Goal: Task Accomplishment & Management: Use online tool/utility

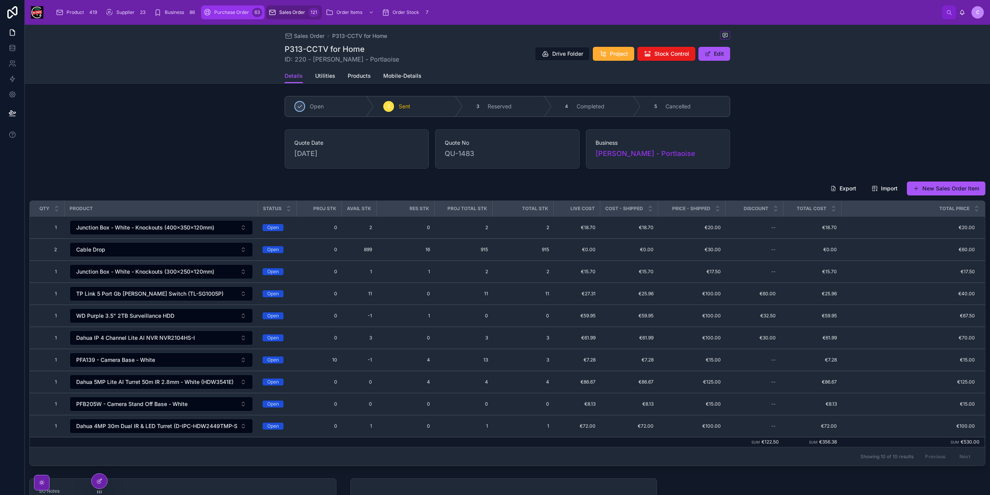
click at [238, 16] on div "Purchase Order 63" at bounding box center [233, 12] width 59 height 12
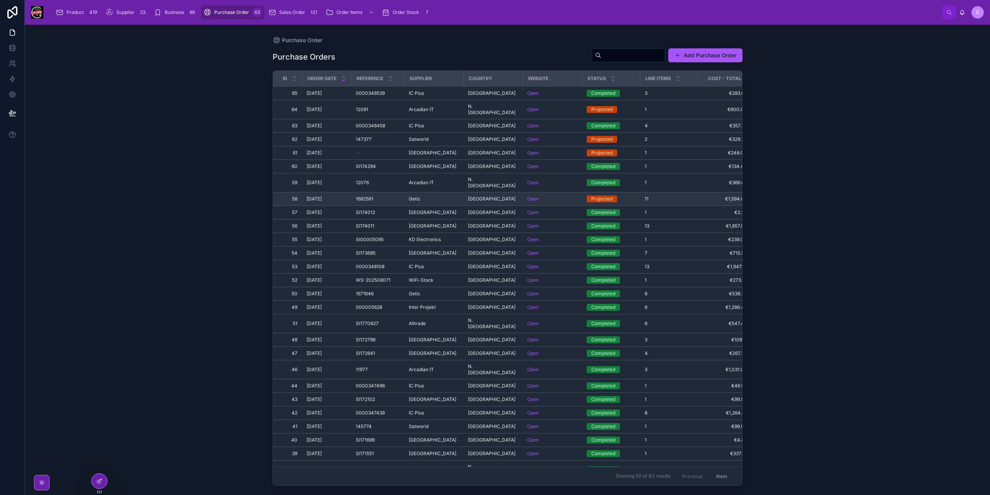
click at [505, 196] on div "[GEOGRAPHIC_DATA] [GEOGRAPHIC_DATA]" at bounding box center [493, 199] width 50 height 6
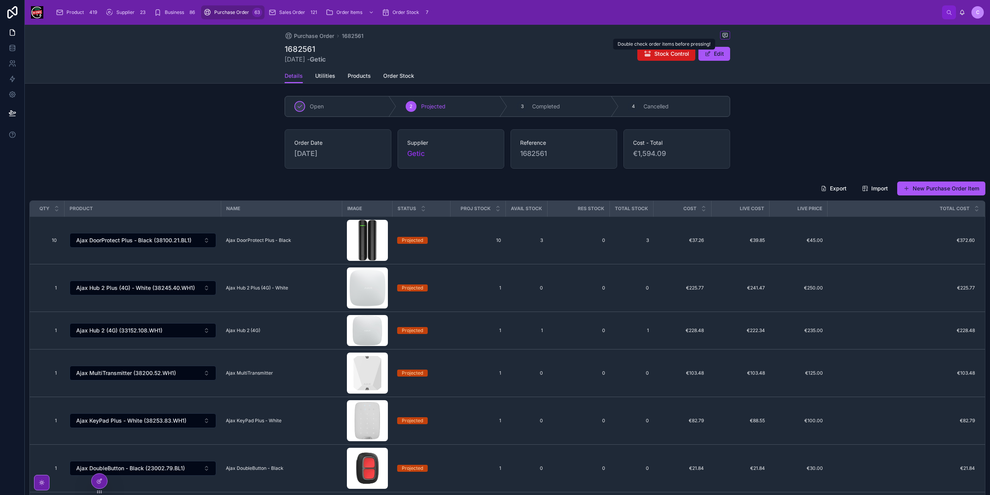
click at [660, 56] on span "Stock Control" at bounding box center [672, 54] width 35 height 8
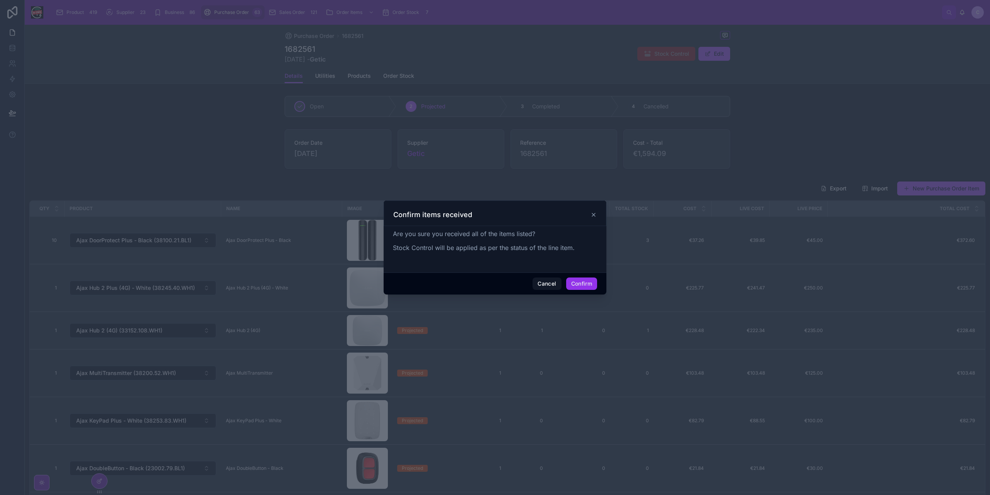
click at [587, 282] on button "Confirm" at bounding box center [581, 283] width 31 height 12
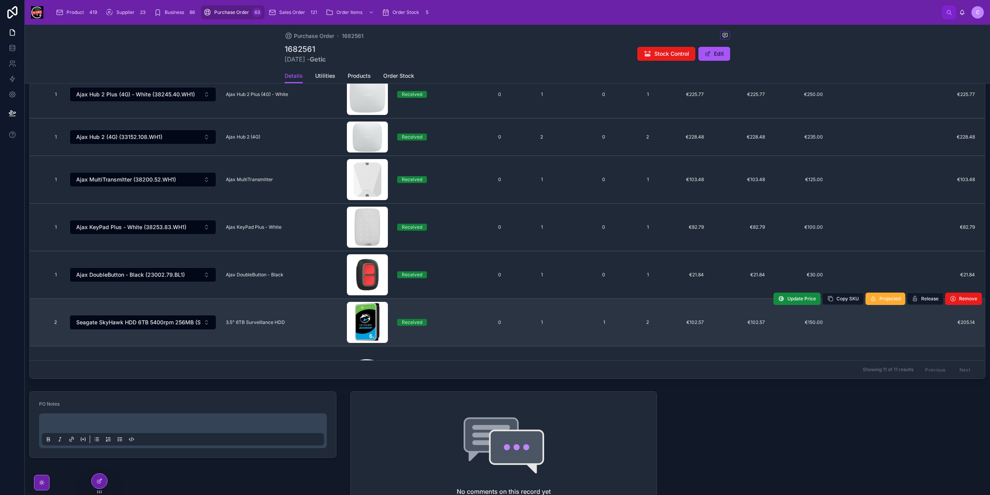
scroll to position [184, 0]
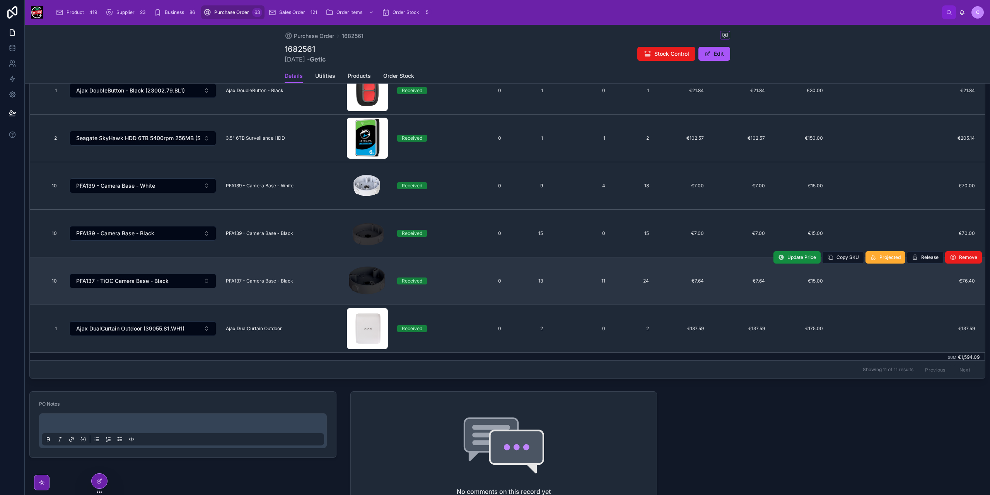
click at [289, 280] on span "PFA137 - Camera Base - Black" at bounding box center [259, 281] width 67 height 6
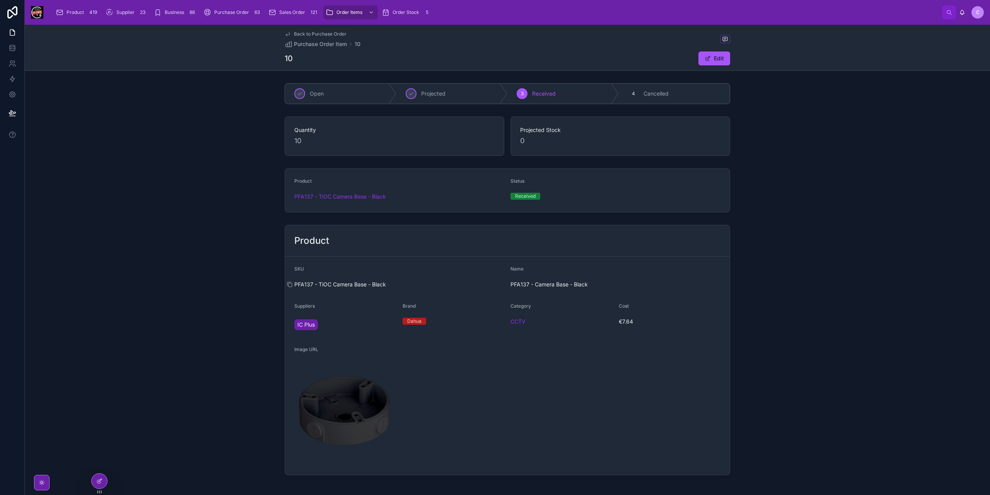
click at [352, 282] on span "PFA137 - TiOC Camera Base - Black" at bounding box center [399, 284] width 210 height 8
click at [363, 193] on span "PFA137 - TiOC Camera Base - Black" at bounding box center [340, 197] width 92 height 8
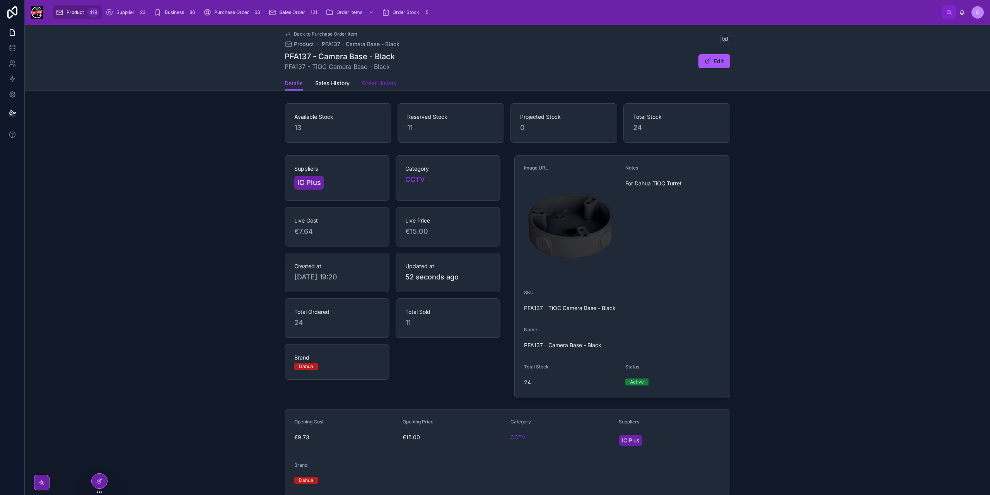
click at [376, 80] on span "Order History" at bounding box center [379, 83] width 35 height 8
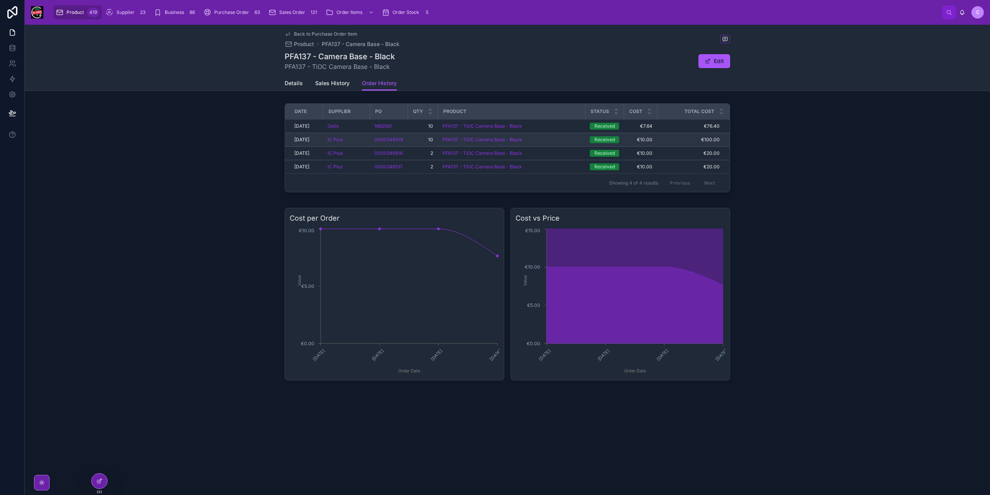
click at [430, 139] on span "10" at bounding box center [422, 140] width 21 height 6
click at [398, 139] on span "0000348108" at bounding box center [389, 140] width 29 height 6
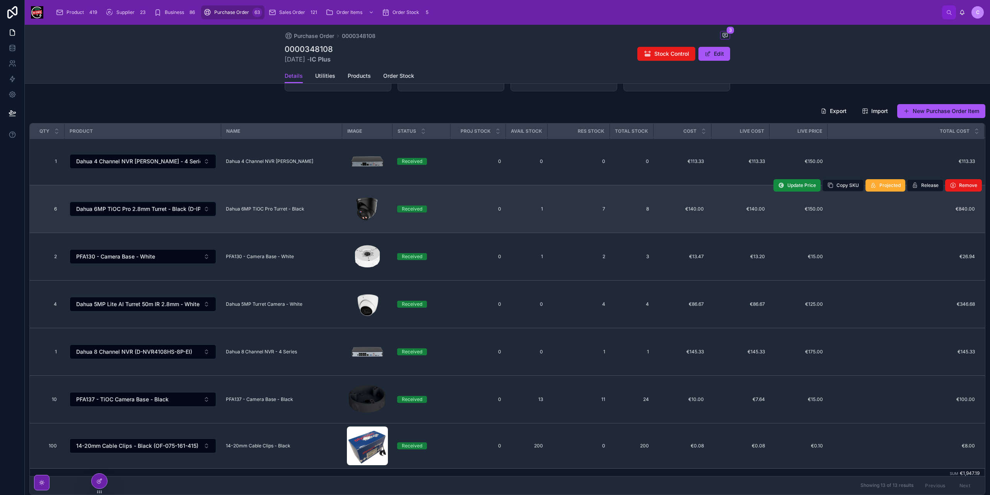
scroll to position [116, 0]
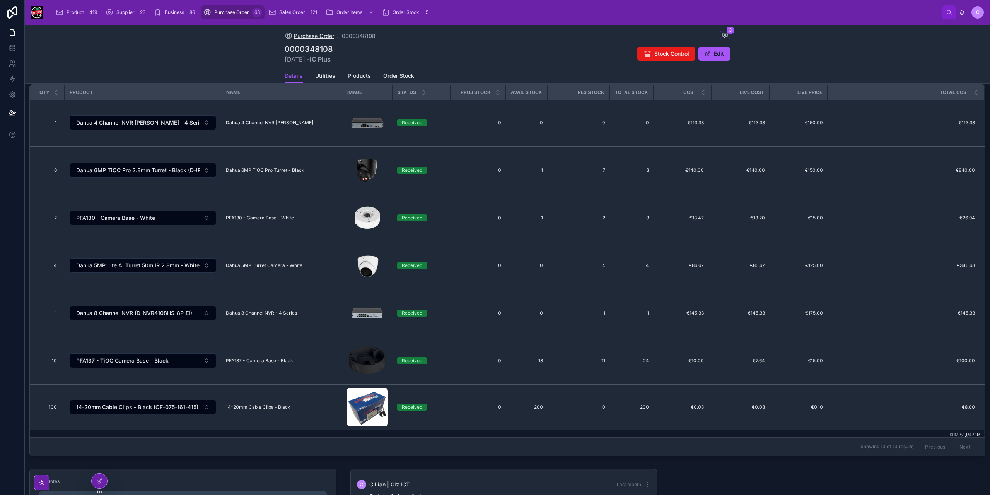
click at [308, 36] on span "Purchase Order" at bounding box center [314, 36] width 40 height 8
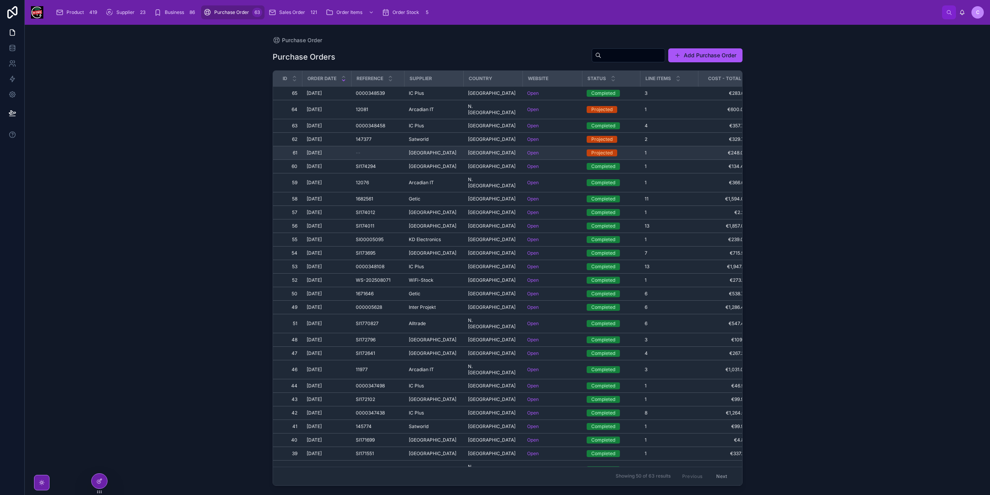
click at [475, 150] on span "[GEOGRAPHIC_DATA]" at bounding box center [492, 153] width 48 height 6
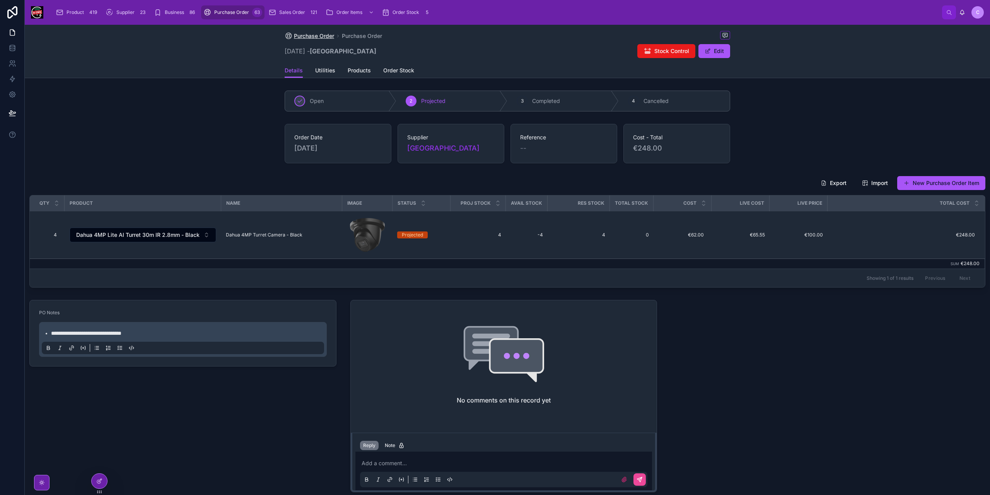
click at [299, 37] on span "Purchase Order" at bounding box center [314, 36] width 40 height 8
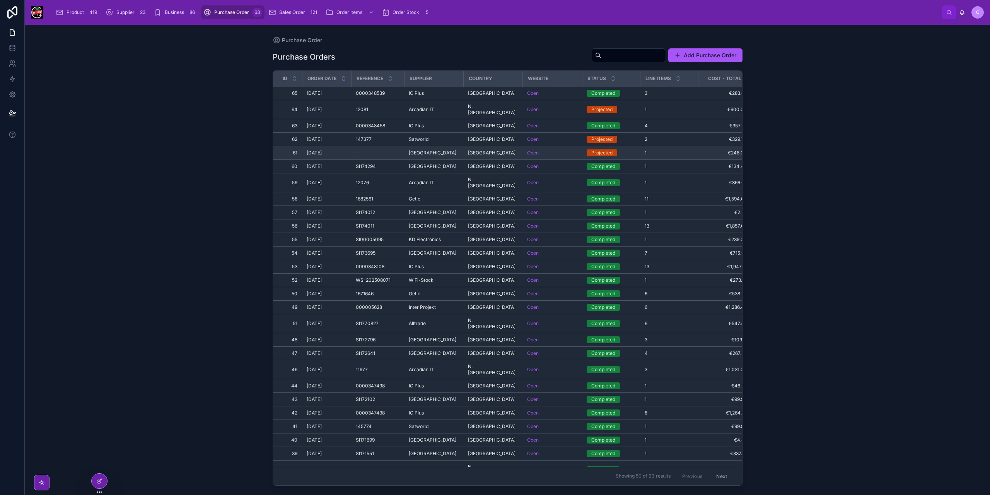
click at [365, 150] on div "--" at bounding box center [378, 153] width 44 height 6
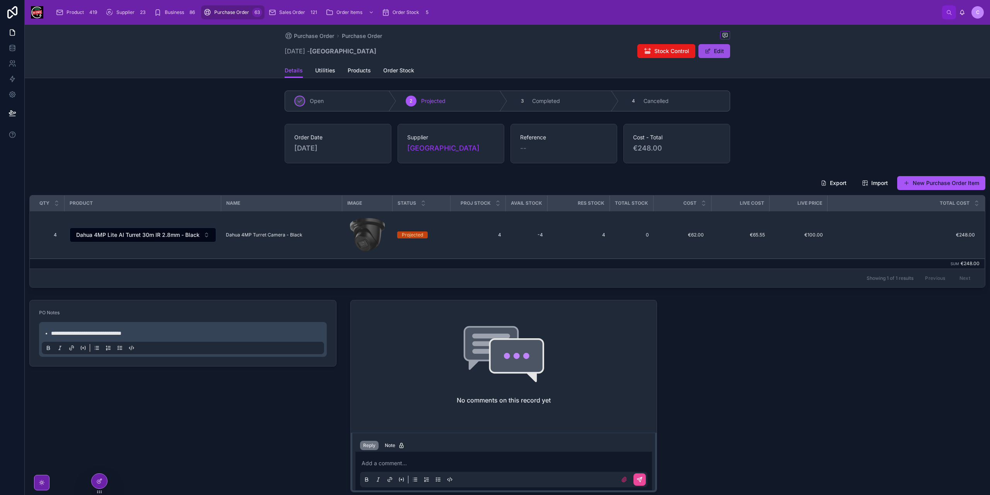
click at [715, 56] on button "Edit" at bounding box center [715, 51] width 32 height 14
click at [315, 74] on link "Utilities" at bounding box center [325, 70] width 20 height 15
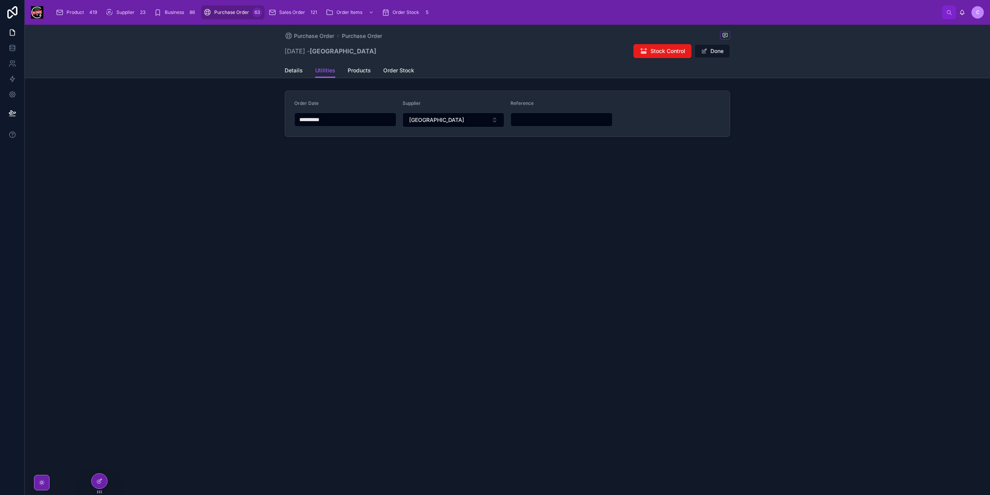
click at [537, 119] on input "text" at bounding box center [561, 119] width 101 height 11
paste input "********"
type input "********"
click at [754, 162] on div "**********" at bounding box center [508, 107] width 966 height 165
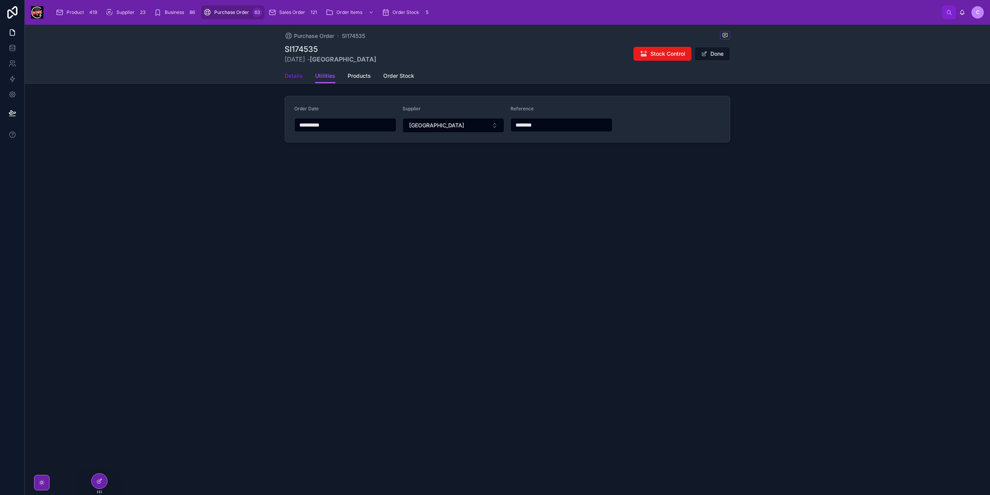
click at [289, 75] on span "Details" at bounding box center [294, 76] width 18 height 8
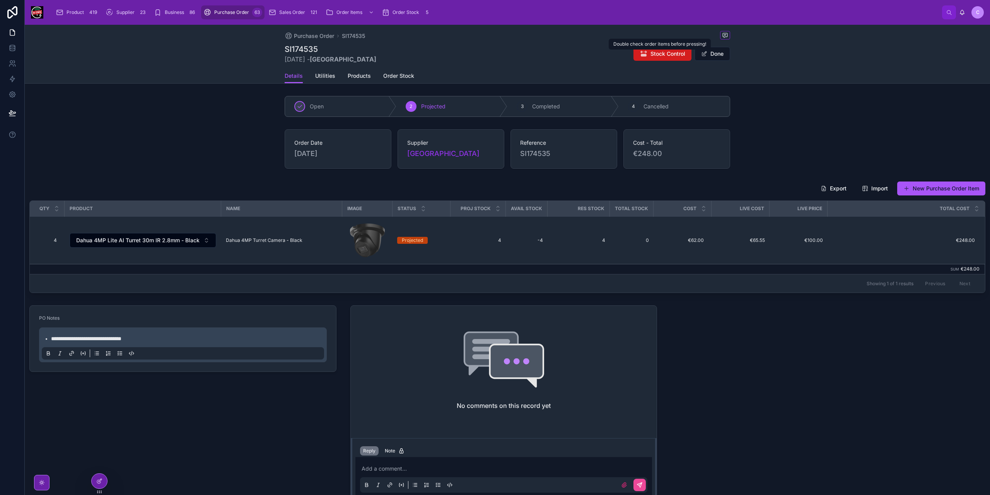
click at [665, 56] on span "Stock Control" at bounding box center [668, 54] width 35 height 8
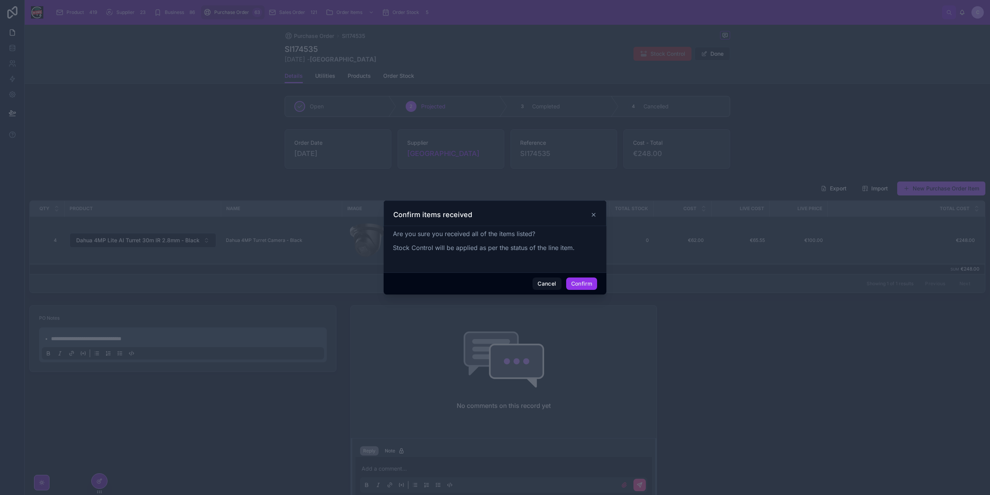
click at [584, 280] on button "Confirm" at bounding box center [581, 283] width 31 height 12
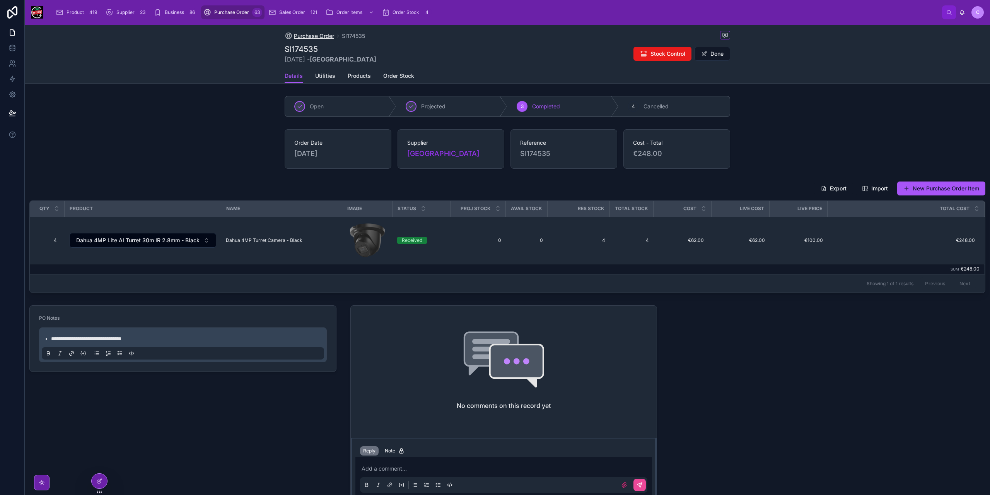
click at [309, 34] on span "Purchase Order" at bounding box center [314, 36] width 40 height 8
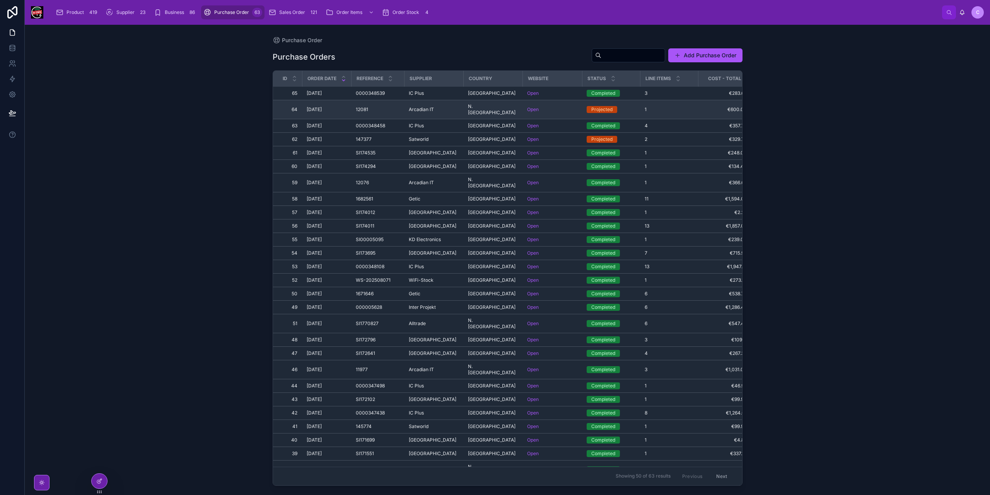
click at [506, 108] on div "N. [GEOGRAPHIC_DATA] N. [GEOGRAPHIC_DATA]" at bounding box center [493, 109] width 50 height 12
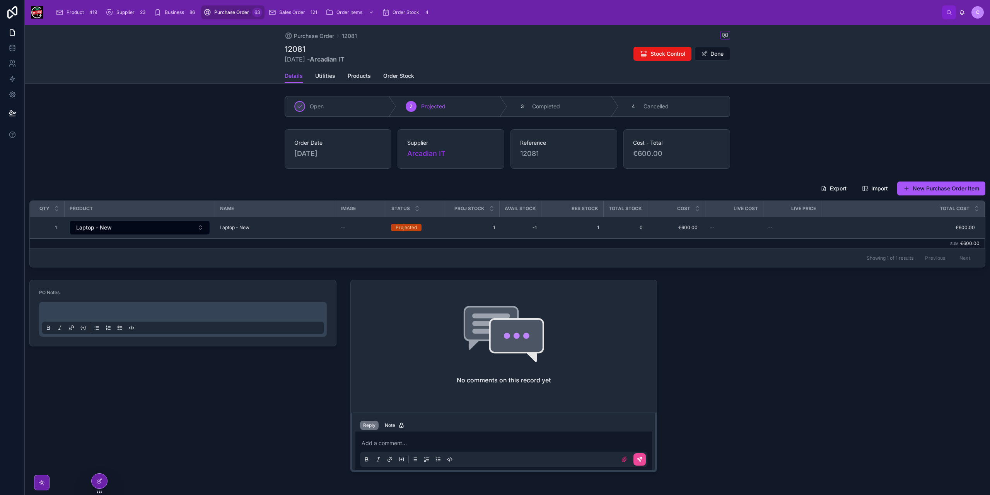
click at [156, 309] on p at bounding box center [184, 313] width 282 height 8
click at [86, 306] on div "**********" at bounding box center [183, 318] width 282 height 29
click at [90, 310] on span "**********" at bounding box center [90, 312] width 78 height 5
click at [665, 58] on span "Stock Control" at bounding box center [668, 54] width 35 height 8
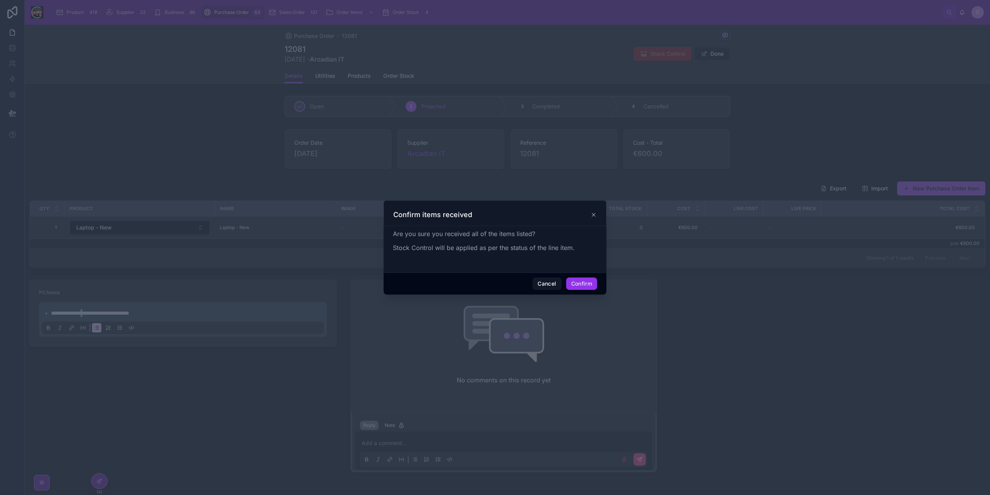
click at [590, 284] on button "Confirm" at bounding box center [581, 283] width 31 height 12
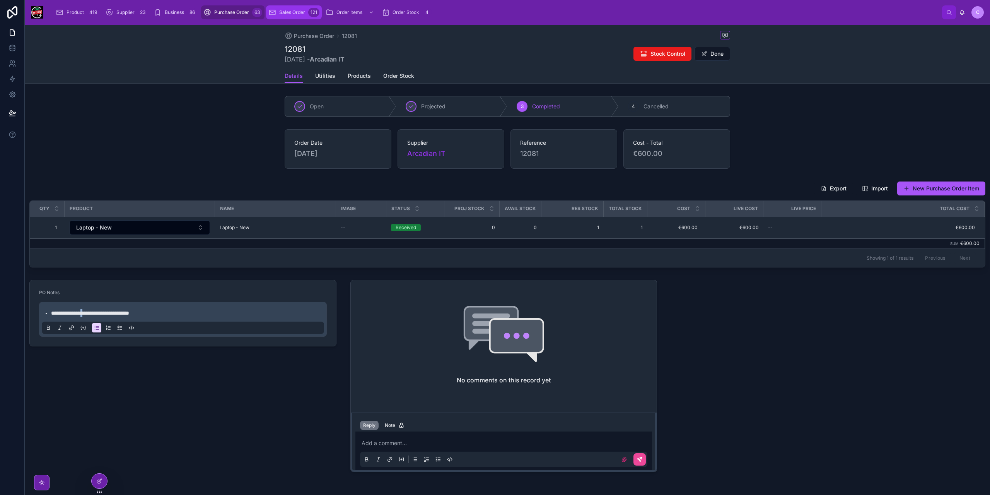
click at [289, 13] on span "Sales Order" at bounding box center [292, 12] width 26 height 6
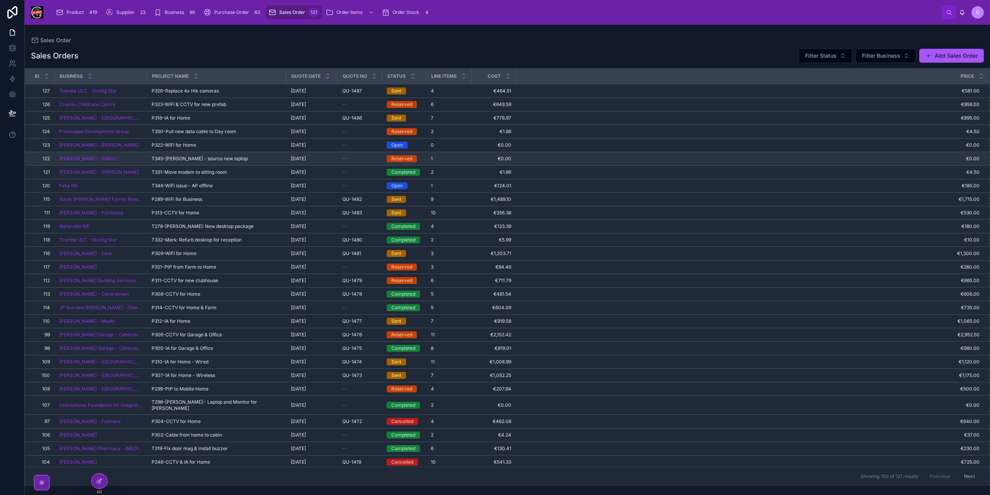
click at [244, 159] on div "T345-[PERSON_NAME] - source new laptop T345-[PERSON_NAME] - source new laptop" at bounding box center [217, 159] width 130 height 6
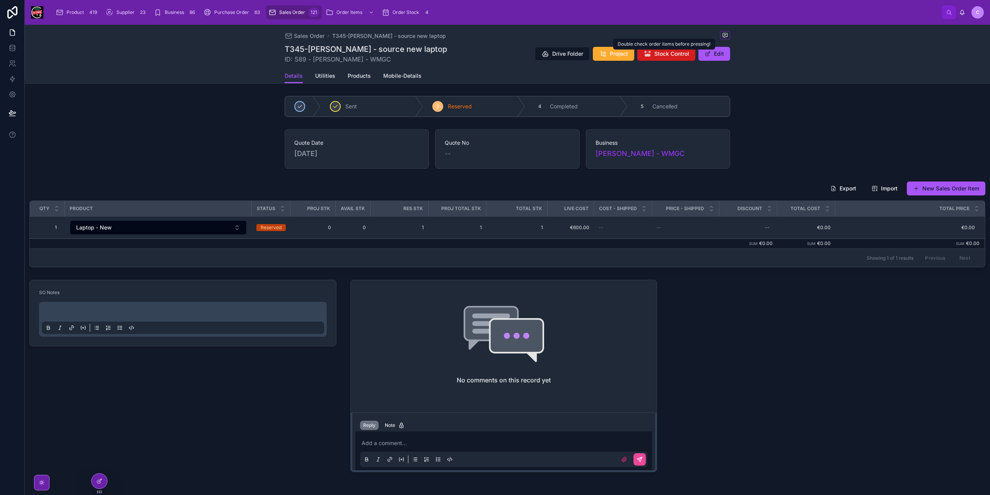
click at [677, 55] on span "Stock Control" at bounding box center [672, 54] width 35 height 8
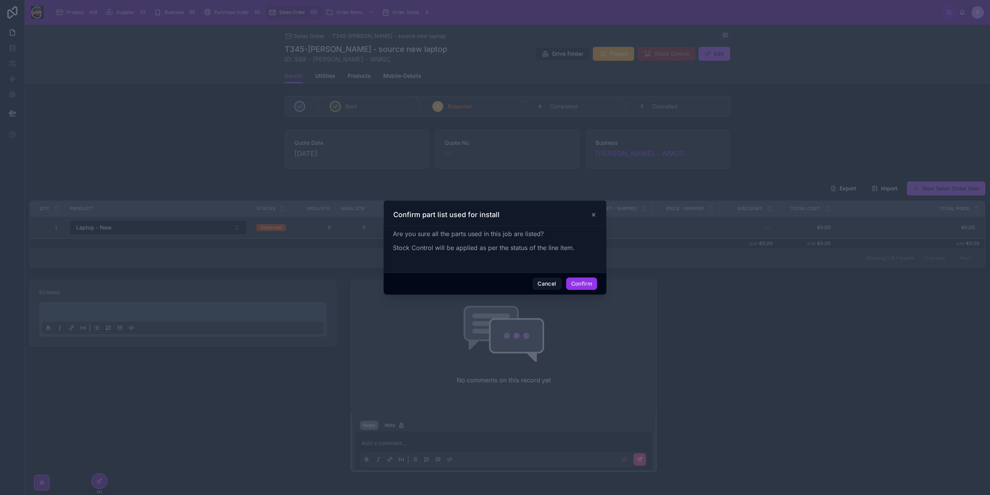
click at [583, 282] on button "Confirm" at bounding box center [581, 283] width 31 height 12
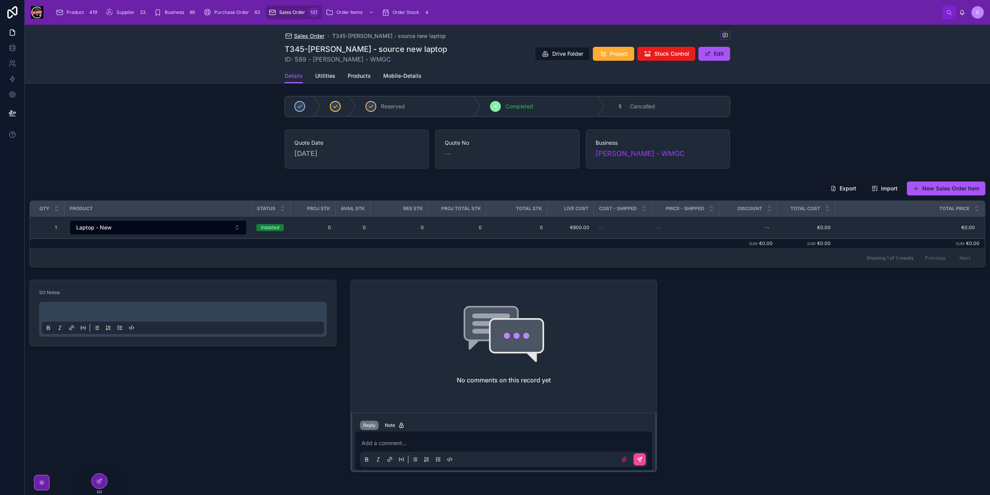
click at [300, 35] on span "Sales Order" at bounding box center [309, 36] width 31 height 8
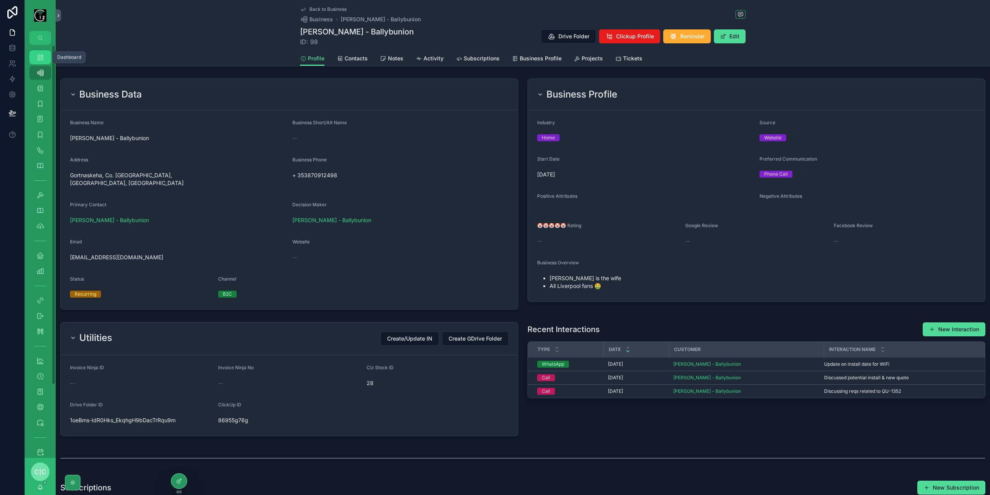
click at [41, 56] on icon "scrollable content" at bounding box center [40, 57] width 8 height 8
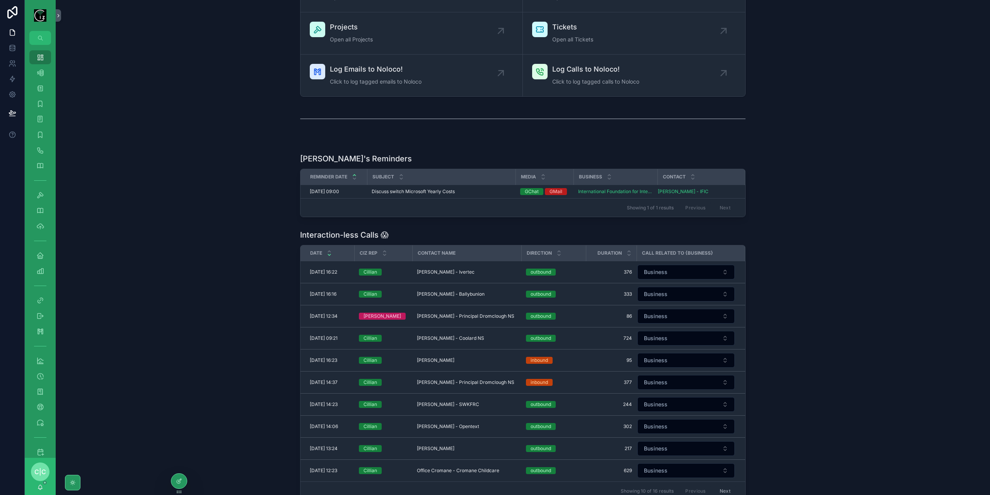
scroll to position [116, 0]
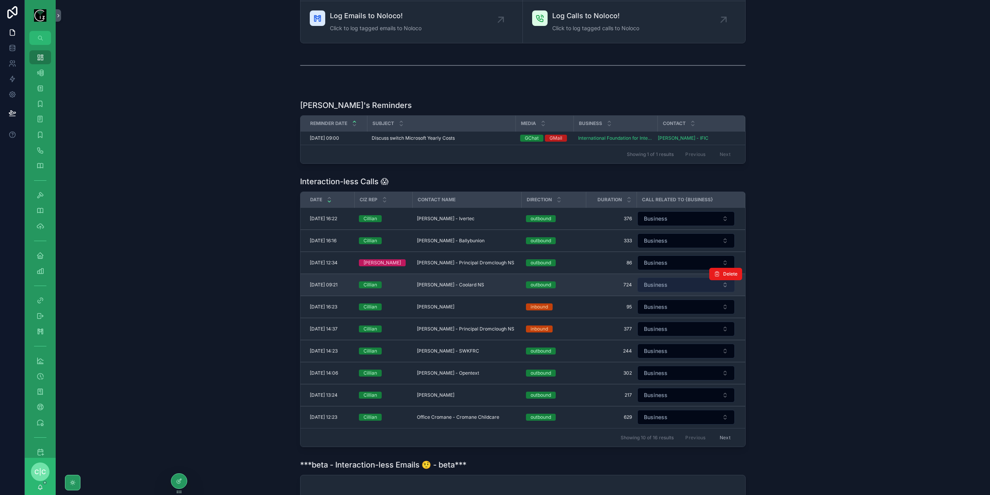
click at [697, 284] on button "Business" at bounding box center [686, 284] width 97 height 15
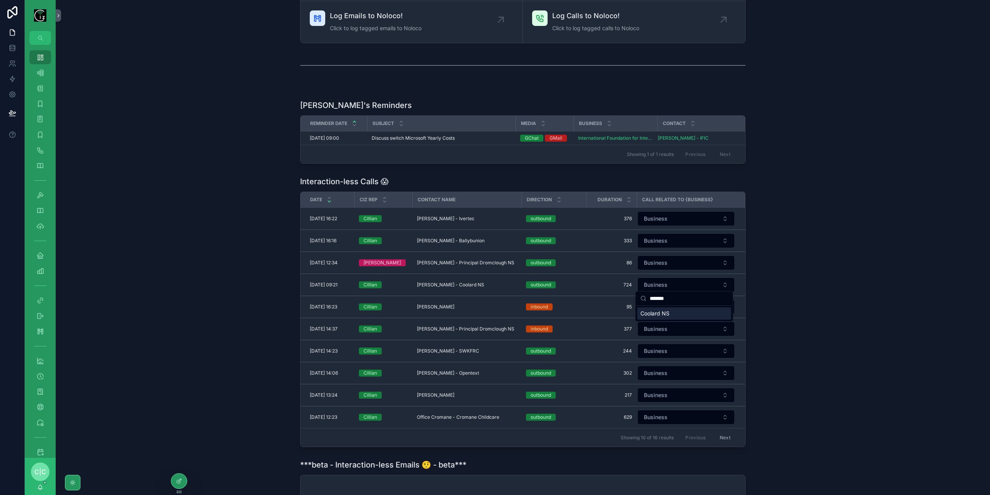
type input "*******"
click at [680, 313] on div "Coolard NS" at bounding box center [685, 313] width 94 height 12
click at [690, 302] on button "Business" at bounding box center [686, 306] width 97 height 15
type input "*****"
click at [688, 339] on div "[PERSON_NAME]" at bounding box center [685, 335] width 94 height 12
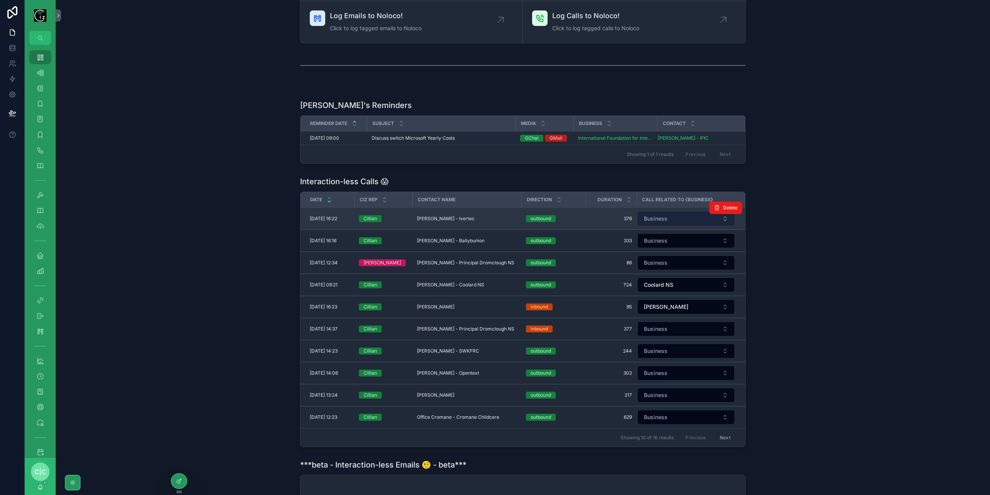
click at [680, 217] on button "Business" at bounding box center [686, 218] width 97 height 15
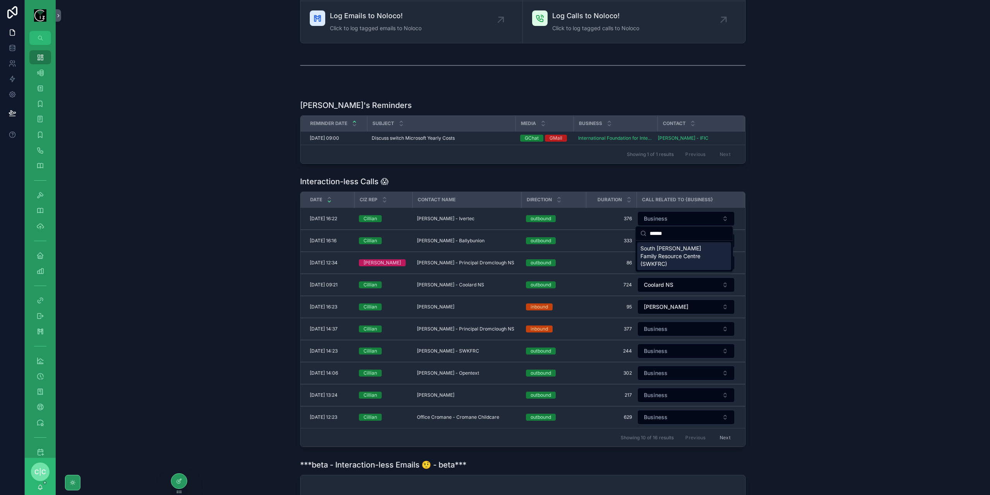
type input "******"
click at [683, 254] on span "South [PERSON_NAME] Family Resource Centre (SWKFRC)" at bounding box center [680, 256] width 79 height 23
click at [440, 220] on span "Kevin Kelly - Ivertec" at bounding box center [446, 219] width 58 height 6
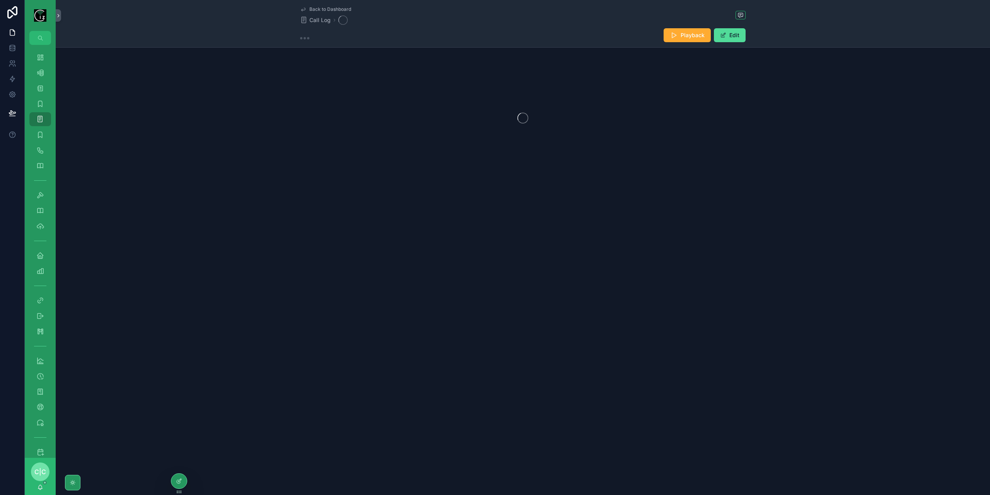
click at [441, 217] on div "Back to Dashboard Call Log Playback Edit" at bounding box center [523, 114] width 935 height 229
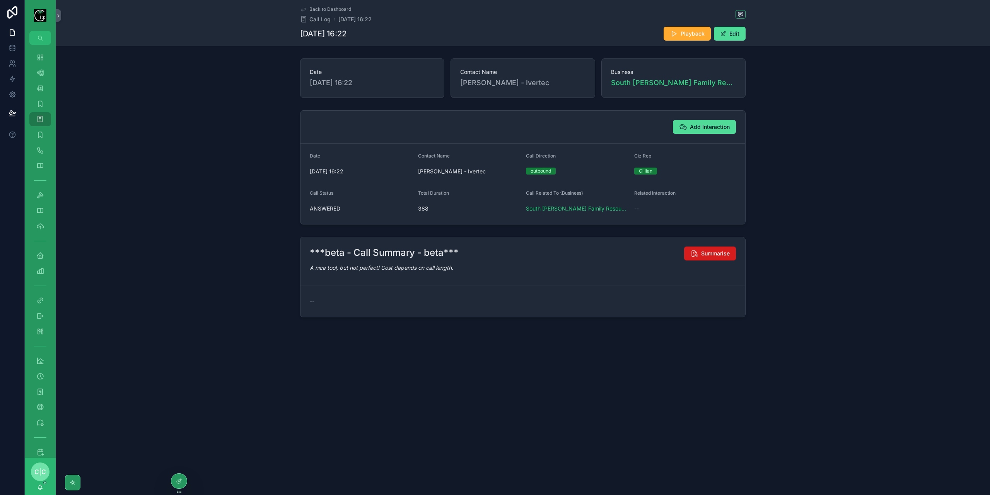
click at [712, 247] on button "Summarise" at bounding box center [710, 253] width 52 height 14
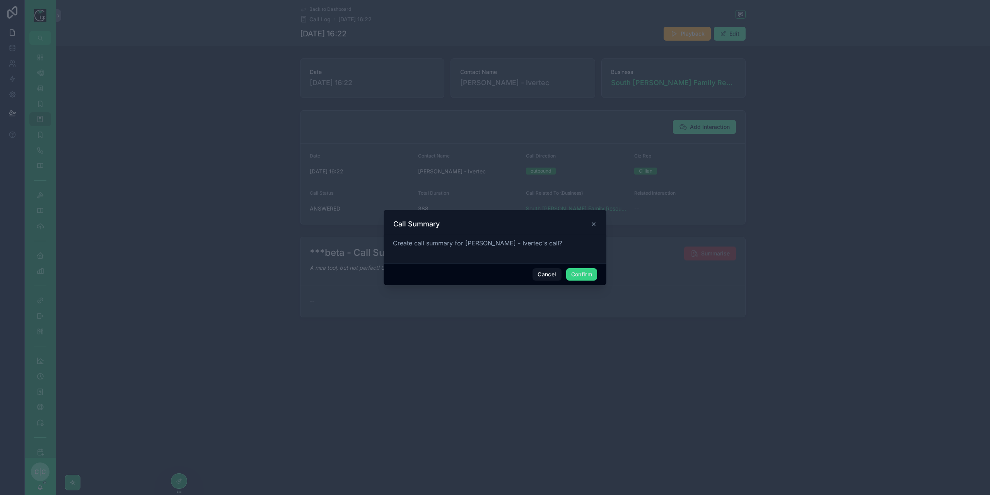
click at [592, 275] on button "Confirm" at bounding box center [581, 274] width 31 height 12
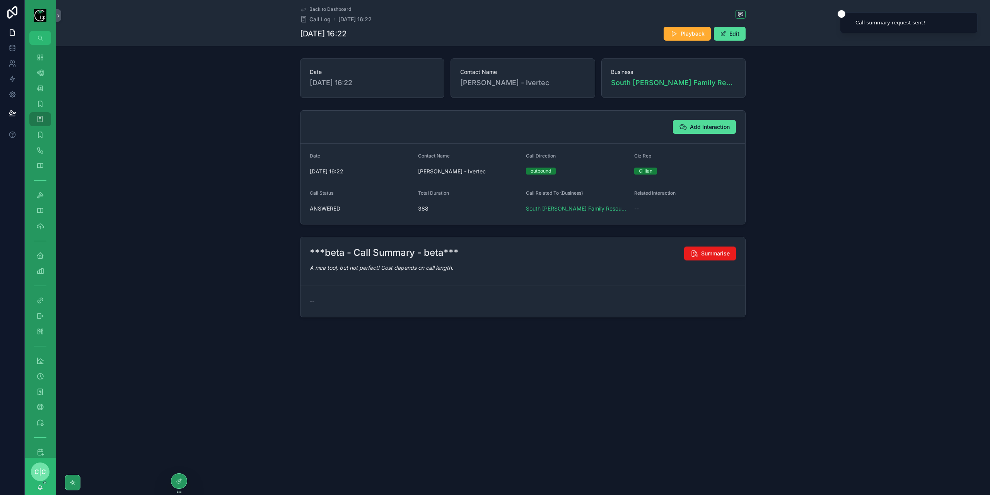
click at [313, 11] on span "Back to Dashboard" at bounding box center [331, 9] width 42 height 6
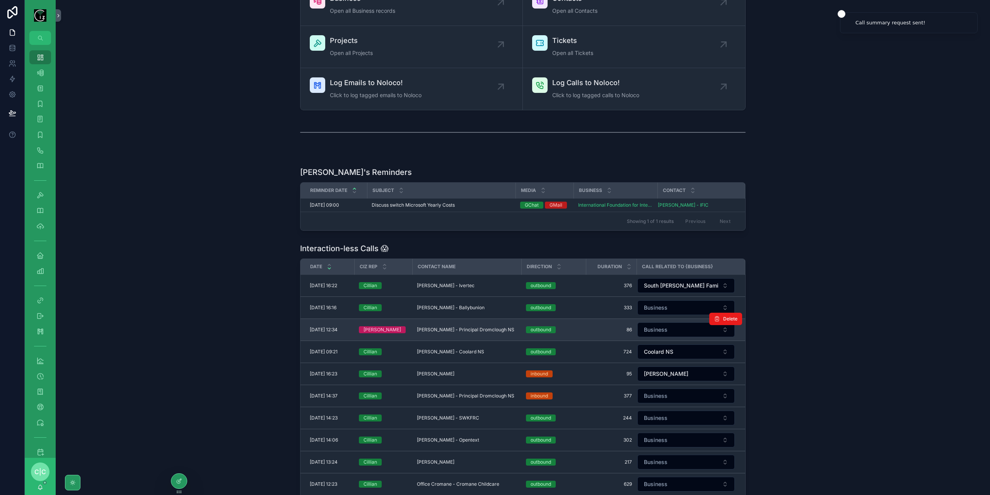
scroll to position [77, 0]
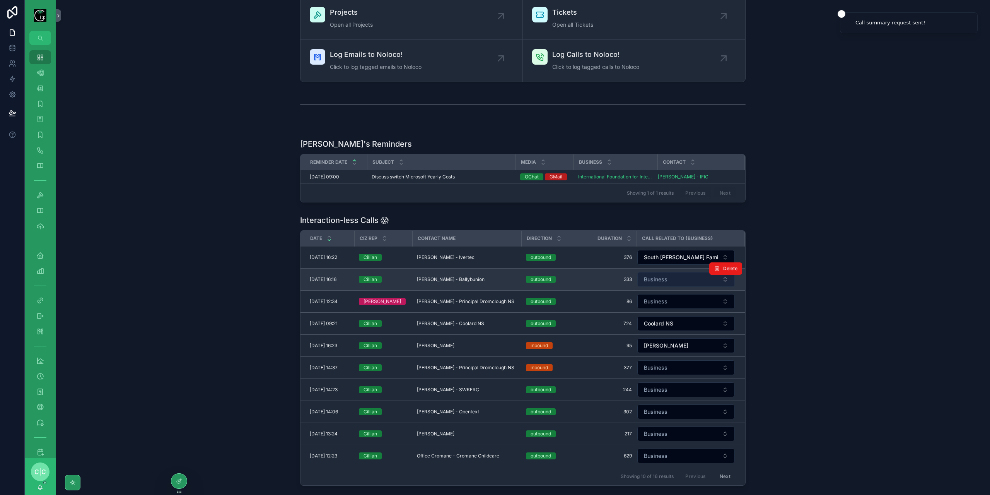
click at [679, 279] on button "Business" at bounding box center [686, 279] width 97 height 15
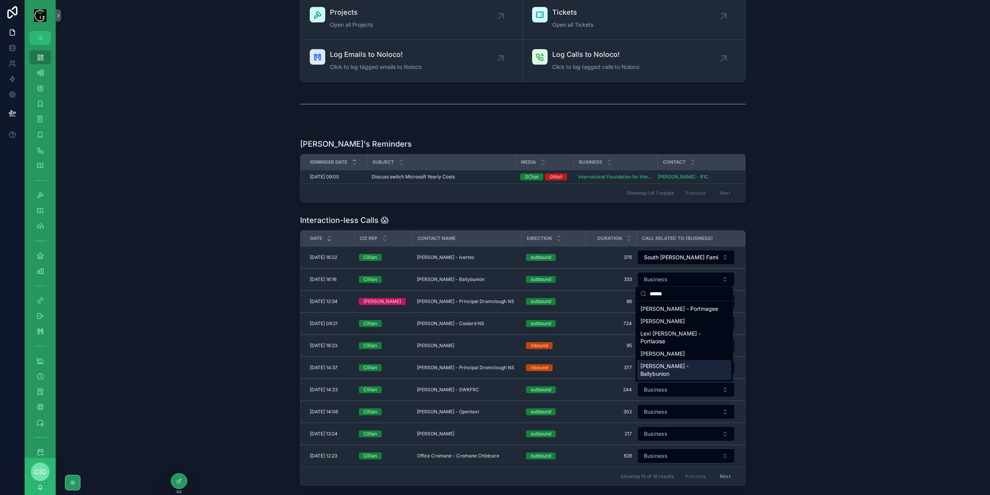
type input "******"
click at [689, 362] on span "[PERSON_NAME] - Ballybunion" at bounding box center [680, 369] width 79 height 15
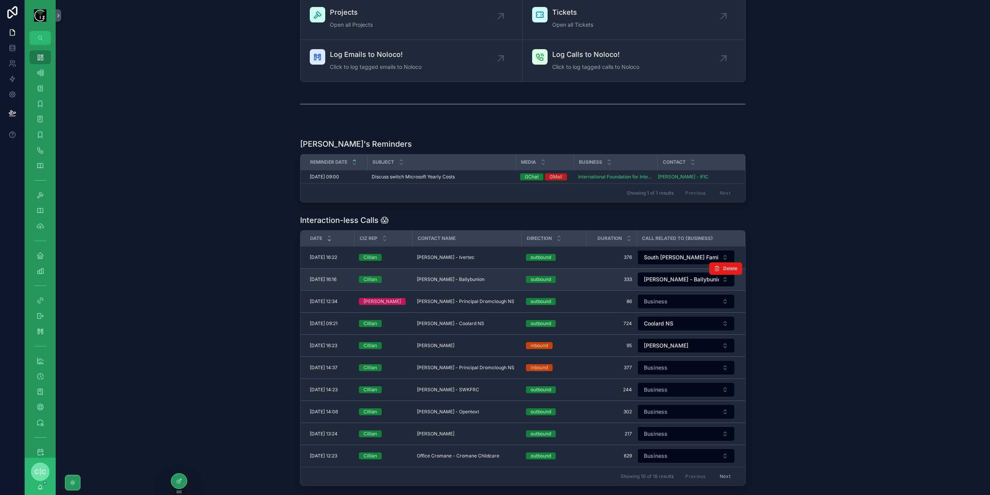
click at [443, 277] on span "[PERSON_NAME] - Ballybunion" at bounding box center [451, 279] width 68 height 6
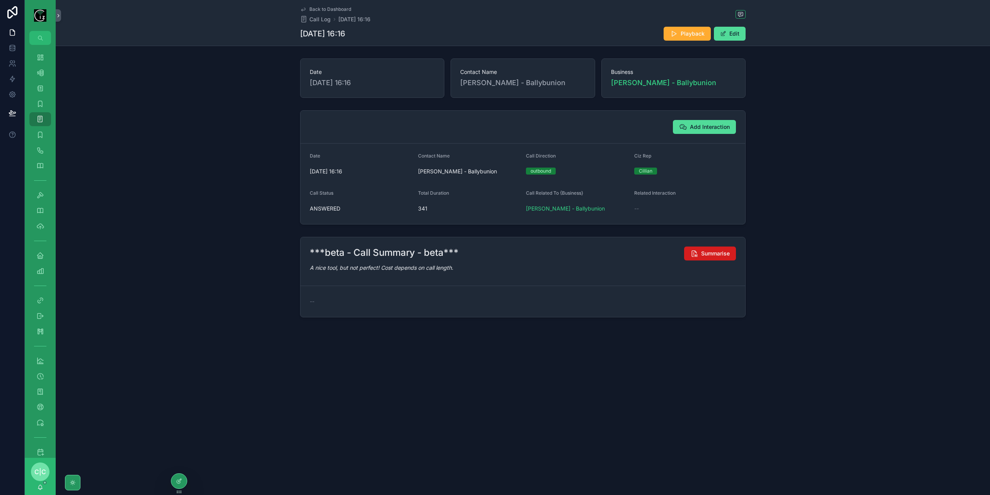
click at [706, 257] on button "Summarise" at bounding box center [710, 253] width 52 height 14
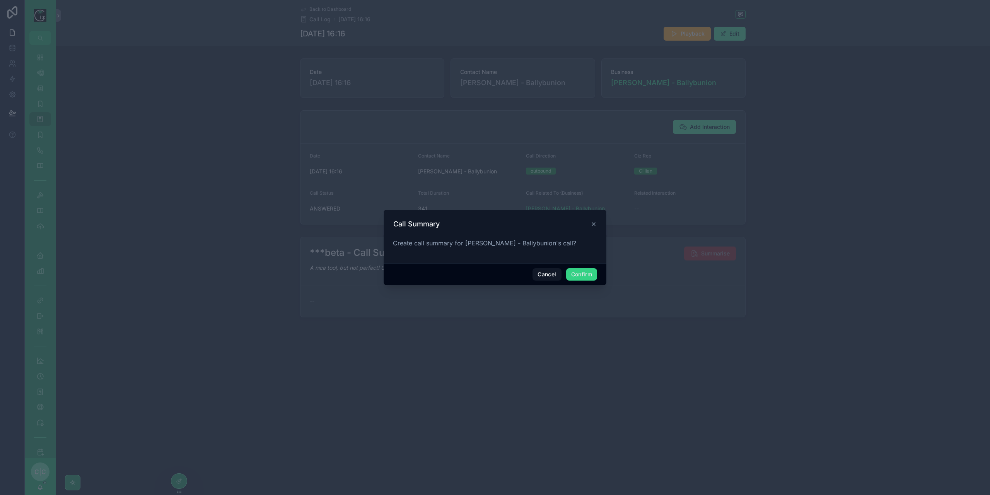
click at [585, 272] on button "Confirm" at bounding box center [581, 274] width 31 height 12
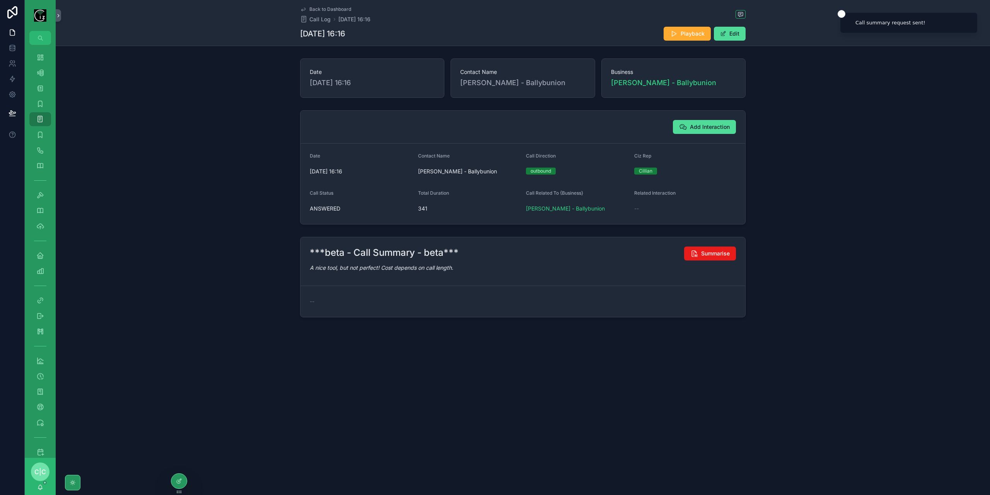
click at [313, 10] on span "Back to Dashboard" at bounding box center [331, 9] width 42 height 6
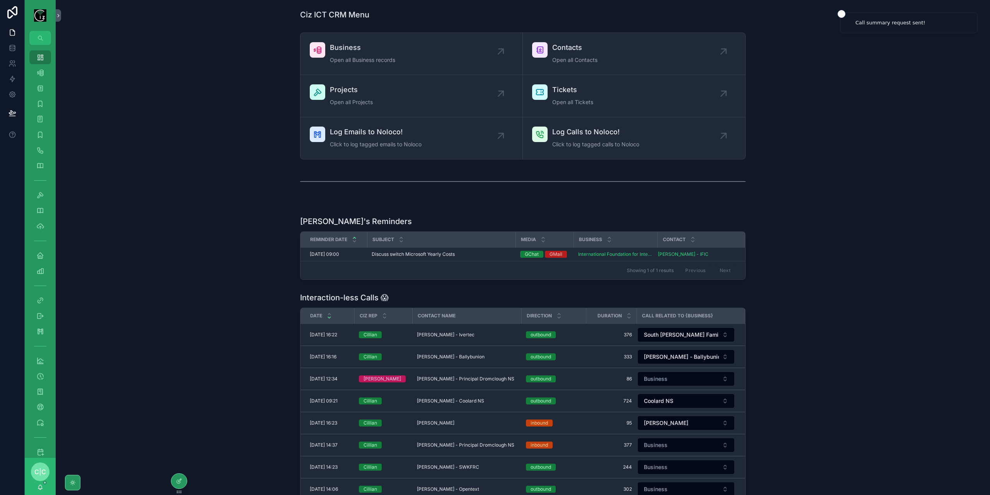
scroll to position [116, 0]
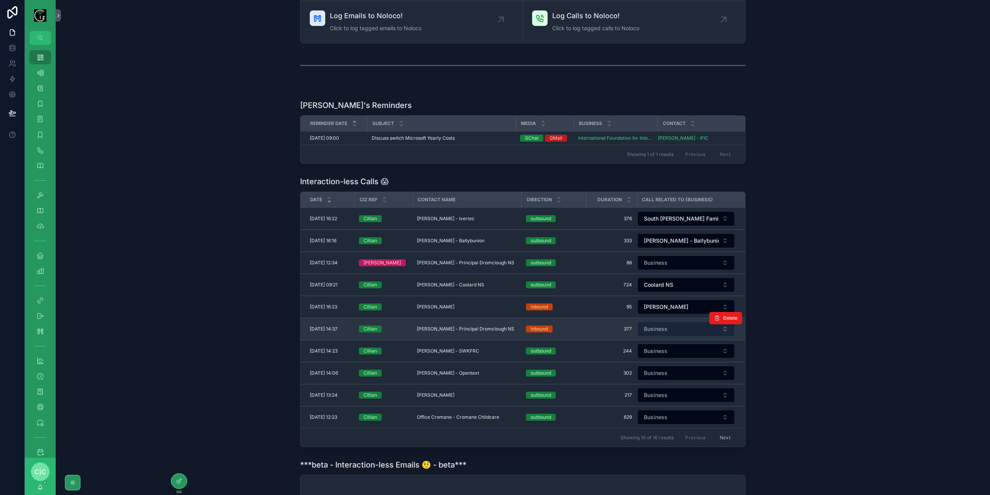
click at [666, 324] on button "Business" at bounding box center [686, 329] width 97 height 15
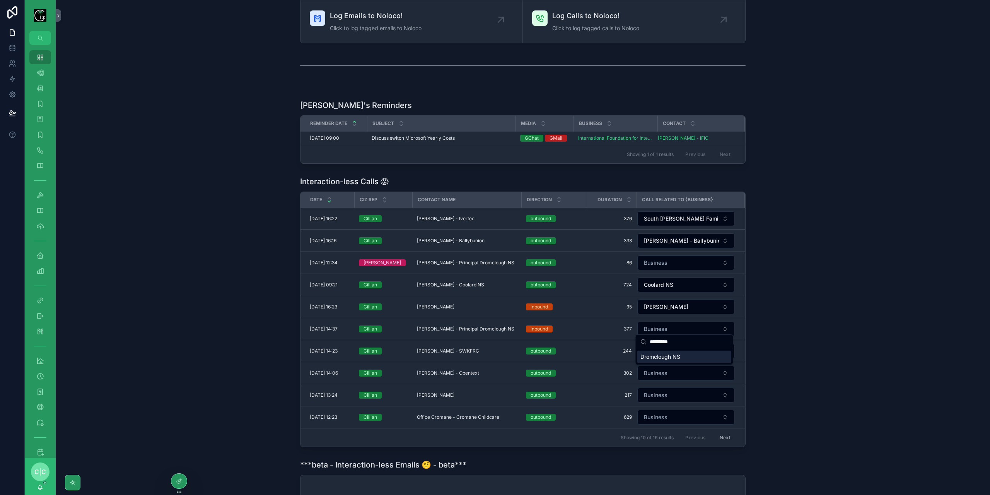
type input "*********"
click at [680, 356] on span "Dromclough NS" at bounding box center [661, 357] width 40 height 8
click at [491, 257] on td "Mary O Connor - Principal Dromclough NS Mary O Connor - Principal Dromclough NS" at bounding box center [466, 263] width 109 height 22
click at [488, 260] on span "Mary O Connor - Principal Dromclough NS" at bounding box center [465, 263] width 97 height 6
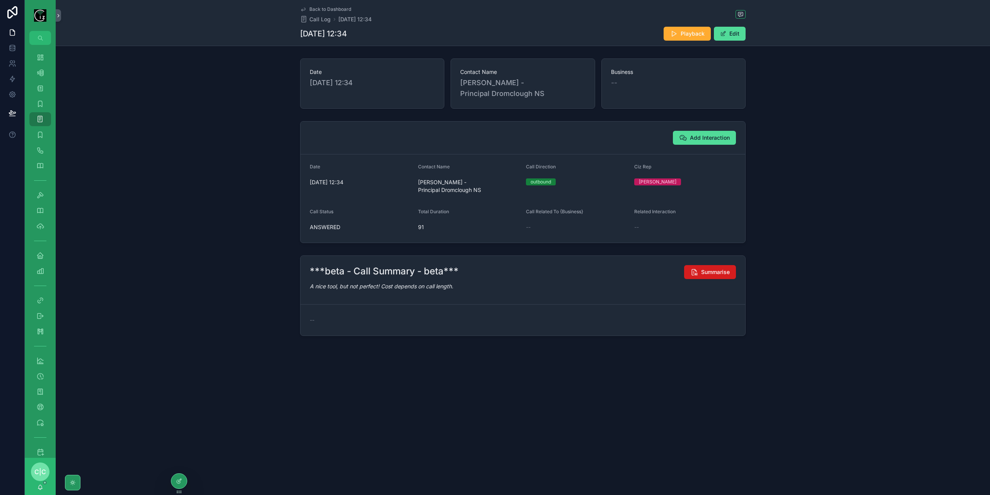
click at [719, 270] on span "Summarise" at bounding box center [715, 272] width 29 height 8
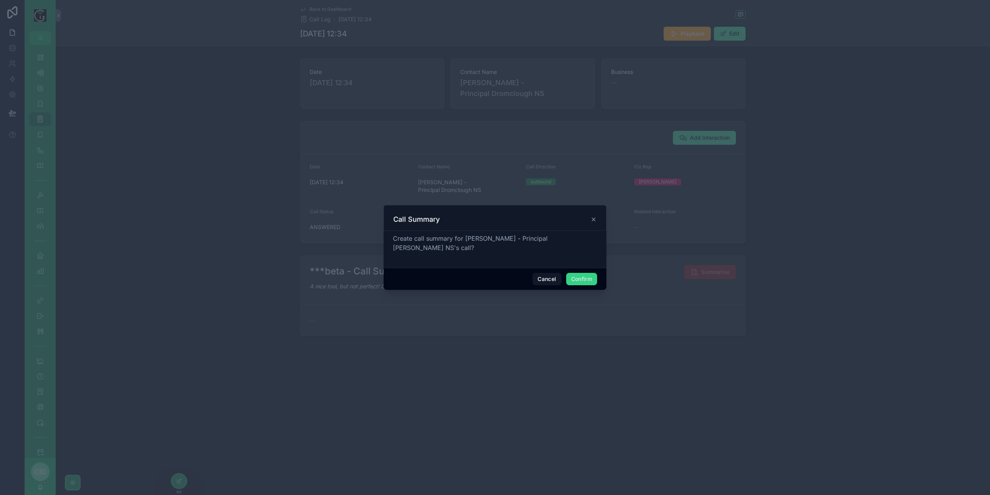
click at [582, 279] on button "Confirm" at bounding box center [581, 279] width 31 height 12
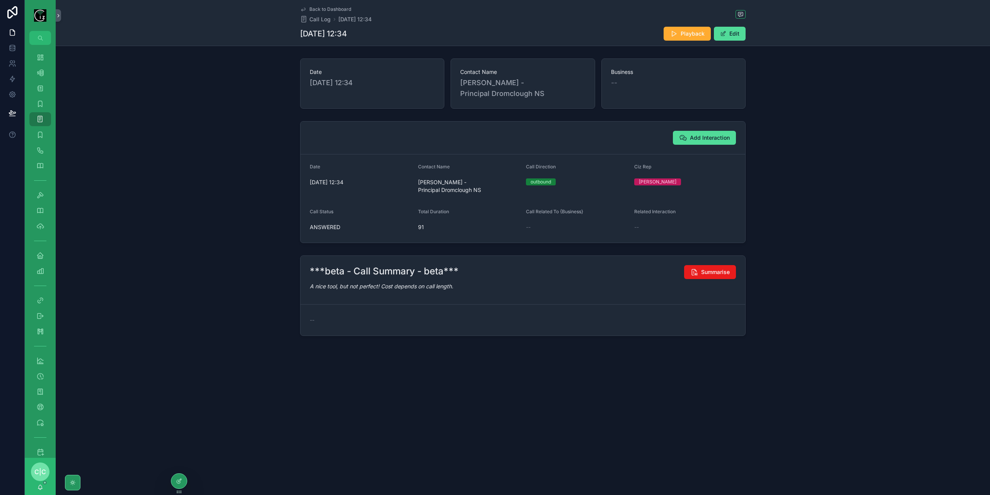
click at [311, 9] on span "Back to Dashboard" at bounding box center [331, 9] width 42 height 6
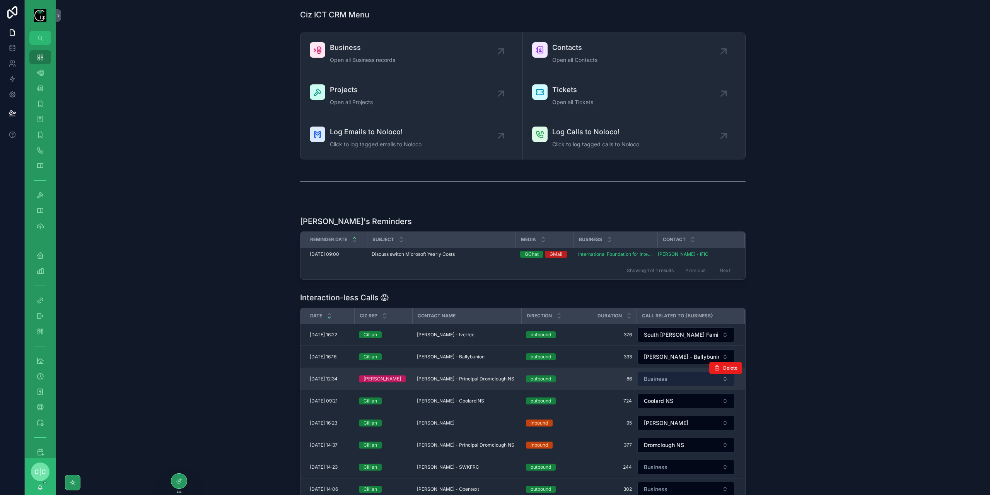
click at [675, 379] on button "Business" at bounding box center [686, 378] width 97 height 15
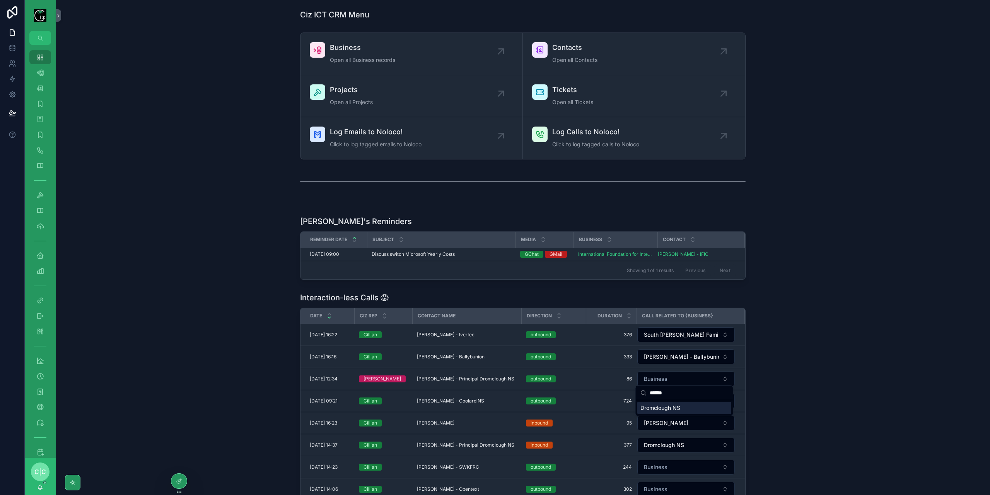
type input "******"
click at [668, 411] on span "Dromclough NS" at bounding box center [661, 408] width 40 height 8
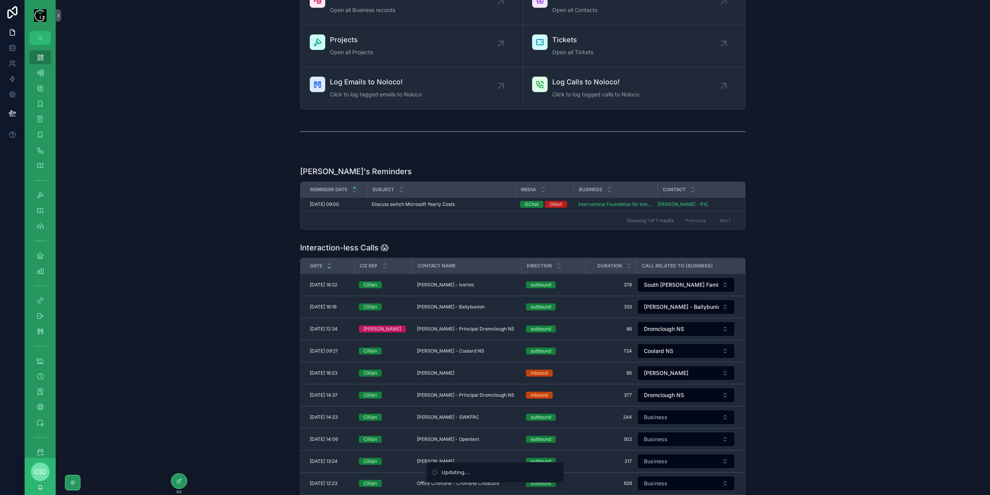
scroll to position [155, 0]
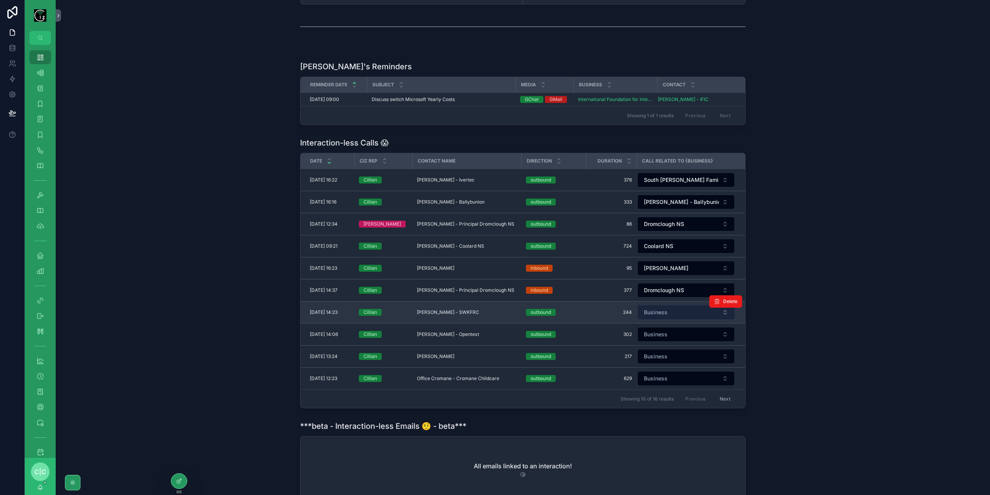
click at [661, 308] on span "Business" at bounding box center [656, 312] width 24 height 8
type input "******"
click at [679, 311] on button "Business" at bounding box center [686, 312] width 97 height 15
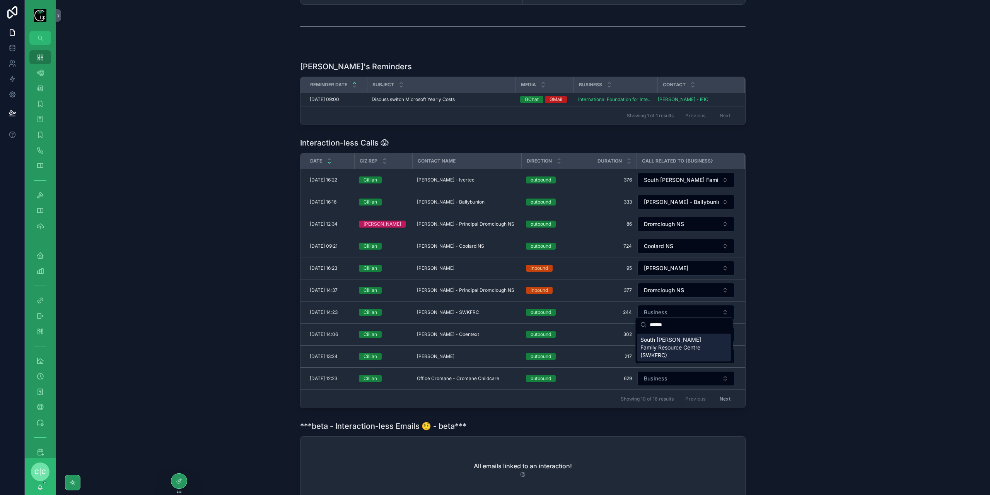
type input "******"
click at [678, 347] on span "South [PERSON_NAME] Family Resource Centre (SWKFRC)" at bounding box center [680, 347] width 79 height 23
click at [682, 329] on button "Business" at bounding box center [686, 334] width 97 height 15
type input "****"
click at [664, 369] on span "International Foundation for Integrated Care (IFIC)" at bounding box center [680, 364] width 79 height 15
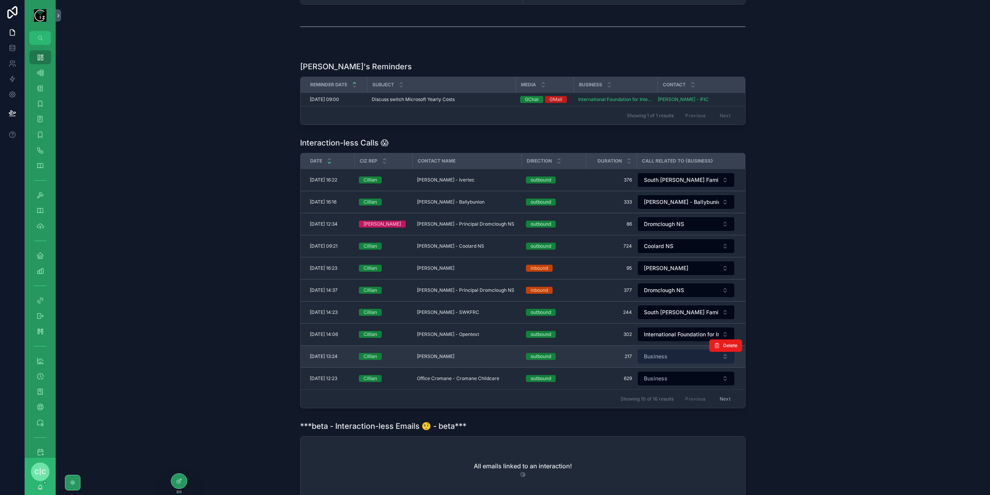
click at [676, 353] on button "Business" at bounding box center [686, 356] width 97 height 15
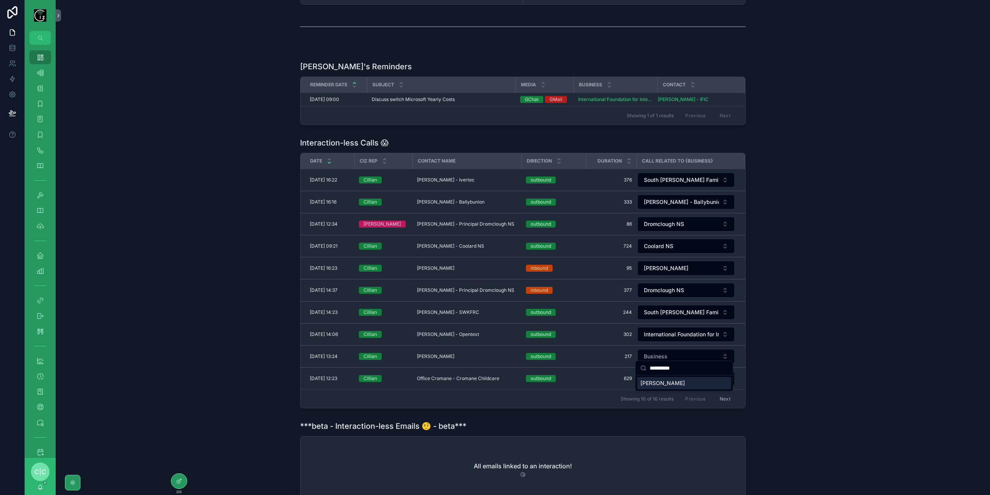
type input "**********"
click at [684, 383] on span "David Kerr - Blarney" at bounding box center [663, 383] width 44 height 8
click at [682, 373] on button "Business" at bounding box center [686, 378] width 97 height 15
type input "**********"
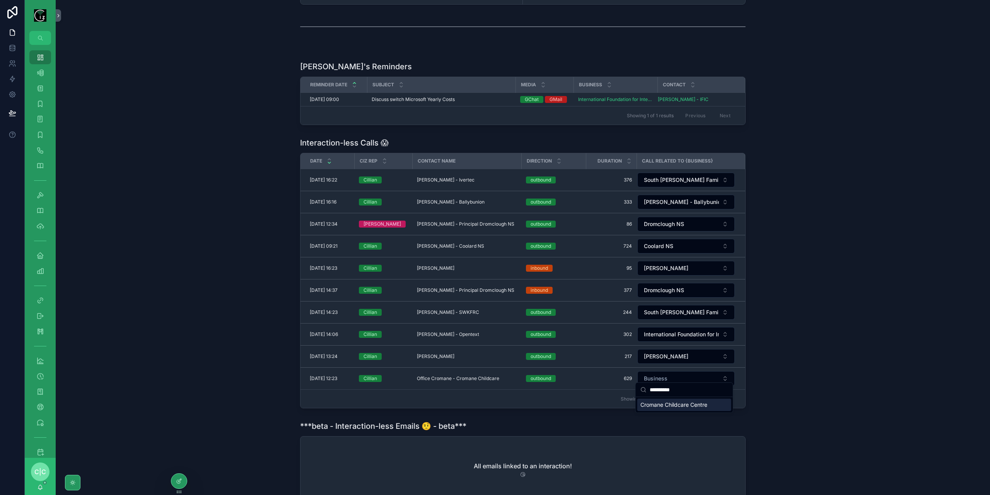
click at [670, 407] on span "Cromane Childcare Centre" at bounding box center [674, 405] width 67 height 8
click at [728, 393] on button "Next" at bounding box center [726, 399] width 22 height 12
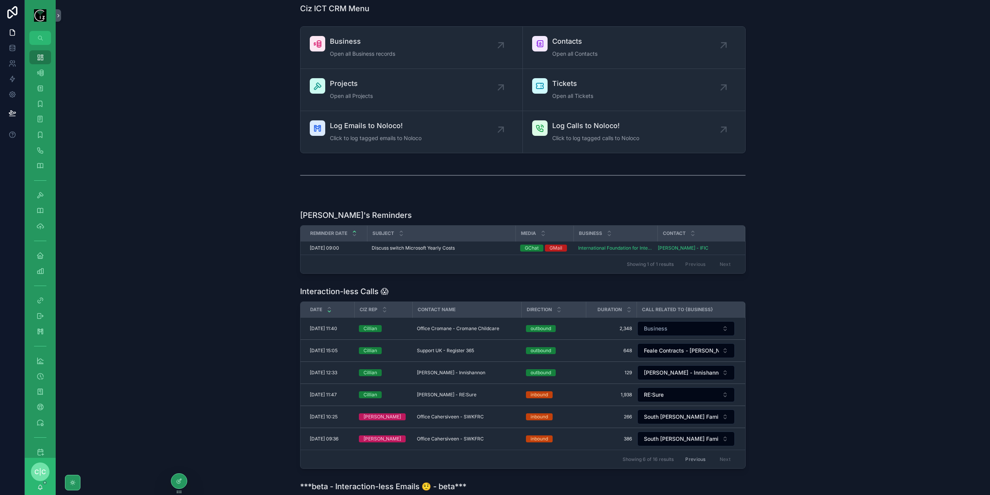
scroll to position [136, 0]
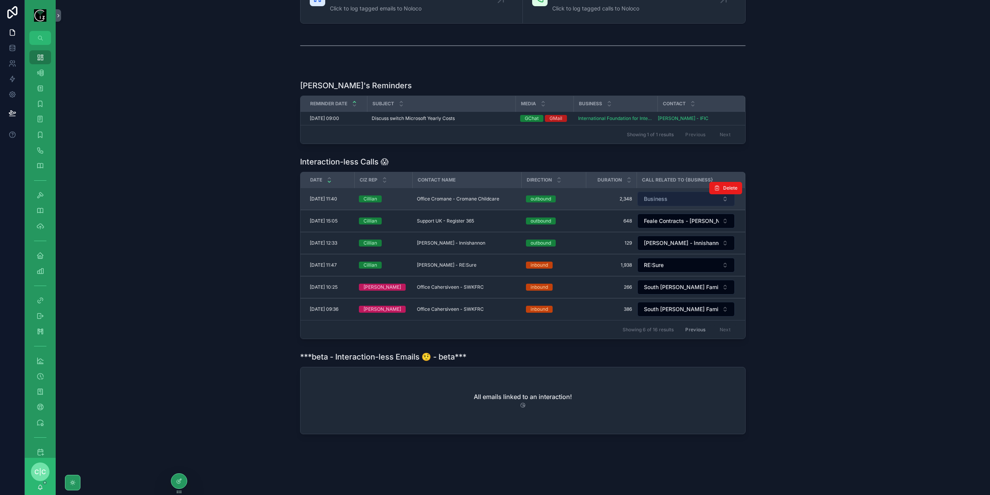
click at [663, 197] on span "Business" at bounding box center [656, 199] width 24 height 8
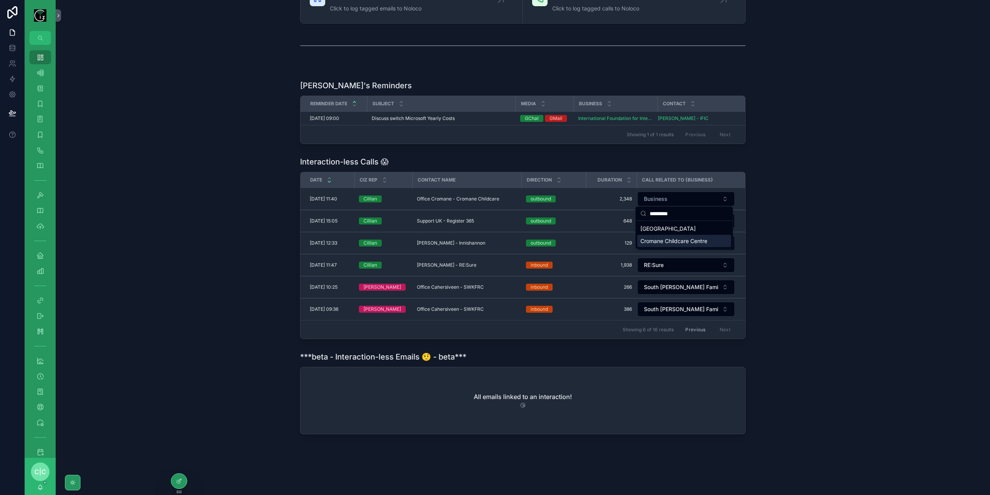
type input "*********"
click at [696, 241] on span "Cromane Childcare Centre" at bounding box center [674, 241] width 67 height 8
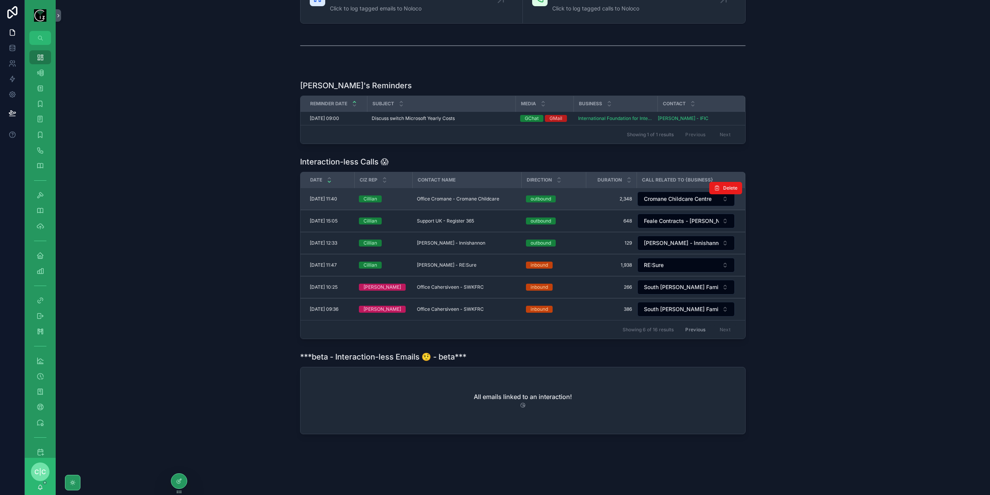
click at [481, 200] on span "Office Cromane - Cromane Childcare" at bounding box center [458, 199] width 82 height 6
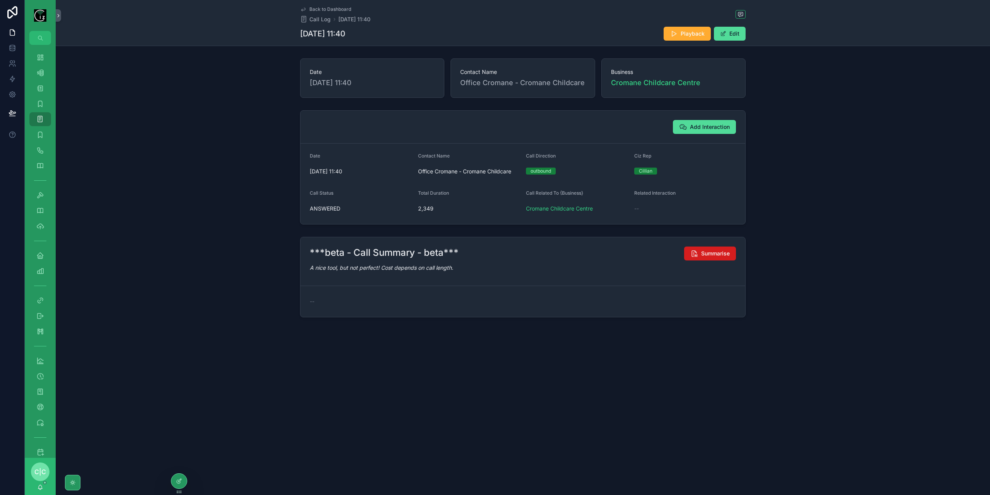
click at [719, 253] on span "Summarise" at bounding box center [715, 254] width 29 height 8
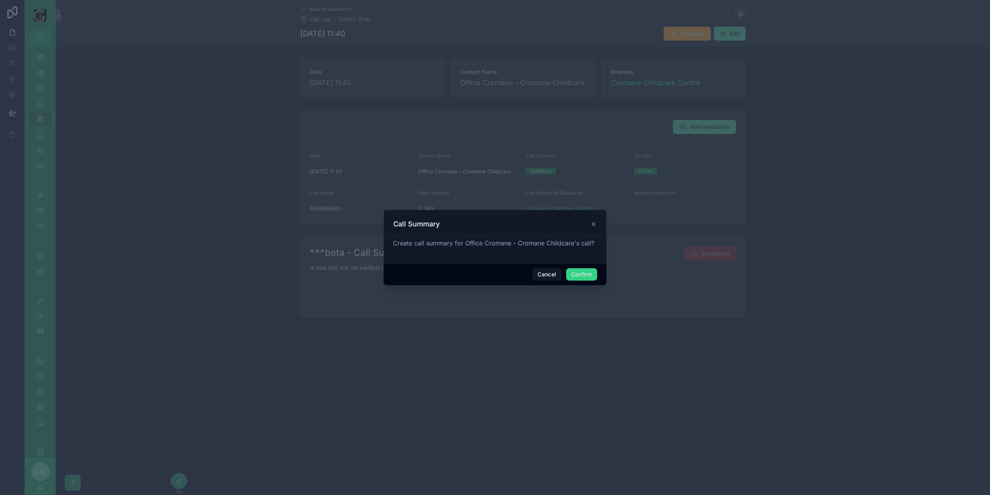
click at [579, 272] on button "Confirm" at bounding box center [581, 274] width 31 height 12
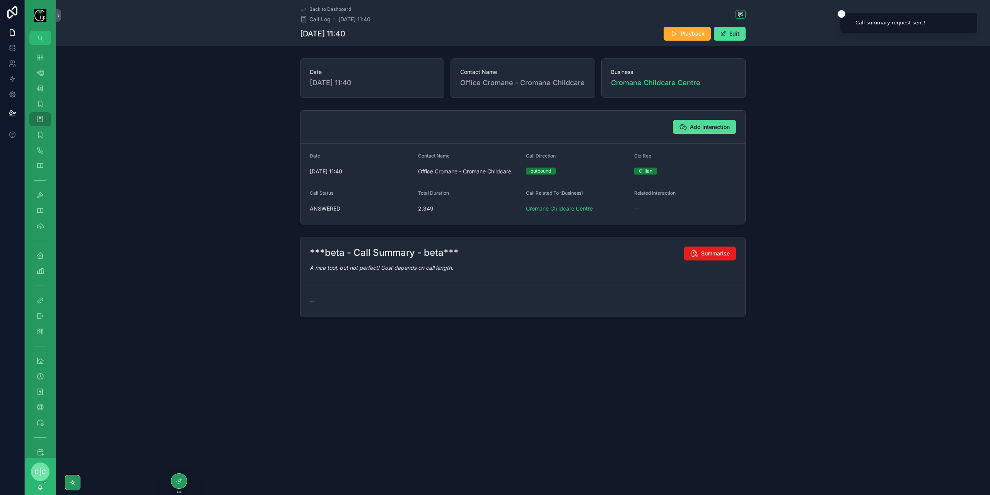
click at [311, 9] on span "Back to Dashboard" at bounding box center [331, 9] width 42 height 6
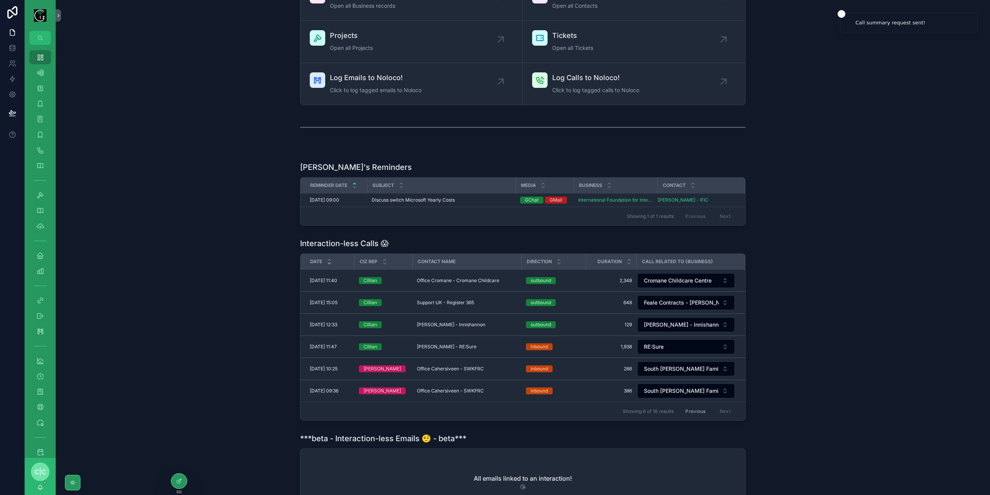
scroll to position [136, 0]
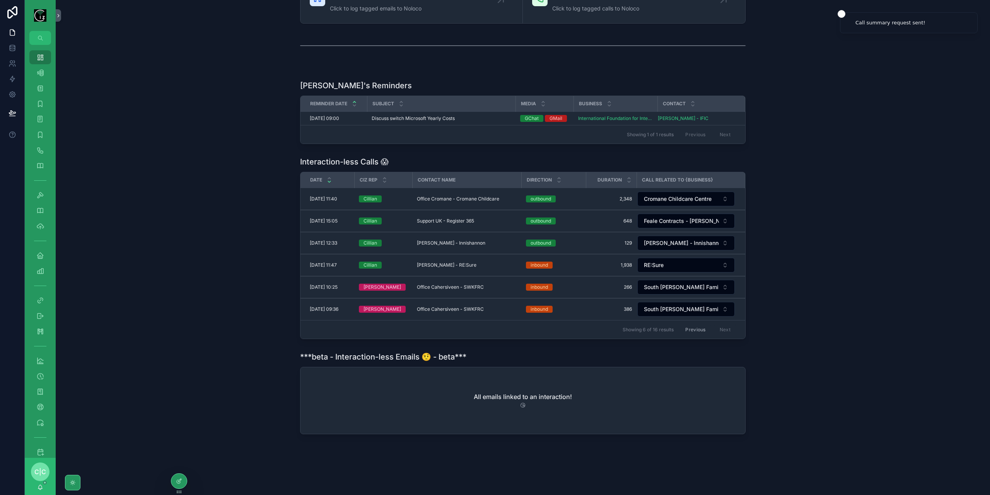
click at [692, 324] on button "Previous" at bounding box center [695, 329] width 31 height 12
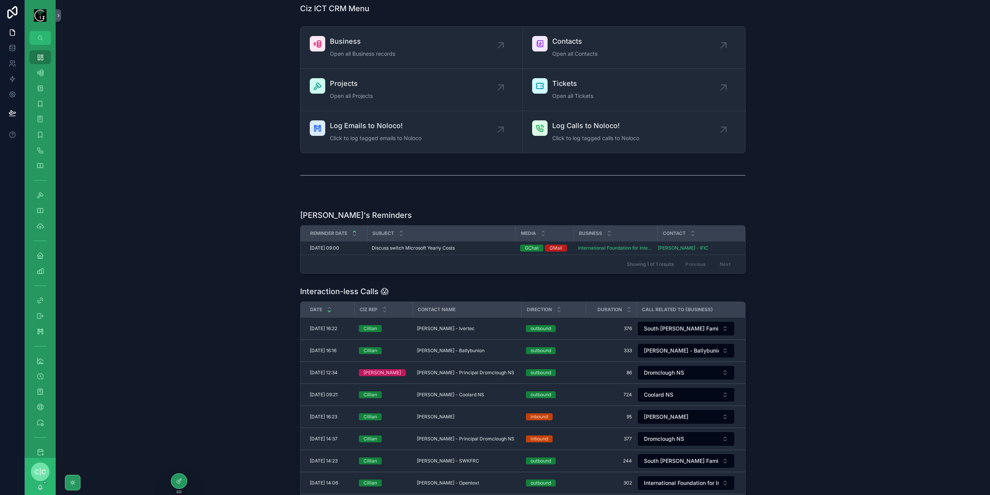
scroll to position [136, 0]
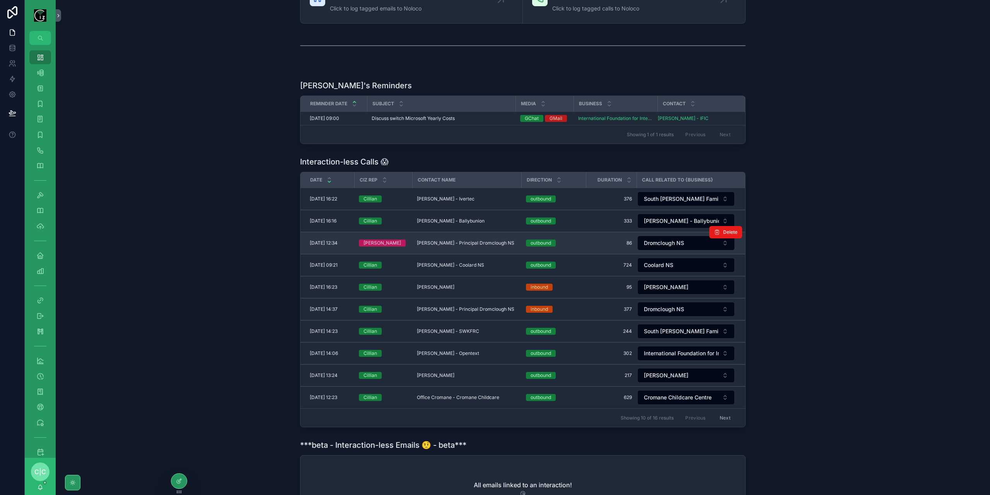
click at [474, 237] on td "Mary O Connor - Principal Dromclough NS Mary O Connor - Principal Dromclough NS" at bounding box center [466, 243] width 109 height 22
click at [468, 241] on span "Mary O Connor - Principal Dromclough NS" at bounding box center [465, 243] width 97 height 6
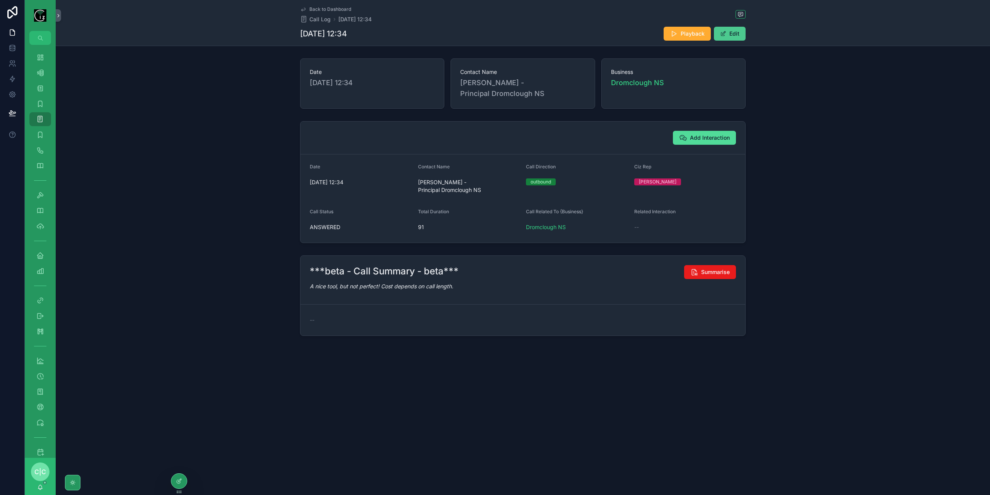
click at [730, 35] on button "Edit" at bounding box center [730, 34] width 32 height 14
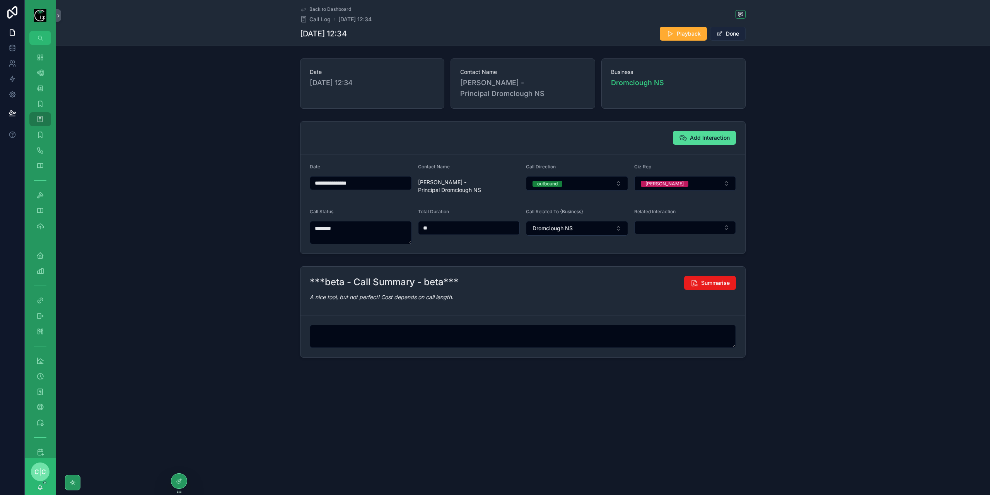
click at [740, 39] on button "Done" at bounding box center [728, 34] width 36 height 14
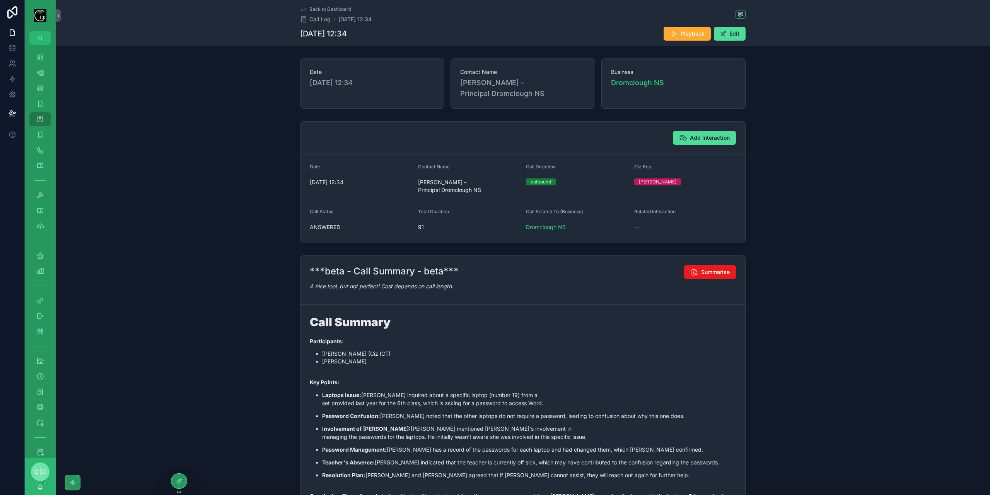
click at [320, 8] on span "Back to Dashboard" at bounding box center [331, 9] width 42 height 6
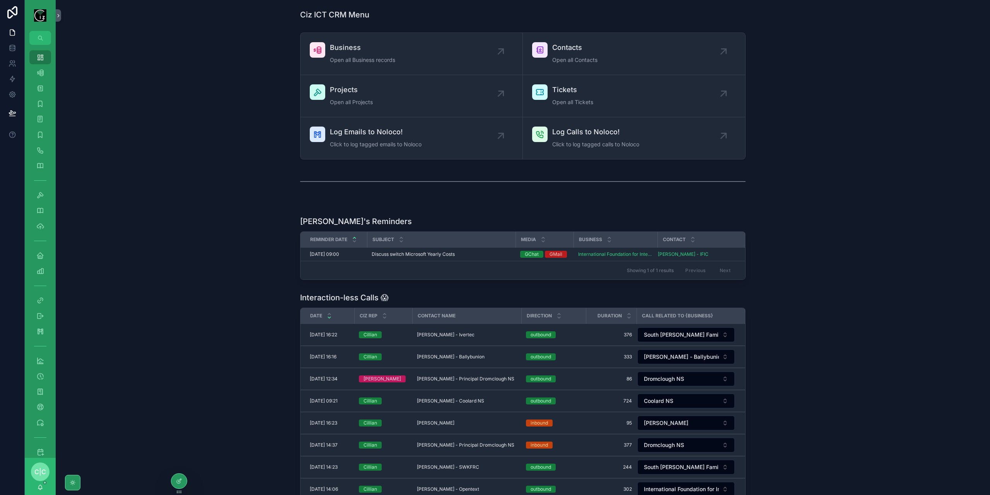
scroll to position [77, 0]
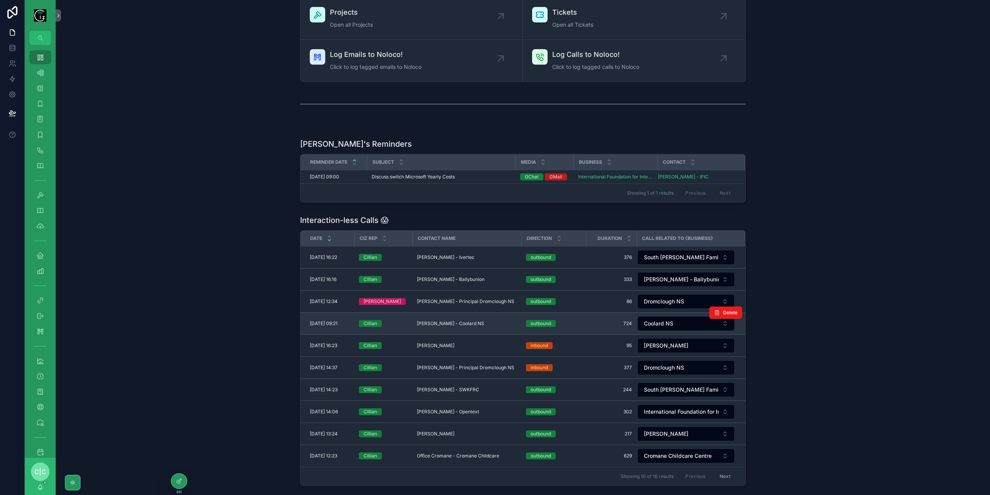
click at [452, 322] on span "Dermot O Connor - Coolard NS" at bounding box center [450, 323] width 67 height 6
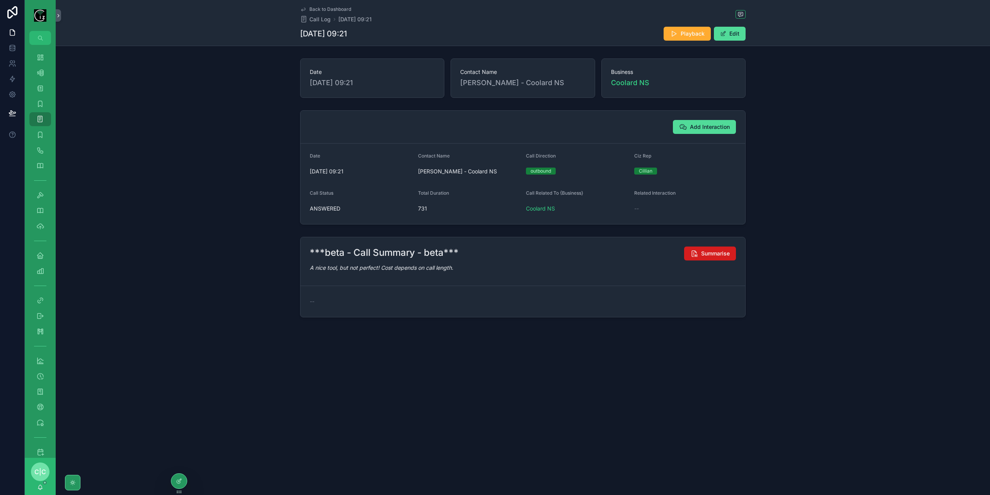
click at [722, 251] on span "Summarise" at bounding box center [715, 254] width 29 height 8
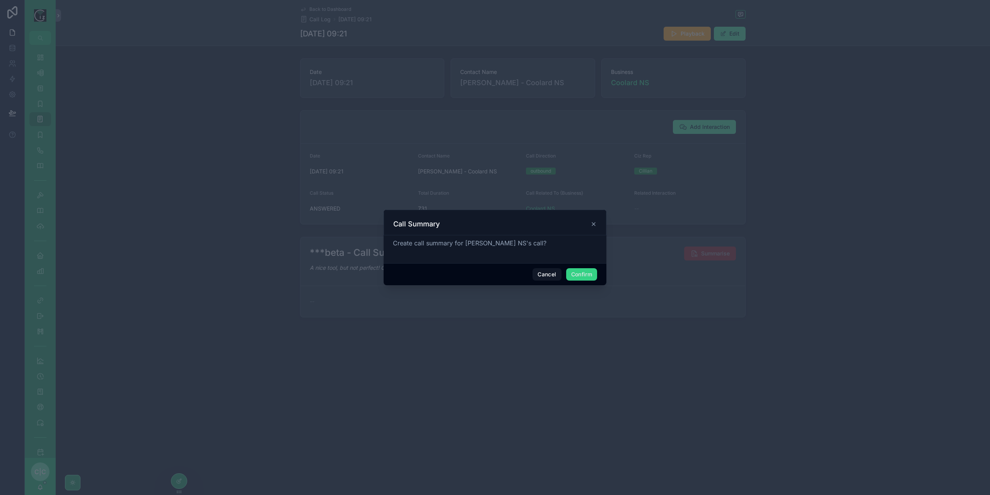
click at [590, 276] on button "Confirm" at bounding box center [581, 274] width 31 height 12
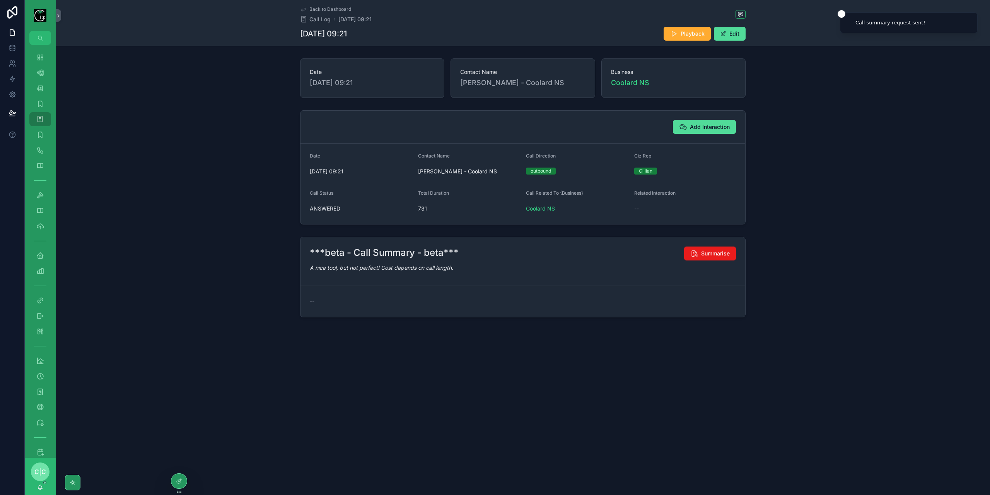
click at [314, 6] on div "Back to Dashboard Call Log 04/09/2025 09:21 04/09/2025 09:21 Playback Edit" at bounding box center [523, 23] width 446 height 46
click at [313, 12] on span "Back to Dashboard" at bounding box center [331, 9] width 42 height 6
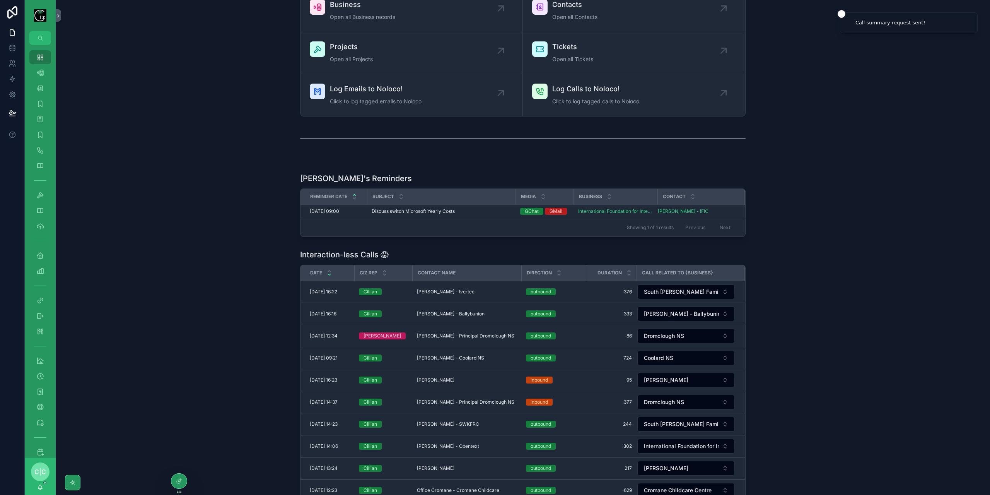
scroll to position [116, 0]
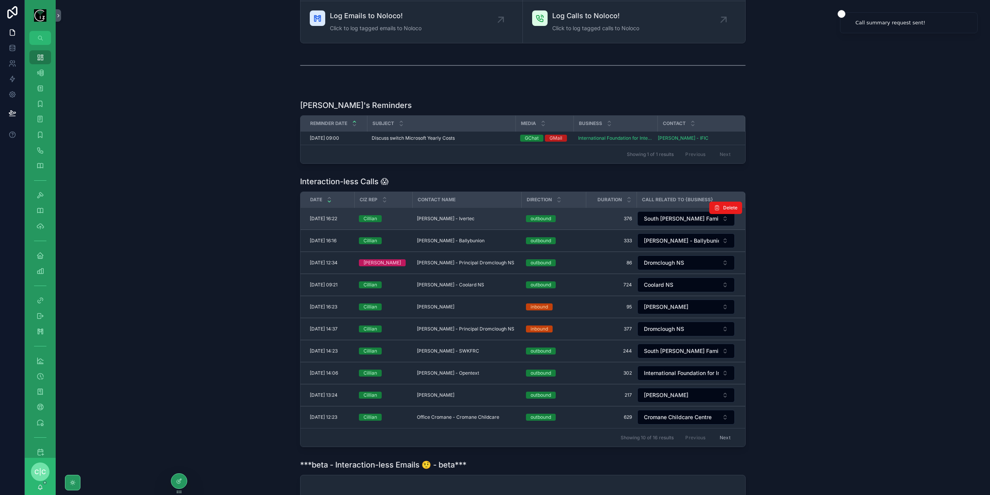
click at [437, 218] on span "Kevin Kelly - Ivertec" at bounding box center [446, 219] width 58 height 6
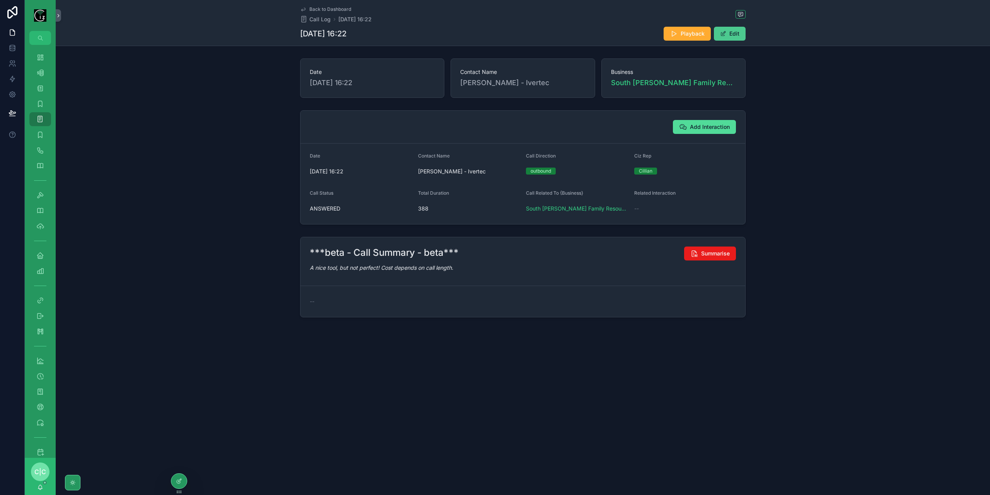
click at [733, 34] on button "Edit" at bounding box center [730, 34] width 32 height 14
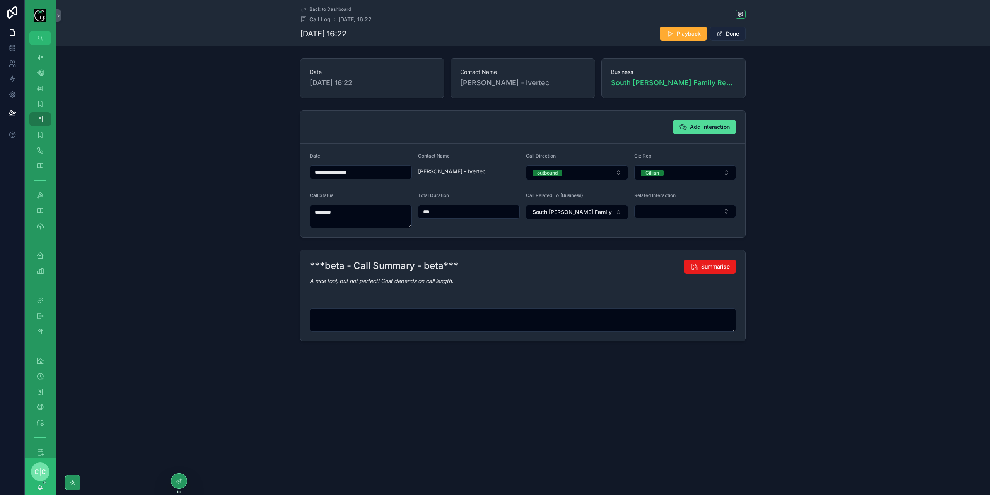
click at [737, 36] on button "Done" at bounding box center [728, 34] width 36 height 14
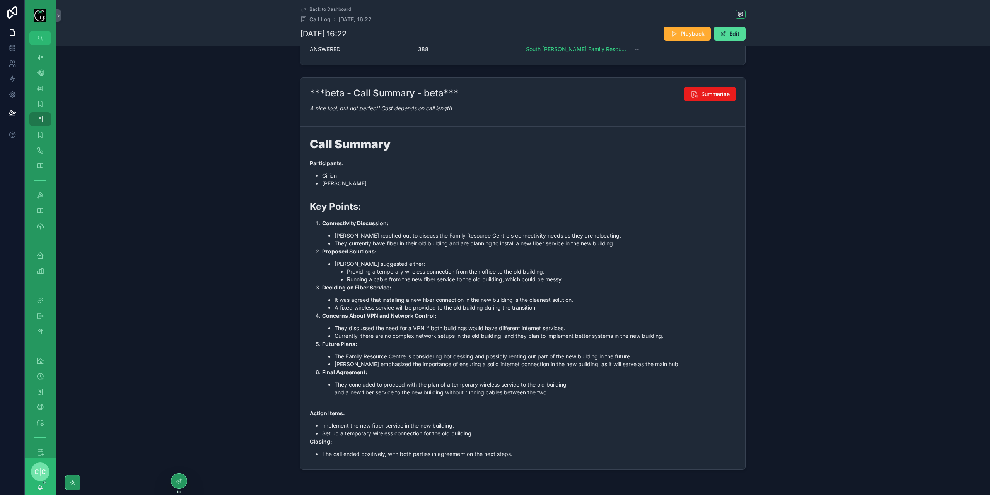
scroll to position [185, 0]
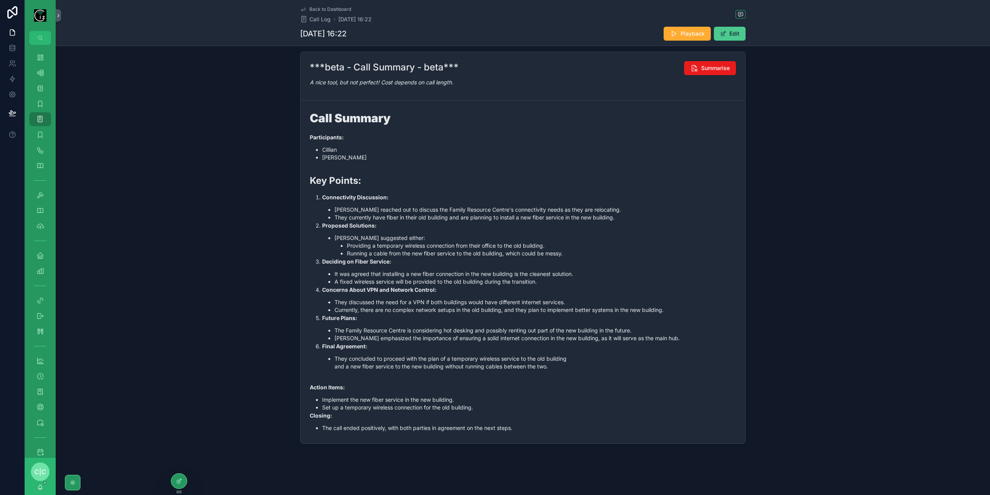
click at [725, 38] on button "Edit" at bounding box center [730, 34] width 32 height 14
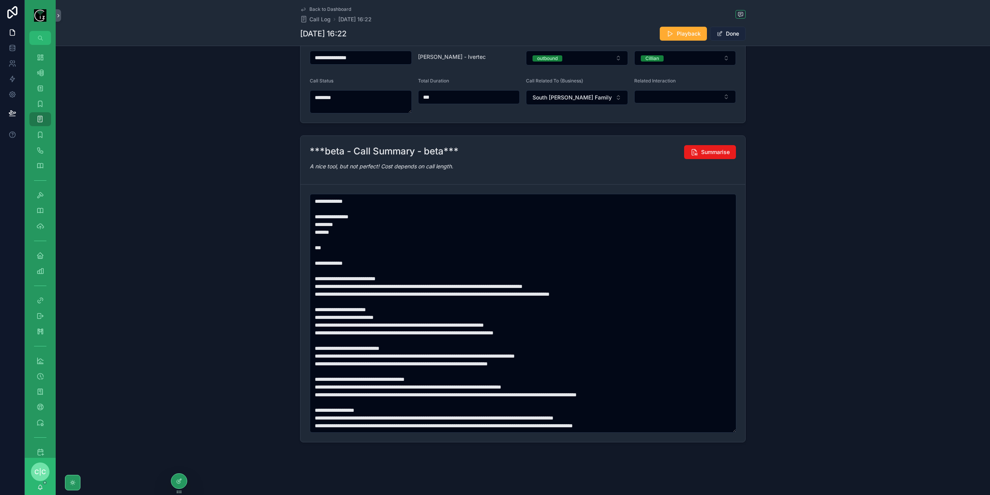
scroll to position [113, 0]
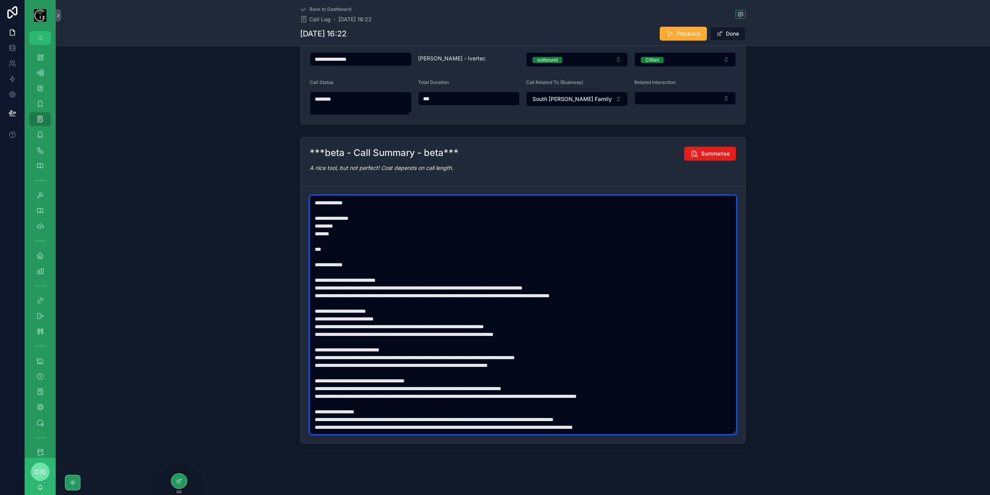
click at [320, 233] on textarea "scrollable content" at bounding box center [523, 314] width 427 height 239
click at [327, 287] on textarea "scrollable content" at bounding box center [523, 314] width 427 height 239
paste textarea "scrollable content"
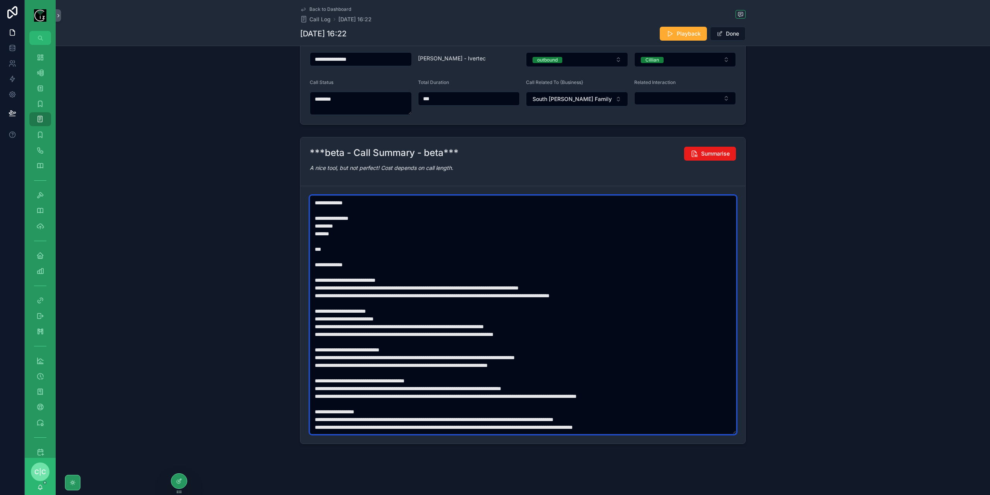
click at [334, 315] on textarea "scrollable content" at bounding box center [523, 314] width 427 height 239
paste textarea "scrollable content"
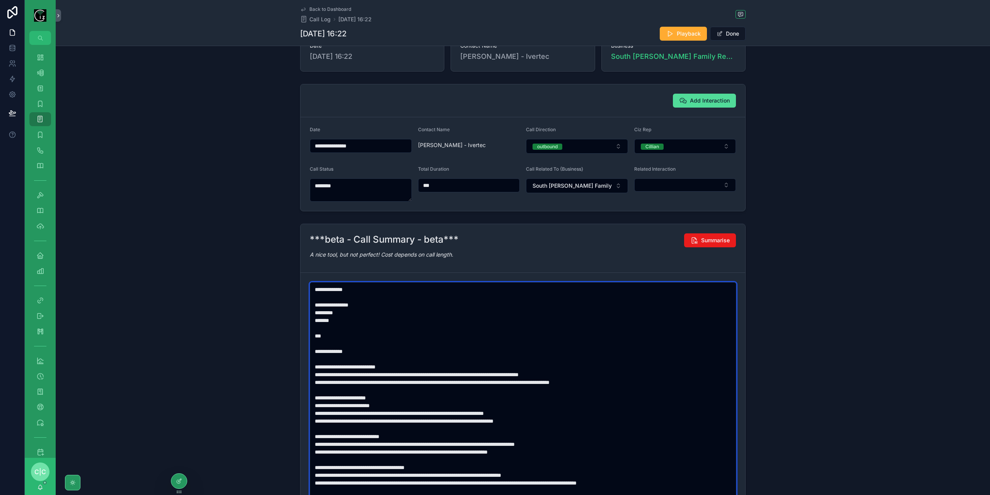
scroll to position [0, 0]
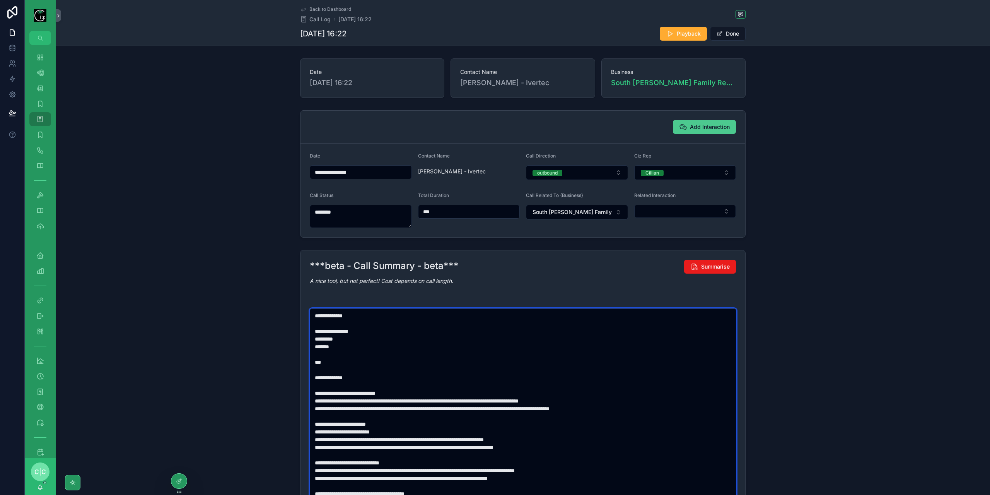
type textarea "**********"
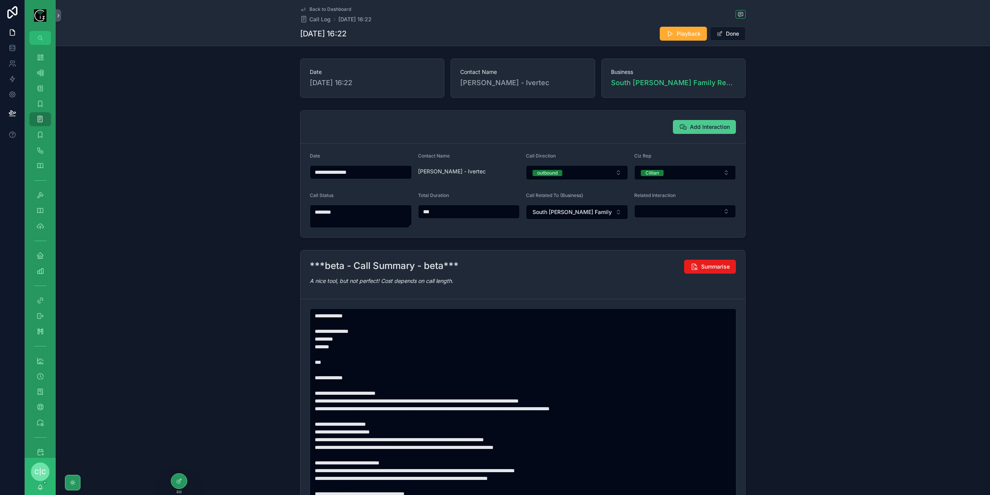
click at [708, 125] on span "Add Interaction" at bounding box center [710, 127] width 40 height 8
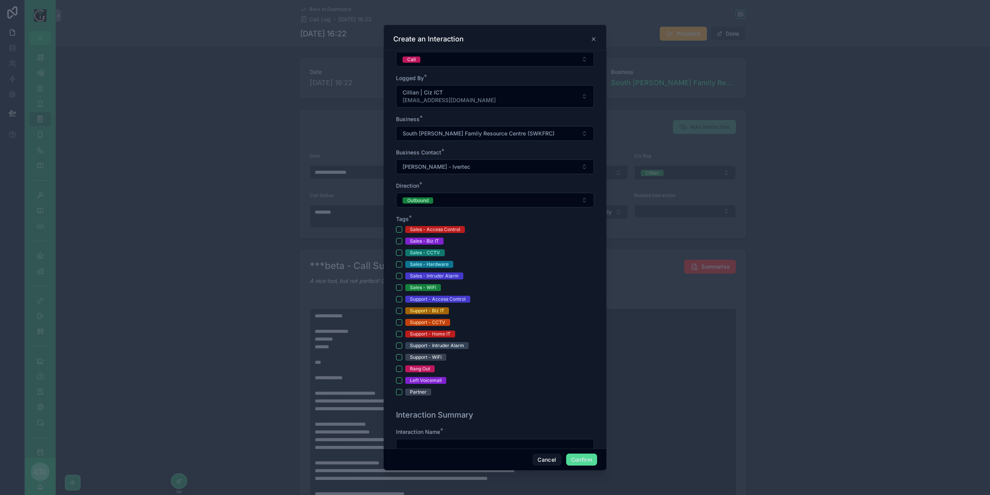
scroll to position [155, 0]
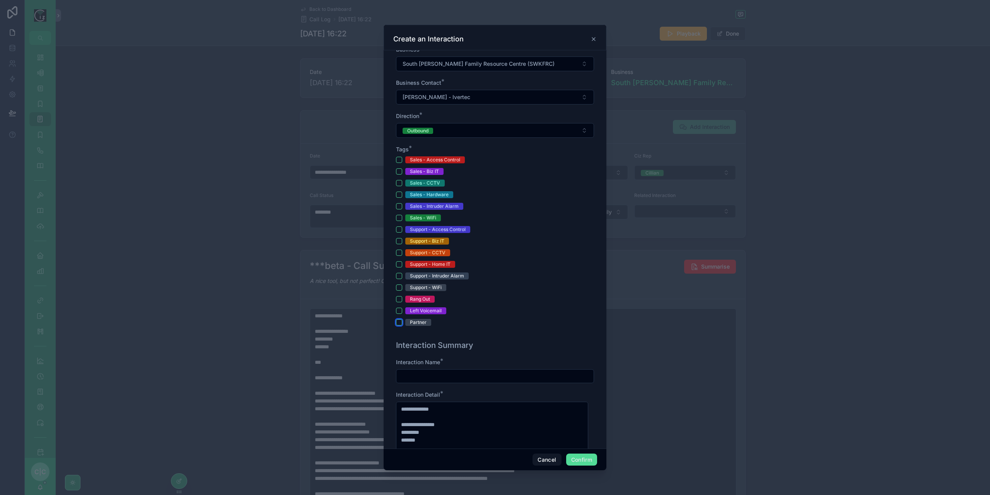
click at [402, 319] on button "Partner" at bounding box center [399, 322] width 6 height 6
click at [467, 374] on input "text" at bounding box center [495, 376] width 197 height 11
click at [515, 376] on input "**********" at bounding box center [495, 376] width 197 height 11
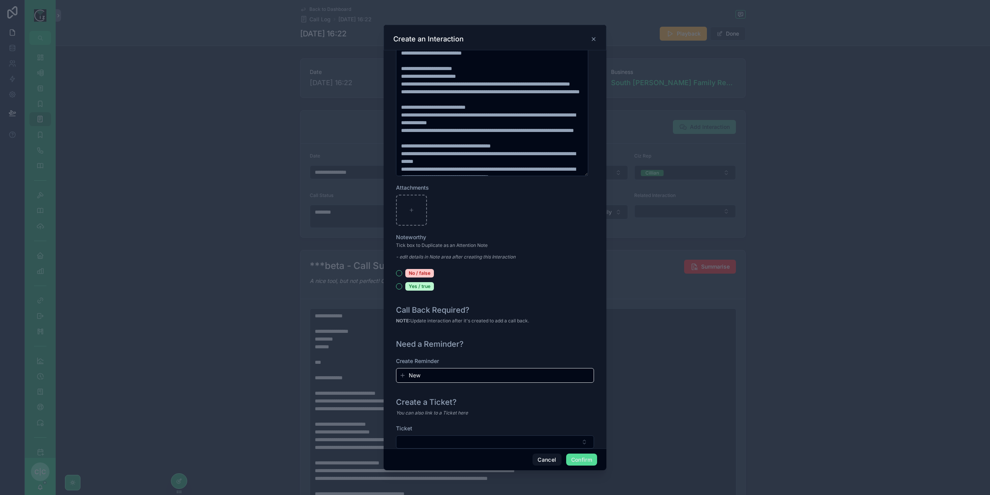
scroll to position [699, 0]
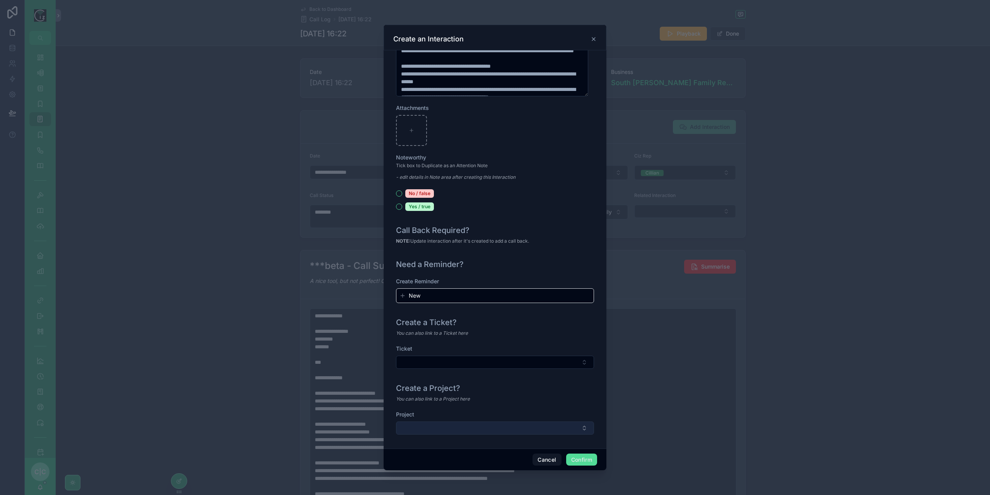
type input "**********"
click at [486, 423] on button "Select Button" at bounding box center [495, 427] width 198 height 13
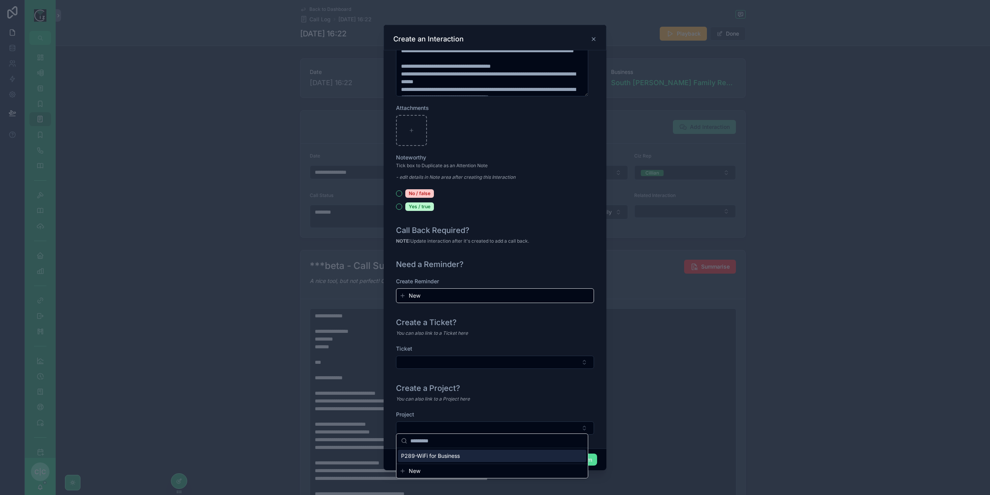
click at [456, 456] on span "P289-WiFi for Business" at bounding box center [430, 456] width 59 height 8
click at [585, 458] on button "Confirm" at bounding box center [581, 459] width 31 height 12
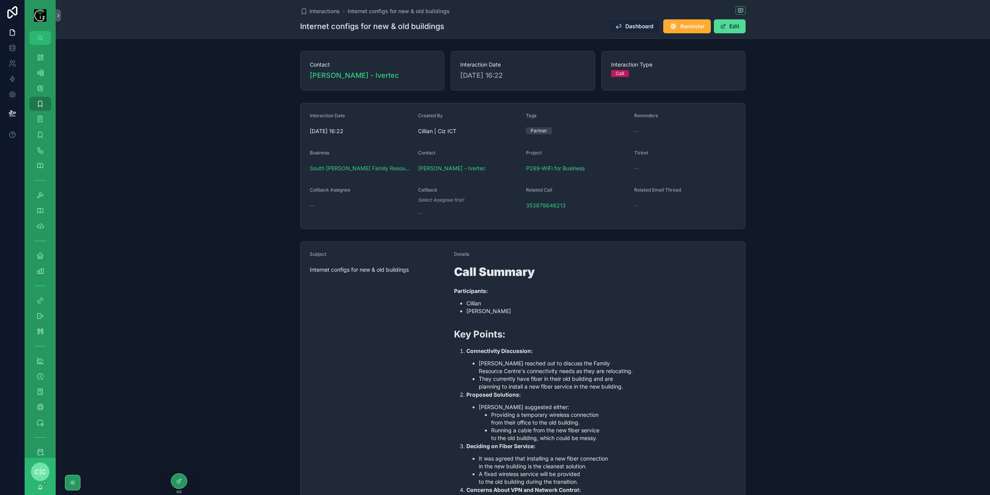
click at [615, 30] on icon "scrollable content" at bounding box center [619, 26] width 8 height 8
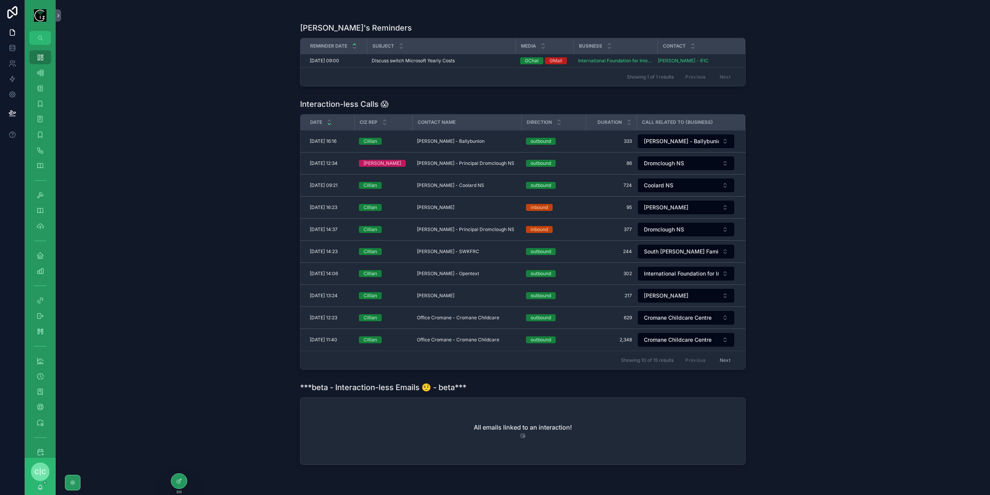
scroll to position [155, 0]
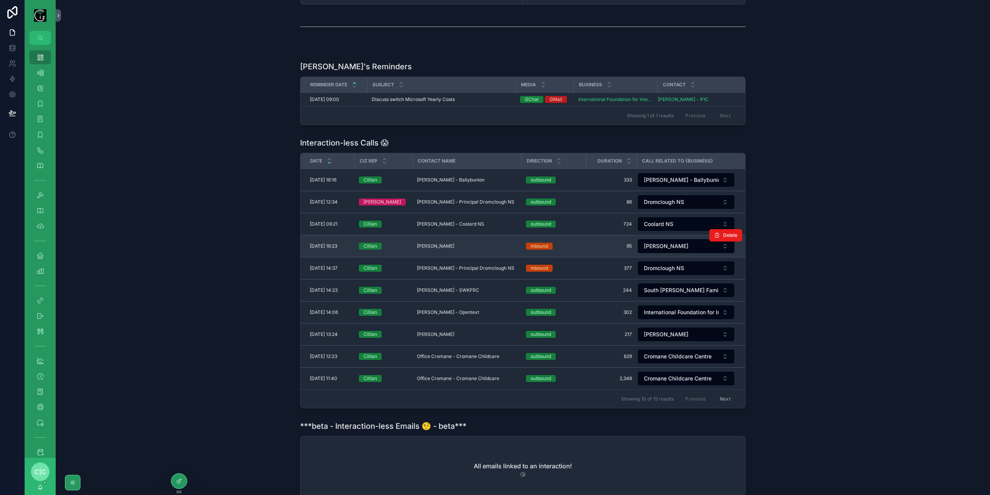
click at [453, 248] on td "Karen Walsh - Laharn Karen Walsh - Laharn" at bounding box center [466, 246] width 109 height 22
click at [455, 243] on span "[PERSON_NAME]" at bounding box center [436, 246] width 38 height 6
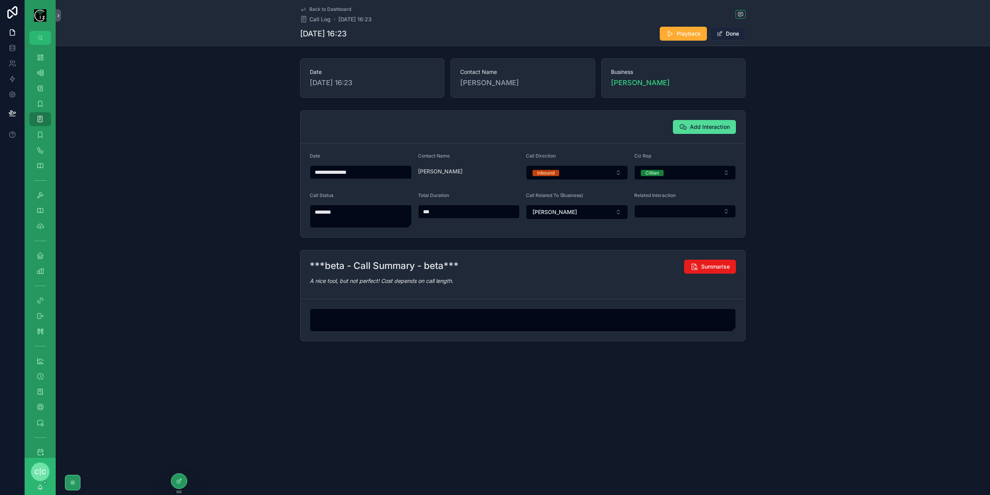
click at [743, 34] on button "Done" at bounding box center [728, 34] width 36 height 14
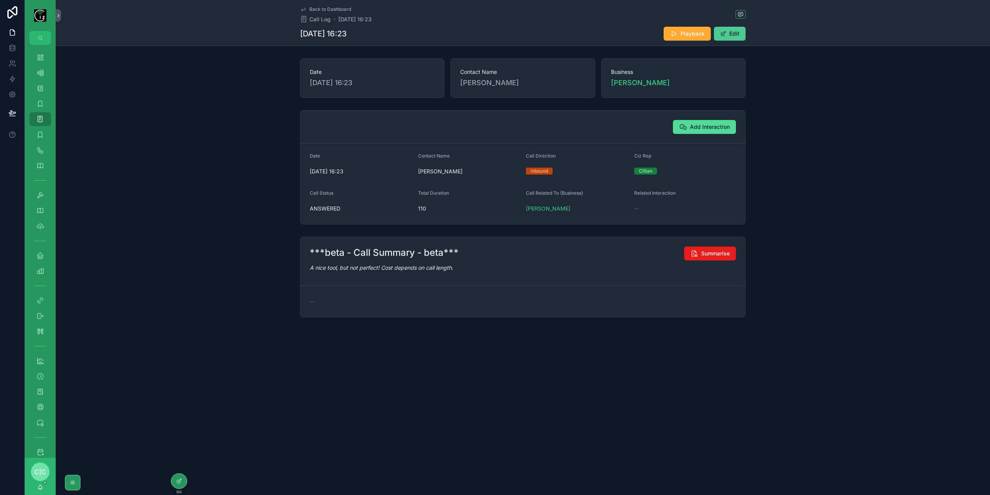
click at [743, 34] on button "Edit" at bounding box center [730, 34] width 32 height 14
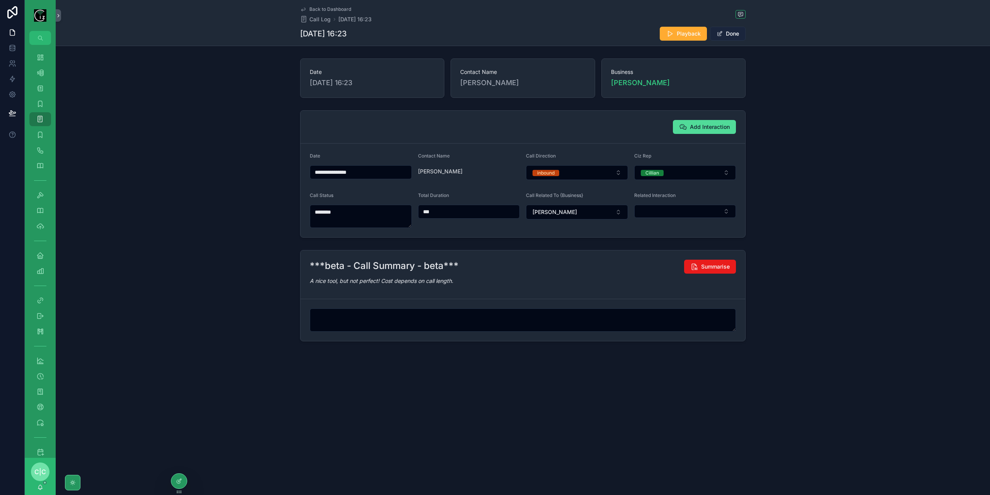
click at [741, 34] on button "Done" at bounding box center [728, 34] width 36 height 14
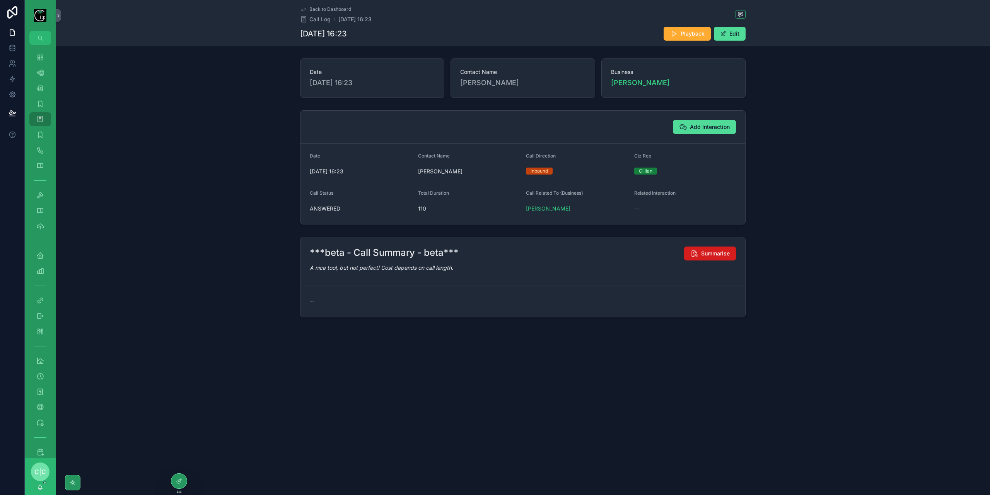
click at [728, 253] on span "Summarise" at bounding box center [715, 254] width 29 height 8
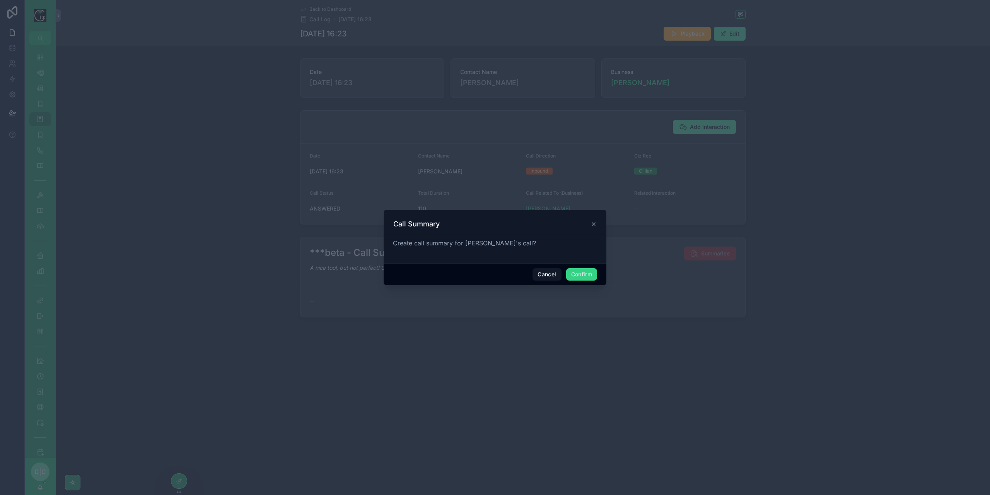
click at [583, 273] on button "Confirm" at bounding box center [581, 274] width 31 height 12
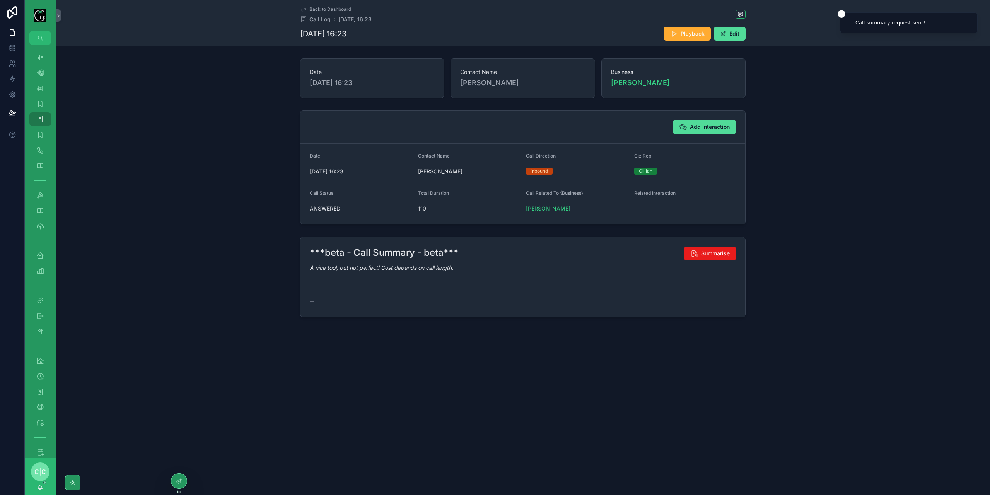
click at [317, 9] on span "Back to Dashboard" at bounding box center [331, 9] width 42 height 6
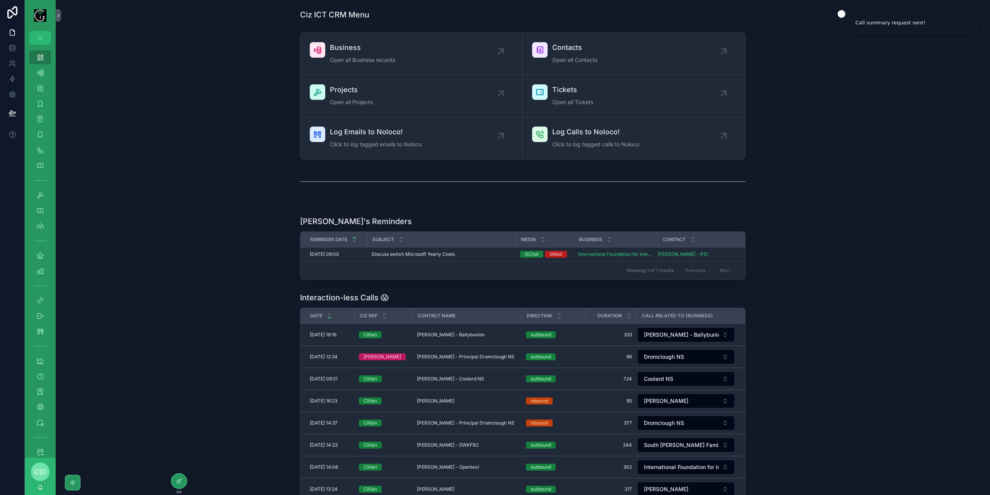
scroll to position [155, 0]
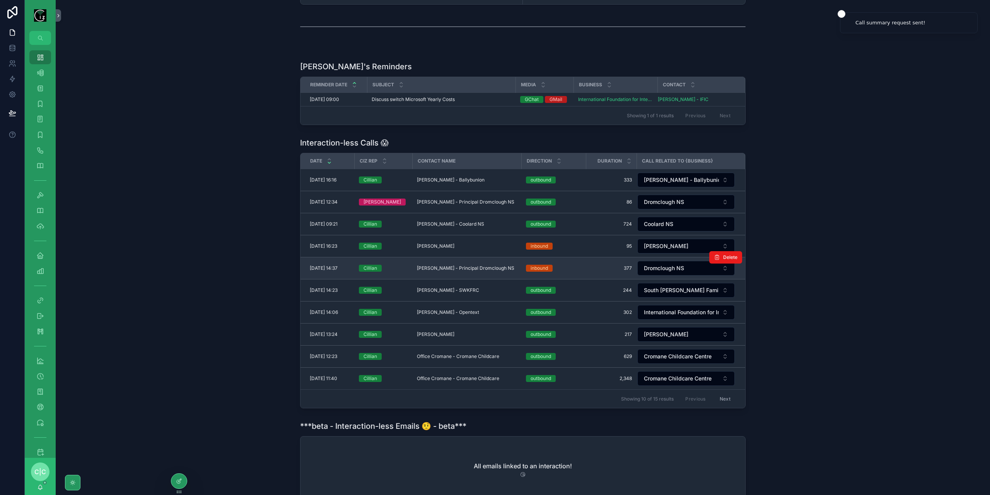
click at [452, 267] on span "Mary O Connor - Principal Dromclough NS" at bounding box center [465, 268] width 97 height 6
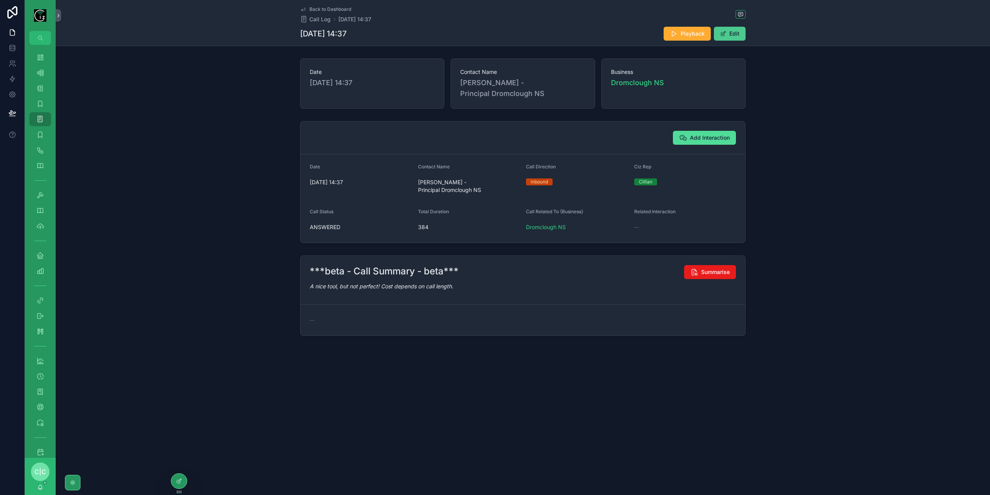
click at [731, 33] on button "Edit" at bounding box center [730, 34] width 32 height 14
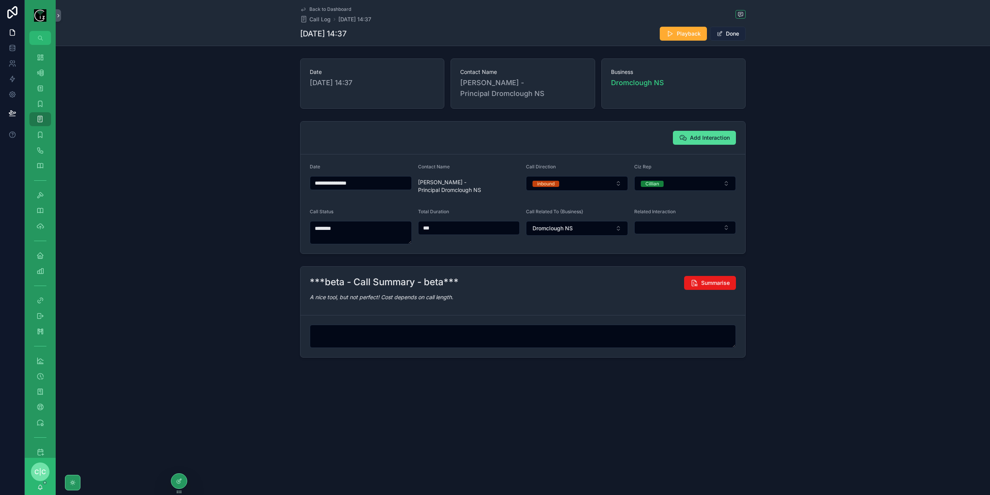
click at [741, 35] on button "Done" at bounding box center [728, 34] width 36 height 14
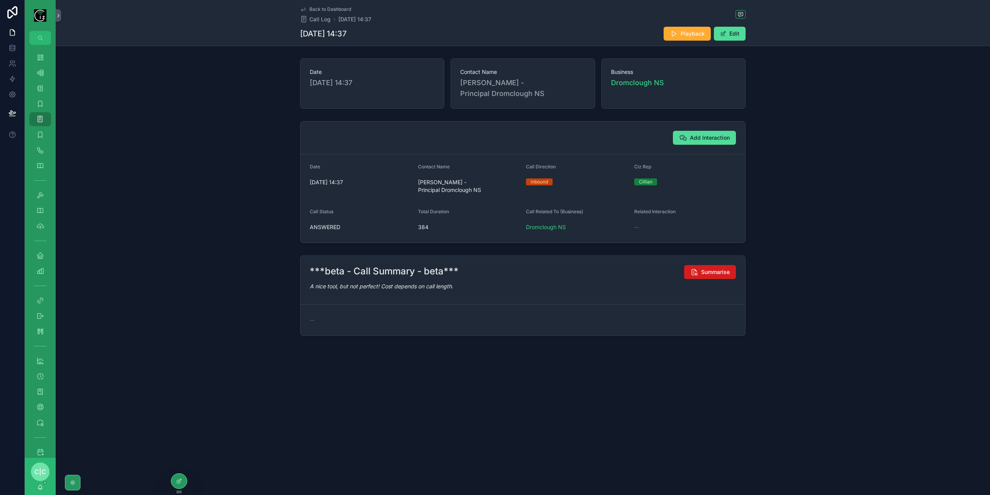
click at [721, 275] on button "Summarise" at bounding box center [710, 272] width 52 height 14
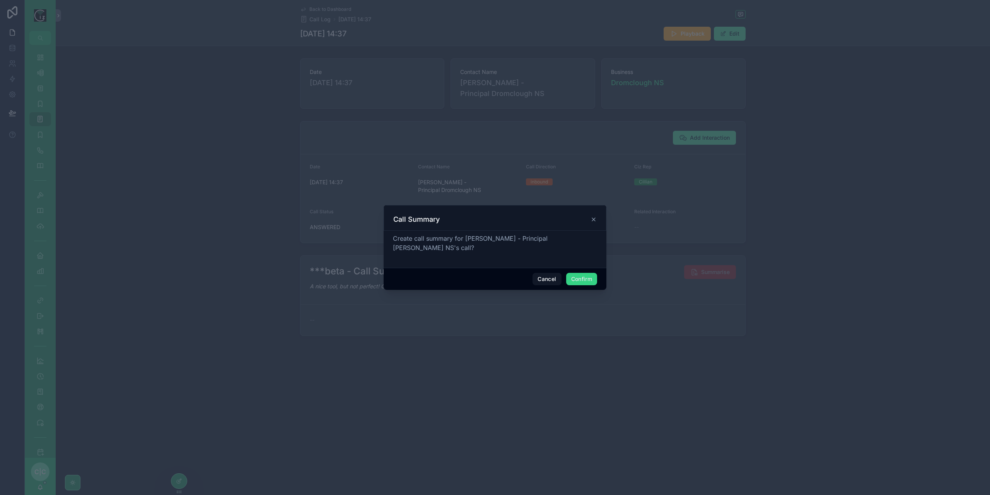
click at [581, 278] on button "Confirm" at bounding box center [581, 279] width 31 height 12
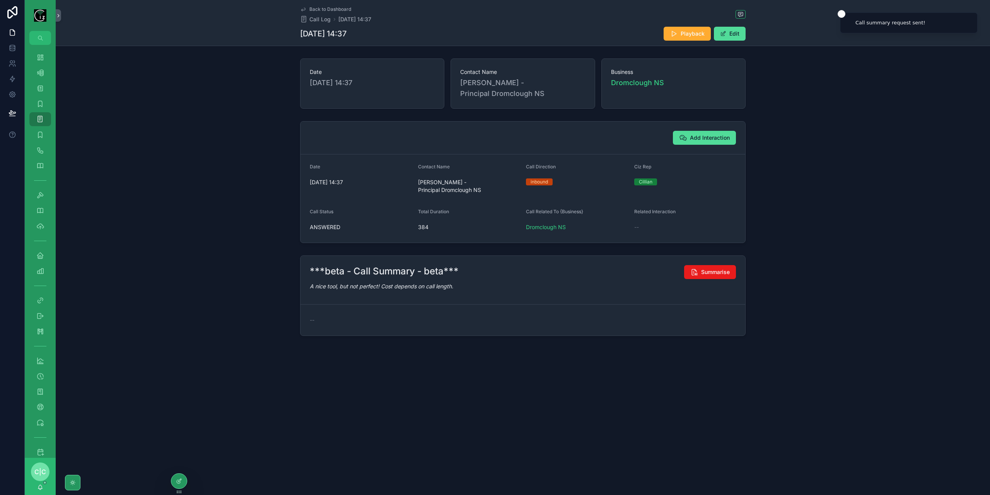
click at [302, 9] on icon "scrollable content" at bounding box center [303, 9] width 6 height 6
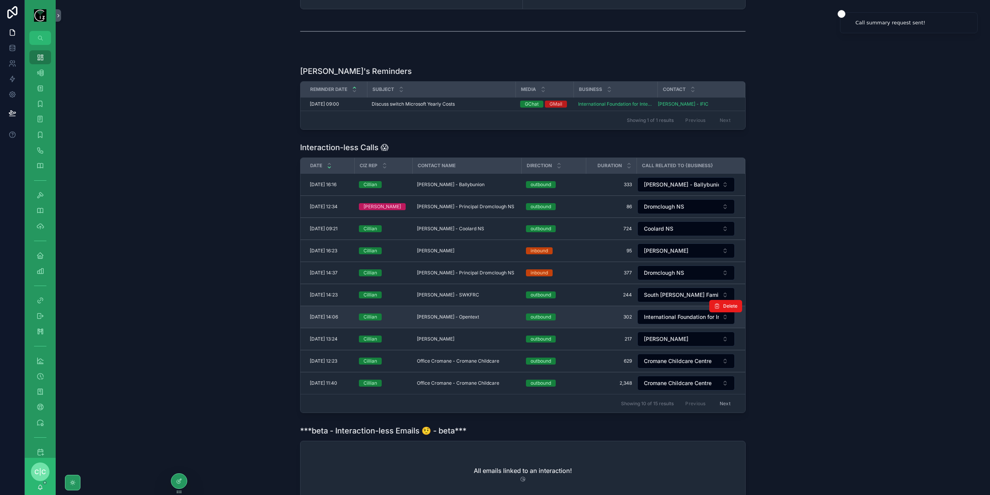
scroll to position [155, 0]
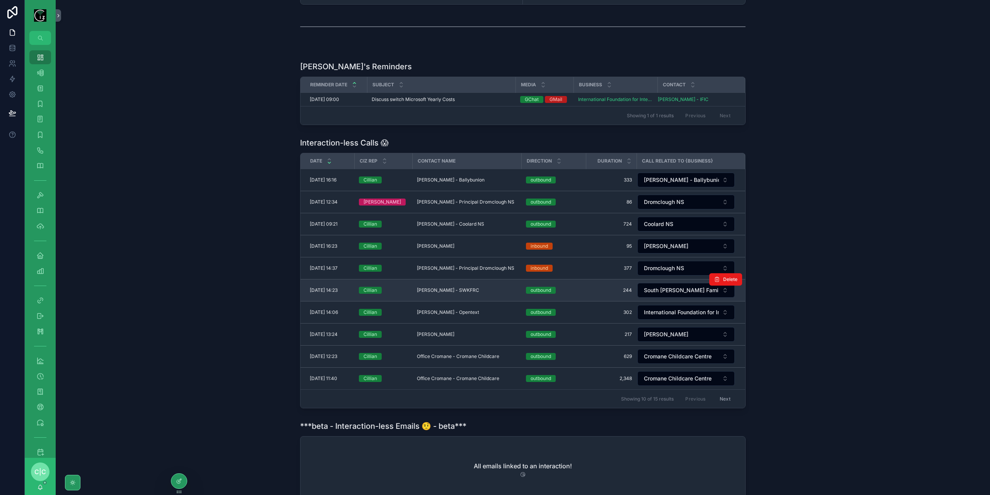
click at [471, 288] on span "Rosemarie O Shea - SWKFRC" at bounding box center [448, 290] width 62 height 6
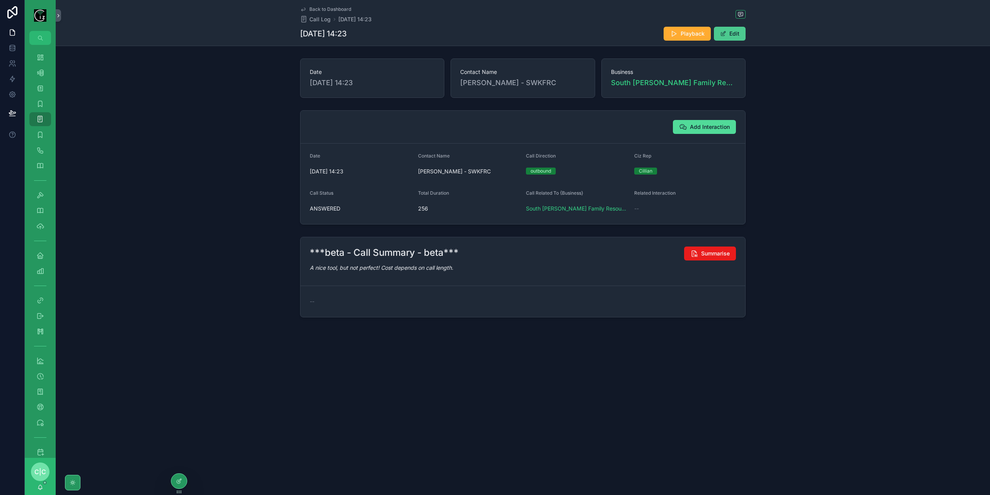
click at [737, 32] on button "Edit" at bounding box center [730, 34] width 32 height 14
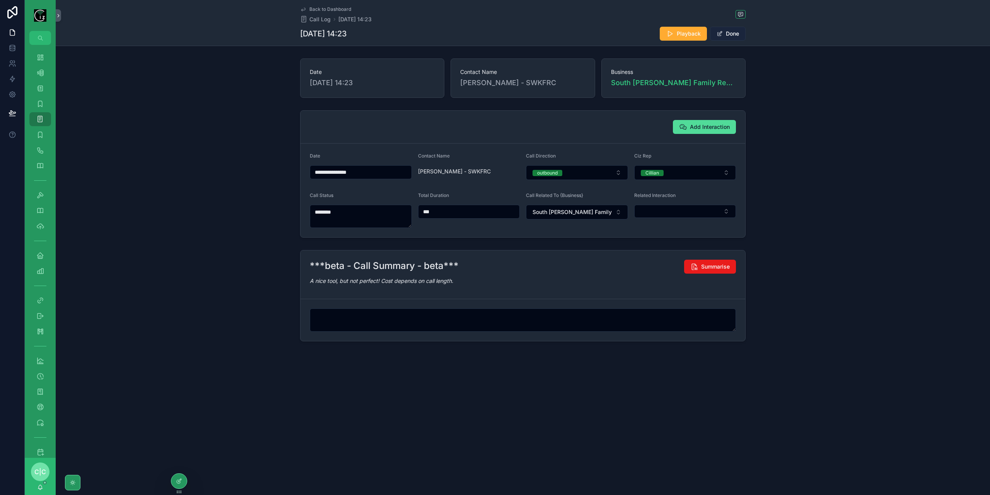
click at [734, 32] on button "Done" at bounding box center [728, 34] width 36 height 14
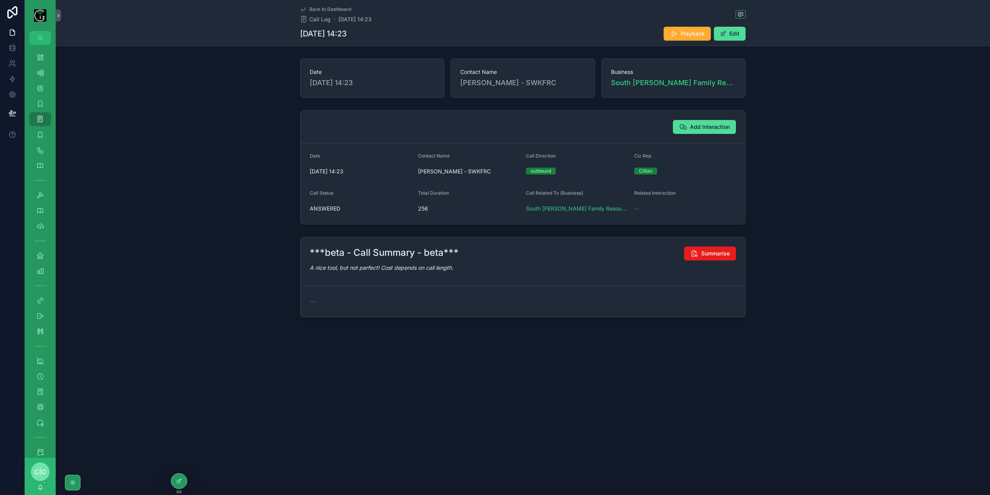
click at [314, 8] on span "Back to Dashboard" at bounding box center [331, 9] width 42 height 6
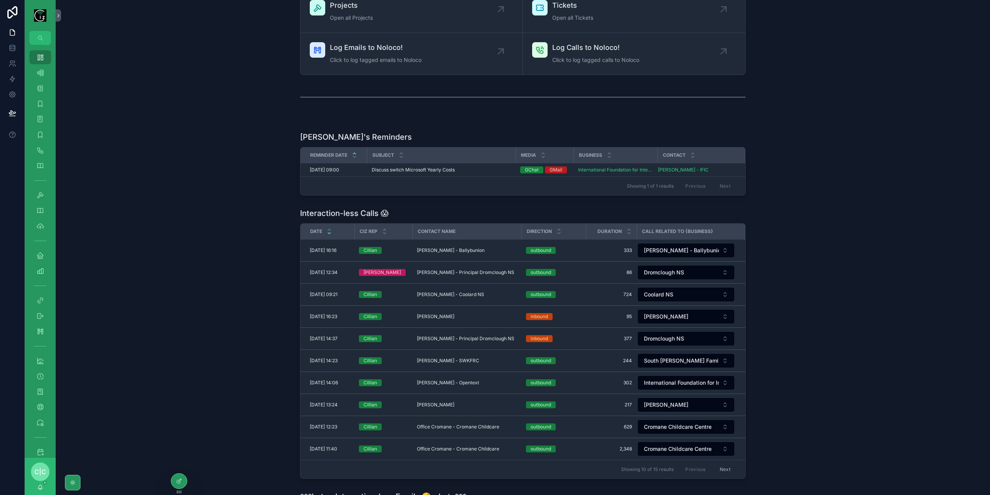
scroll to position [155, 0]
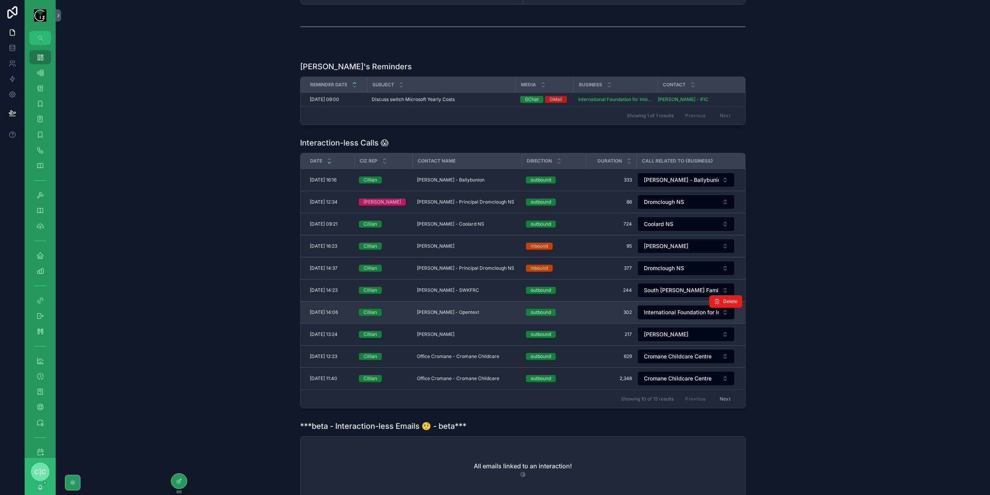
click at [455, 309] on span "Mark Taylor - Opentext" at bounding box center [448, 312] width 62 height 6
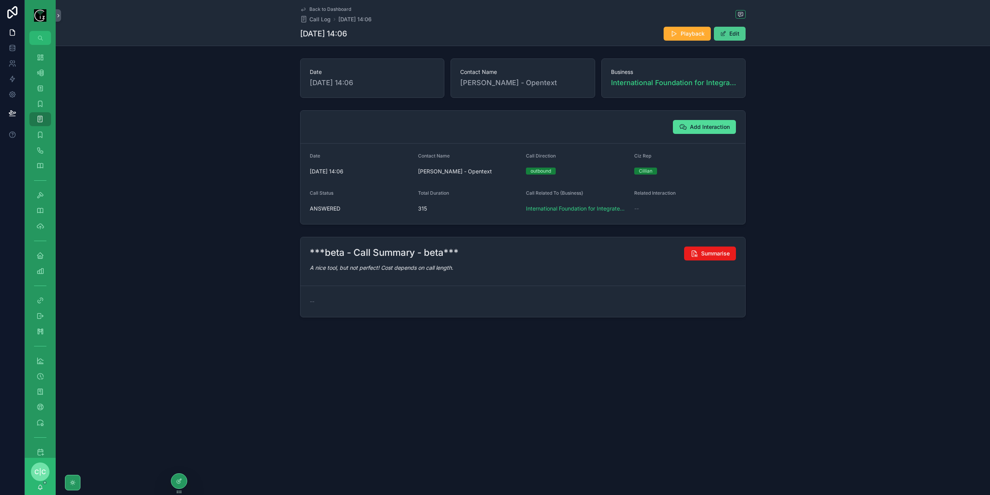
click at [740, 36] on button "Edit" at bounding box center [730, 34] width 32 height 14
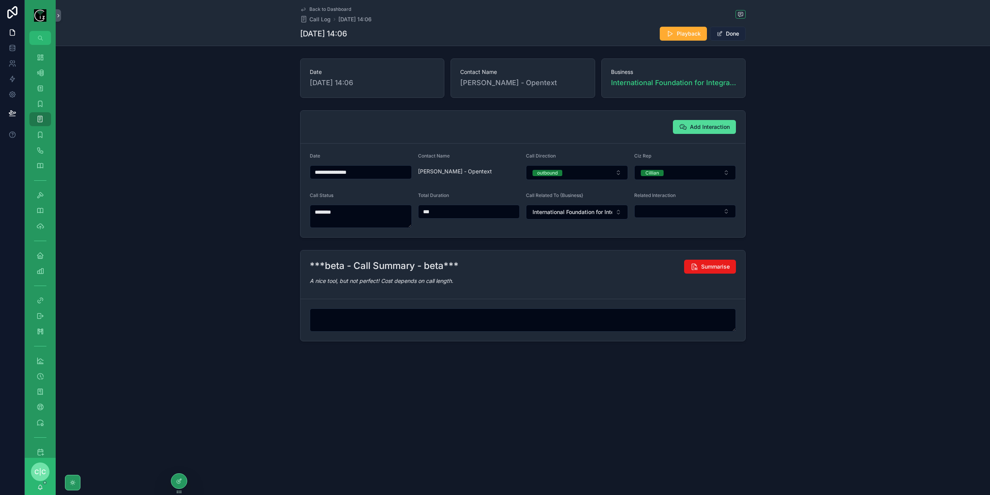
click at [740, 36] on button "Done" at bounding box center [728, 34] width 36 height 14
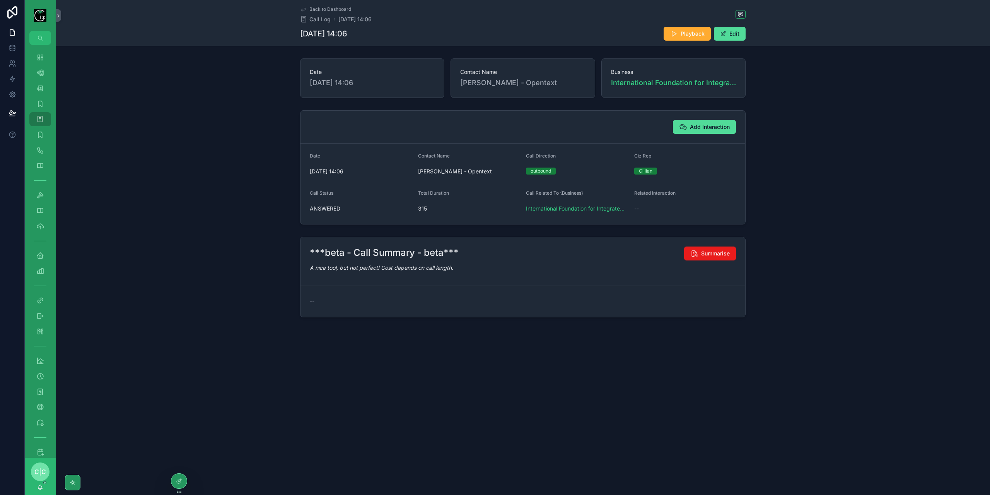
click at [308, 9] on link "Back to Dashboard" at bounding box center [325, 9] width 51 height 6
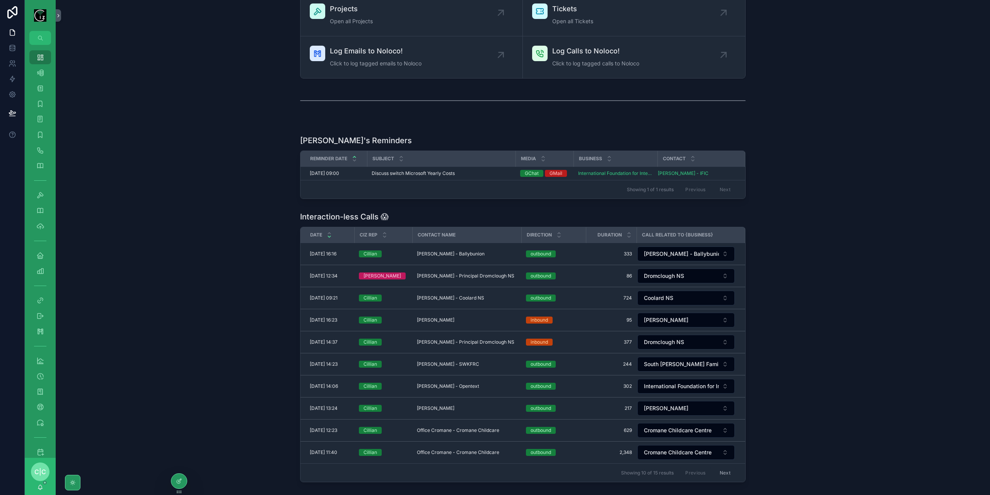
scroll to position [155, 0]
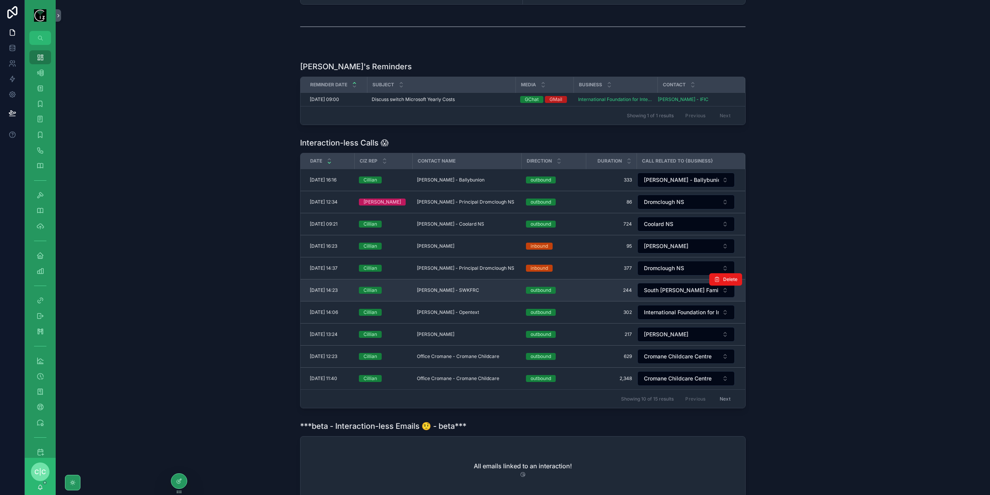
click at [475, 280] on td "Rosemarie O Shea - SWKFRC Rosemarie O Shea - SWKFRC" at bounding box center [466, 290] width 109 height 22
click at [475, 287] on span "Rosemarie O Shea - SWKFRC" at bounding box center [448, 290] width 62 height 6
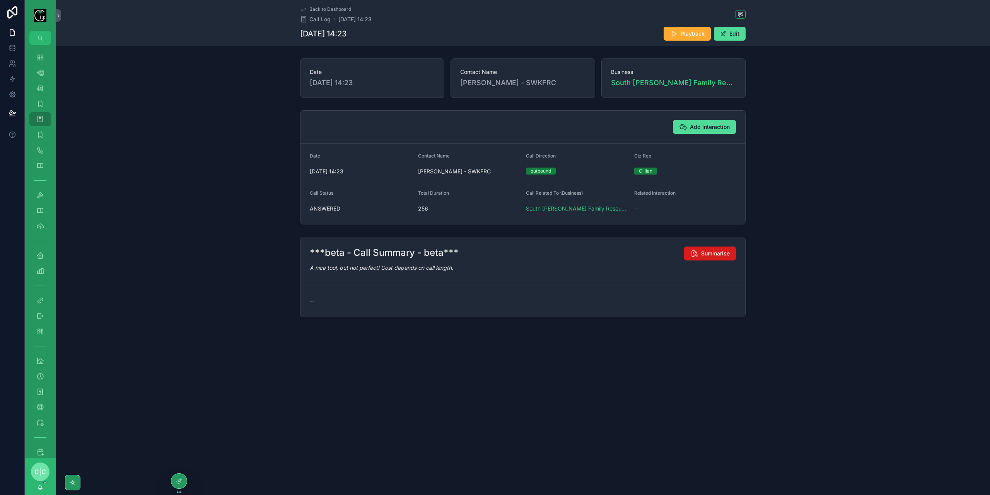
click at [717, 248] on button "Summarise" at bounding box center [710, 253] width 52 height 14
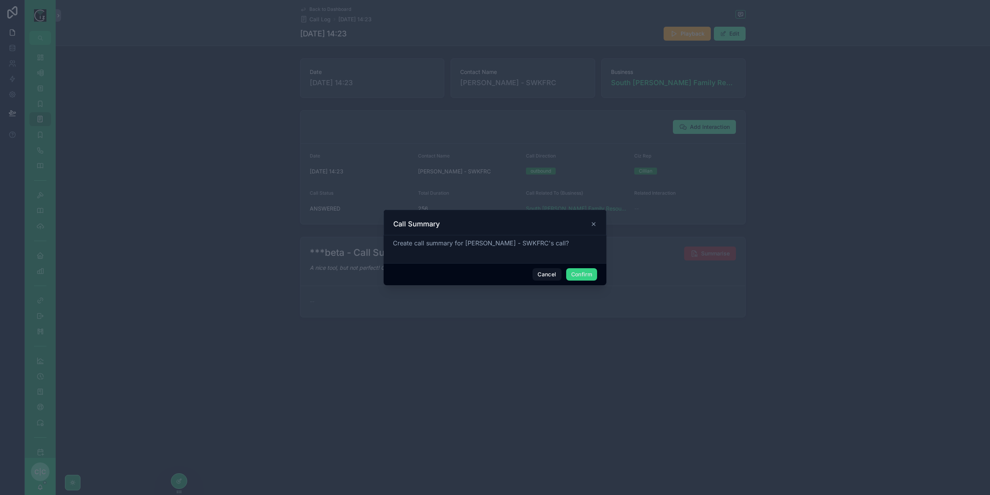
click at [582, 275] on button "Confirm" at bounding box center [581, 274] width 31 height 12
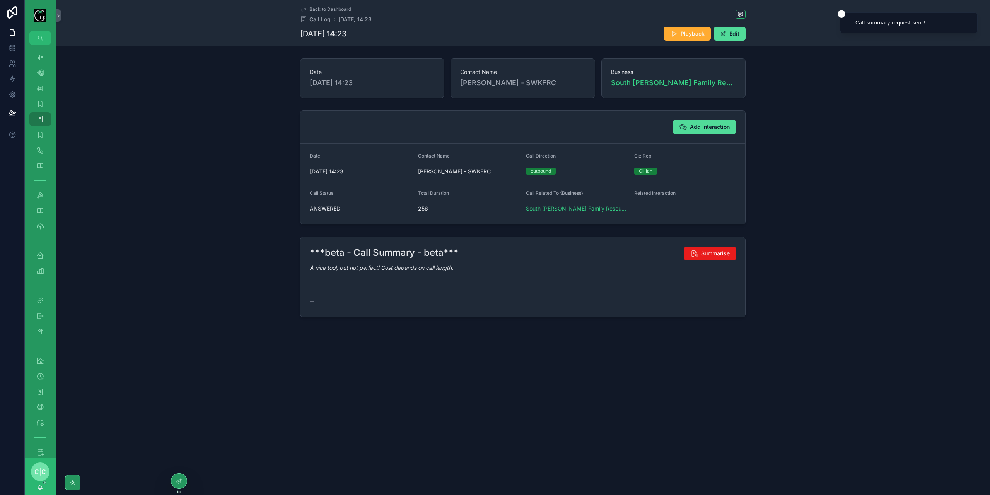
click at [311, 8] on span "Back to Dashboard" at bounding box center [331, 9] width 42 height 6
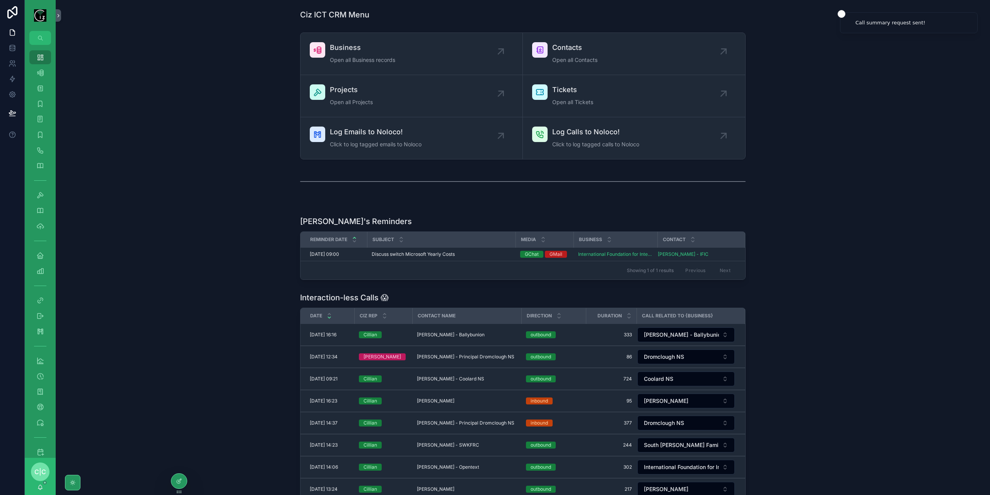
scroll to position [155, 0]
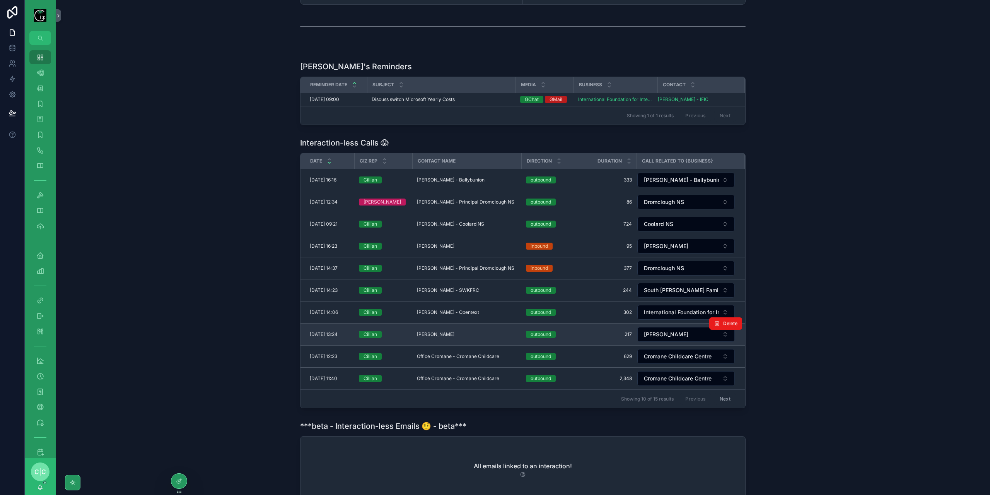
click at [443, 333] on span "David Kerr - Blarney" at bounding box center [436, 334] width 38 height 6
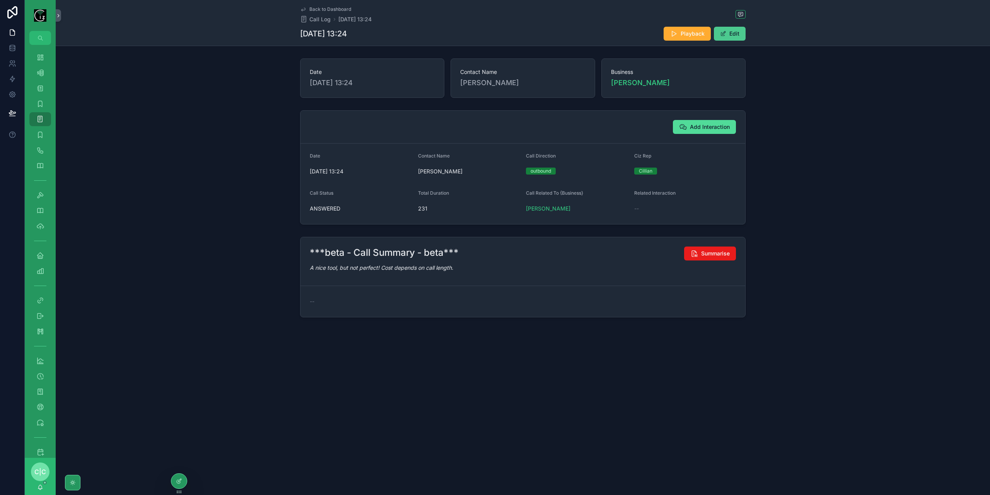
click at [731, 32] on button "Edit" at bounding box center [730, 34] width 32 height 14
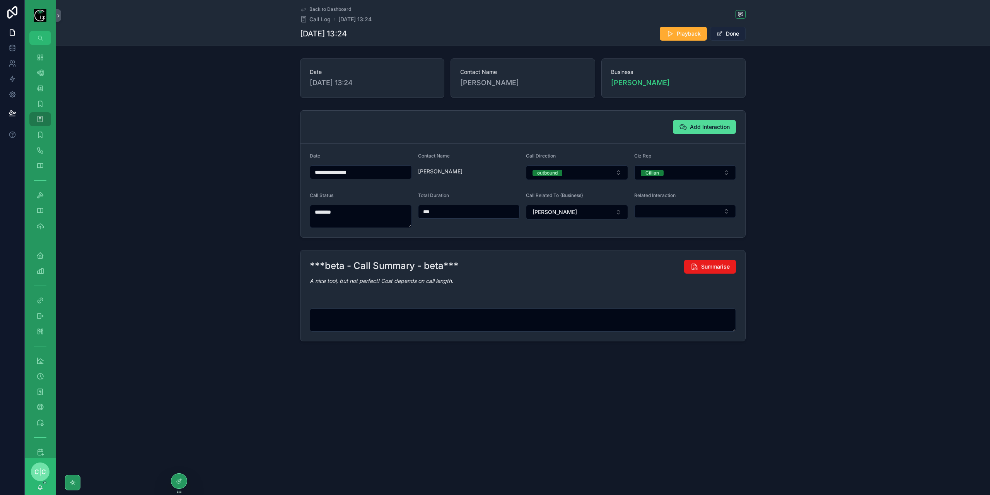
click at [735, 32] on button "Done" at bounding box center [728, 34] width 36 height 14
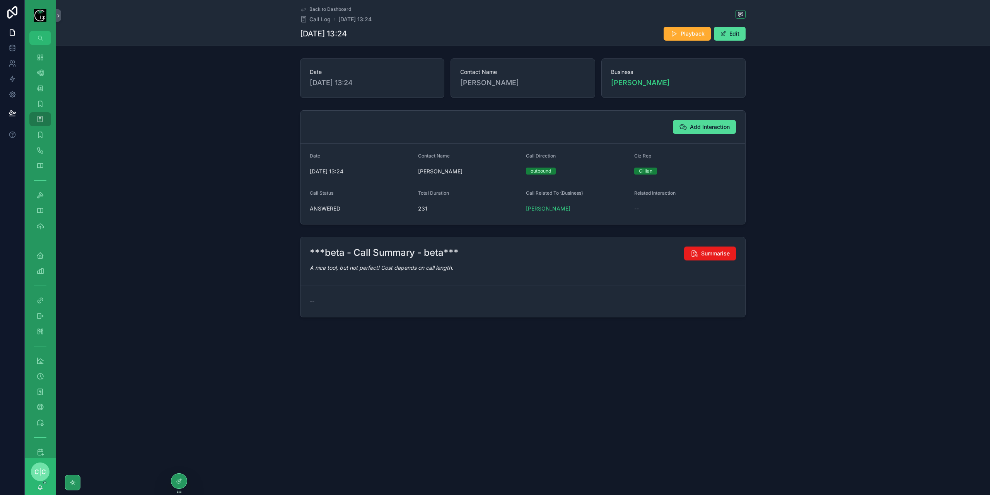
click at [303, 10] on icon "scrollable content" at bounding box center [303, 9] width 6 height 6
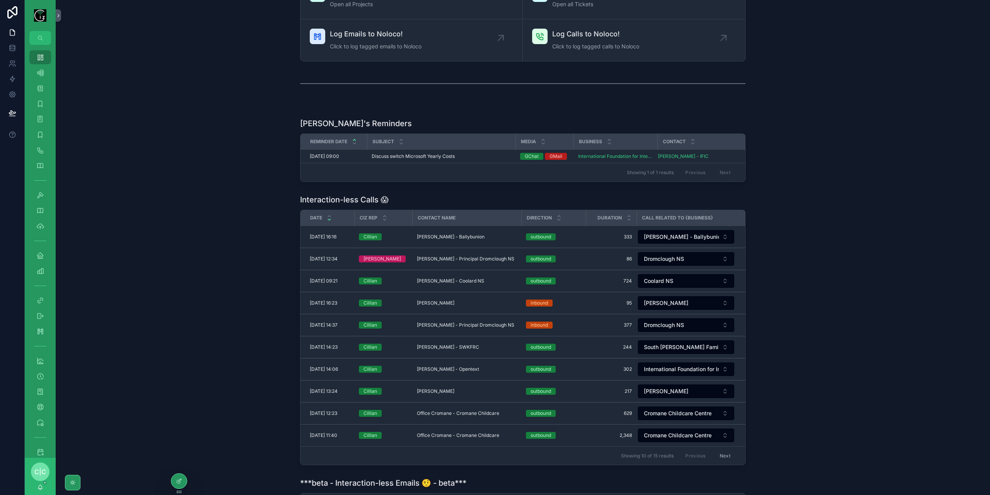
scroll to position [116, 0]
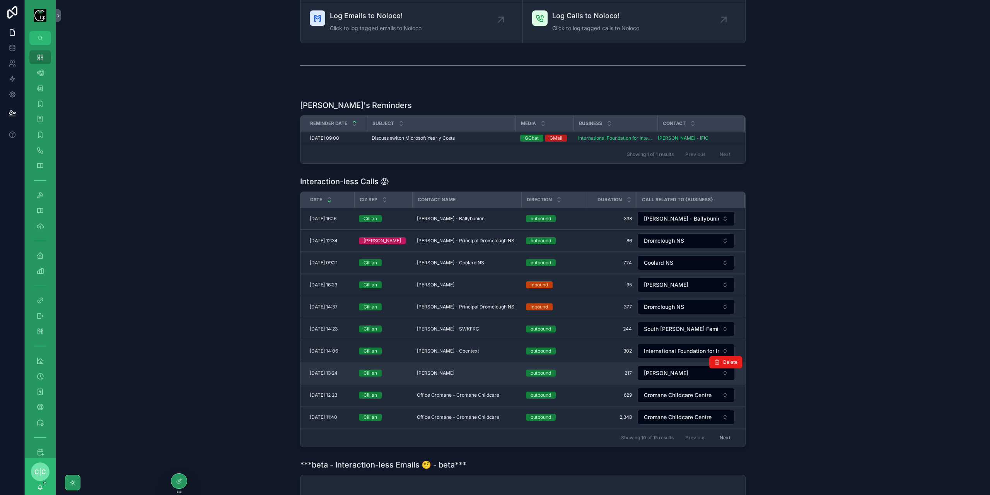
click at [476, 364] on td "David Kerr - Blarney David Kerr - Blarney" at bounding box center [466, 373] width 109 height 22
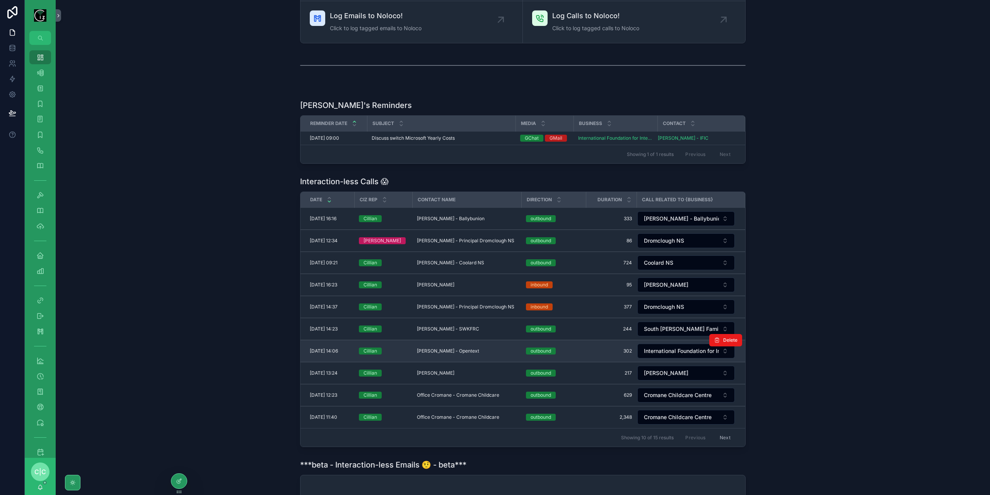
click at [477, 348] on div "Mark Taylor - Opentext Mark Taylor - Opentext" at bounding box center [467, 351] width 100 height 6
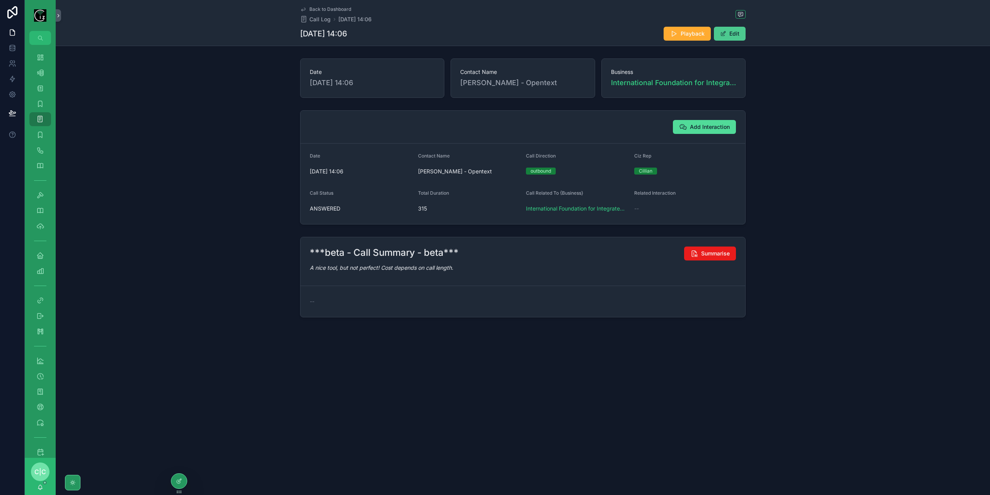
click at [737, 35] on button "Edit" at bounding box center [730, 34] width 32 height 14
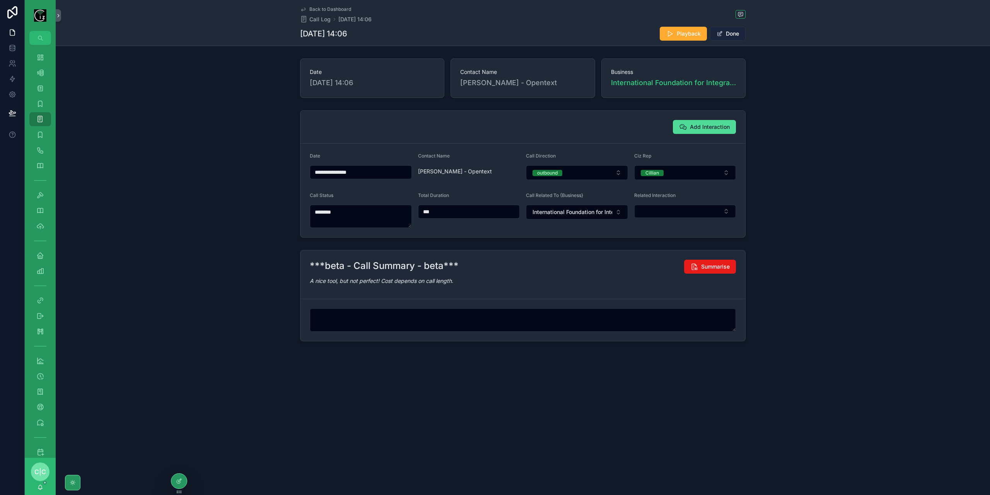
click at [739, 38] on button "Done" at bounding box center [728, 34] width 36 height 14
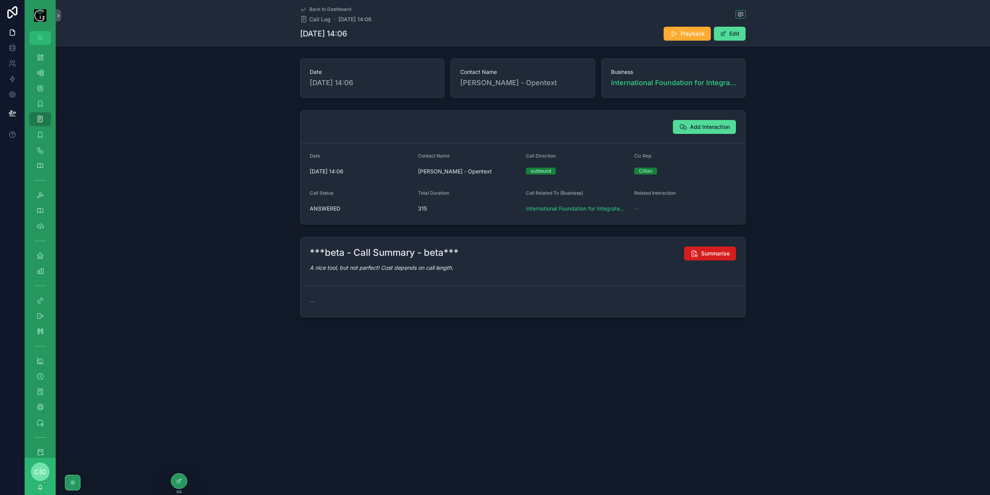
click at [722, 252] on span "Summarise" at bounding box center [715, 254] width 29 height 8
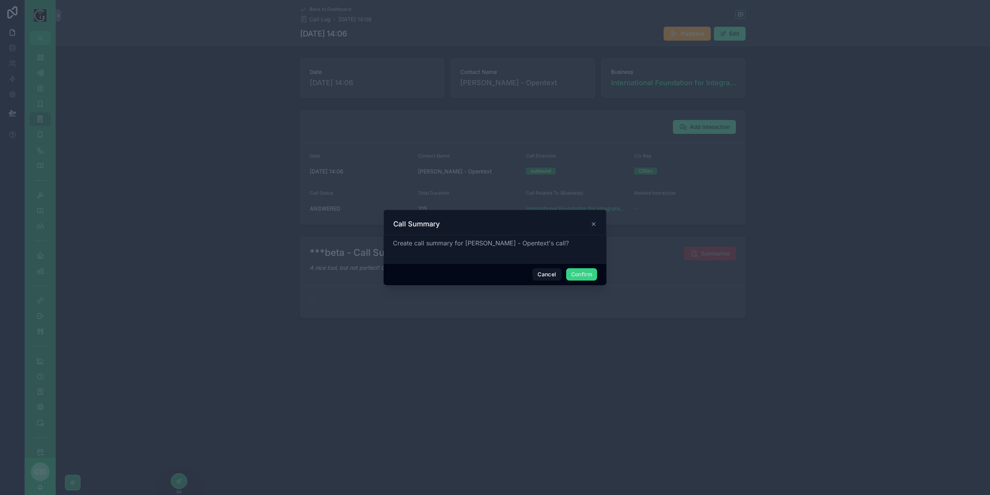
click at [587, 274] on button "Confirm" at bounding box center [581, 274] width 31 height 12
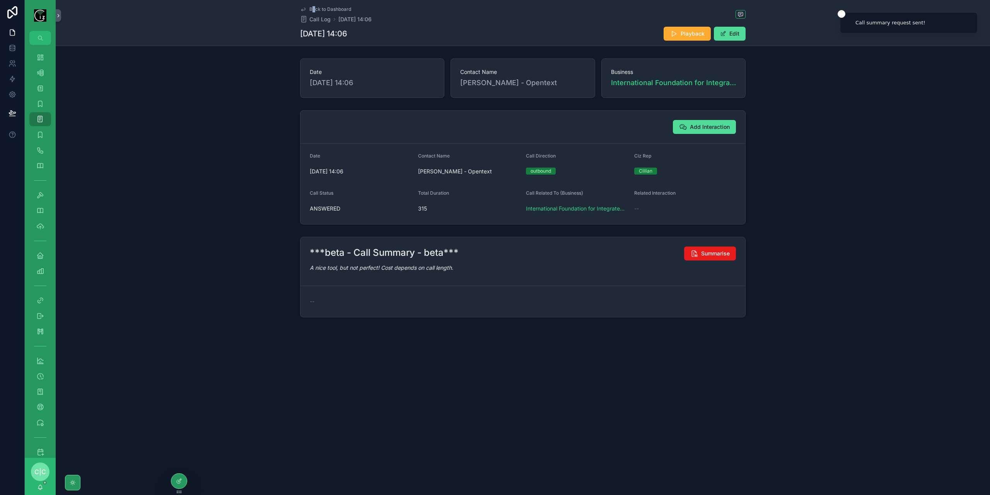
click at [313, 5] on div "Back to Dashboard Call Log 03/09/2025 14:06 03/09/2025 14:06 Playback Edit" at bounding box center [523, 23] width 446 height 46
click at [311, 10] on span "Back to Dashboard" at bounding box center [331, 9] width 42 height 6
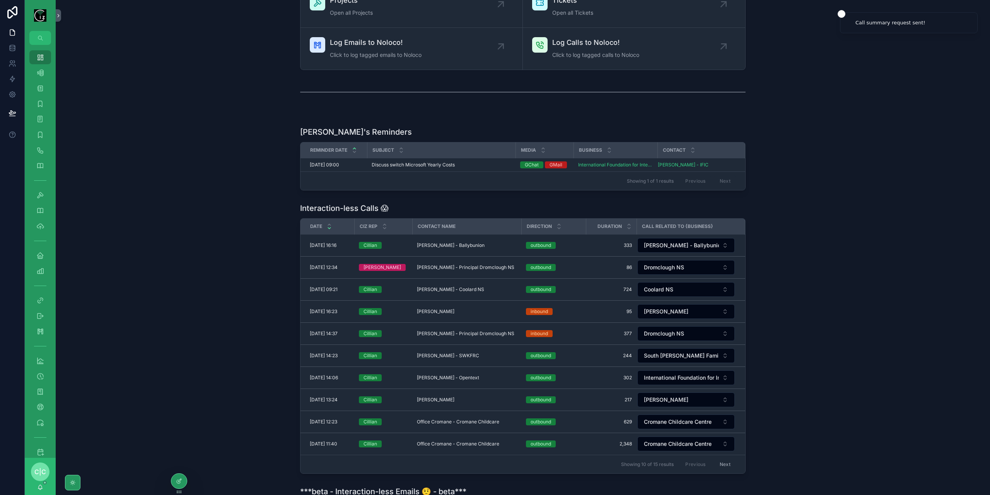
scroll to position [155, 0]
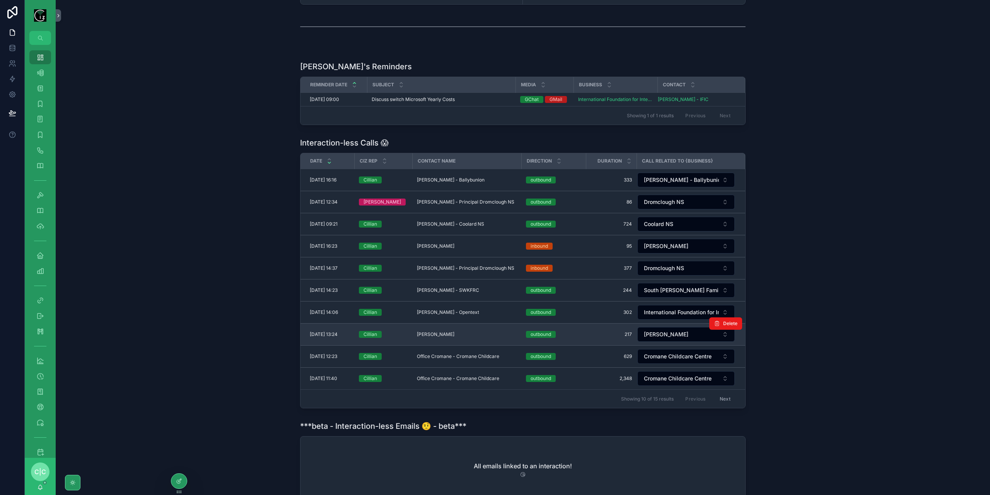
click at [469, 334] on td "David Kerr - Blarney David Kerr - Blarney" at bounding box center [466, 334] width 109 height 22
click at [465, 332] on div "David Kerr - Blarney David Kerr - Blarney" at bounding box center [467, 334] width 100 height 6
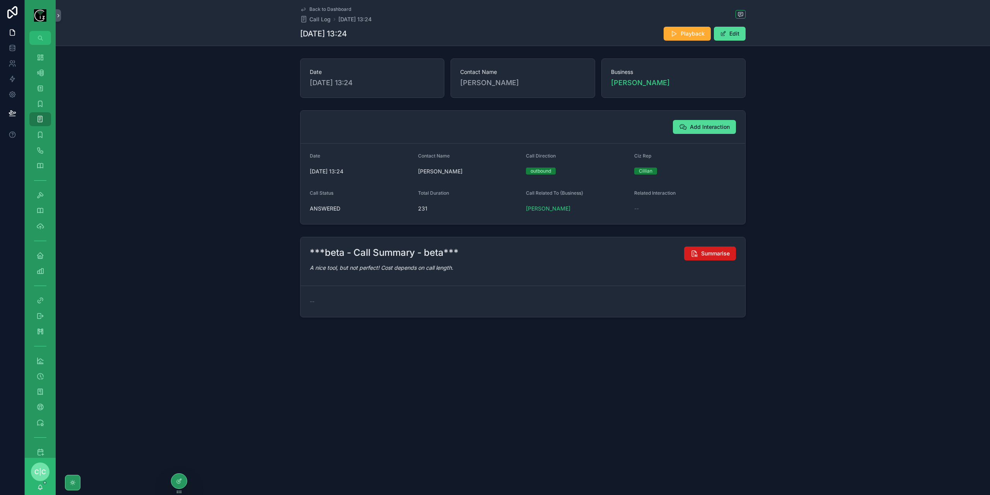
click at [708, 252] on span "Summarise" at bounding box center [715, 254] width 29 height 8
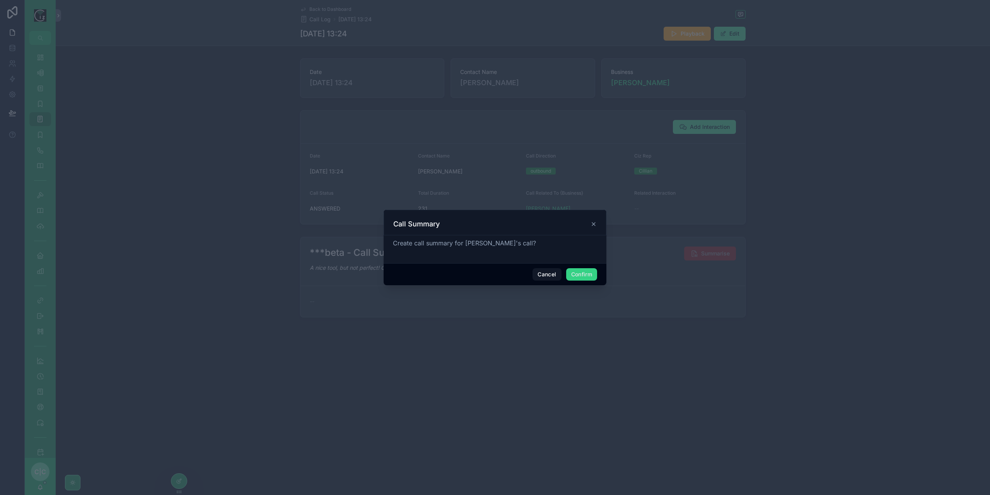
click at [576, 277] on button "Confirm" at bounding box center [581, 274] width 31 height 12
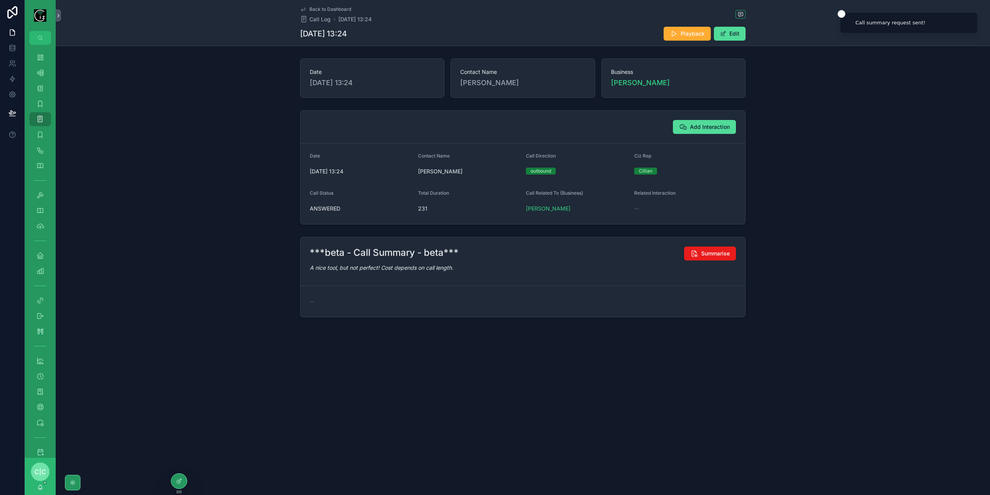
click at [316, 10] on span "Back to Dashboard" at bounding box center [331, 9] width 42 height 6
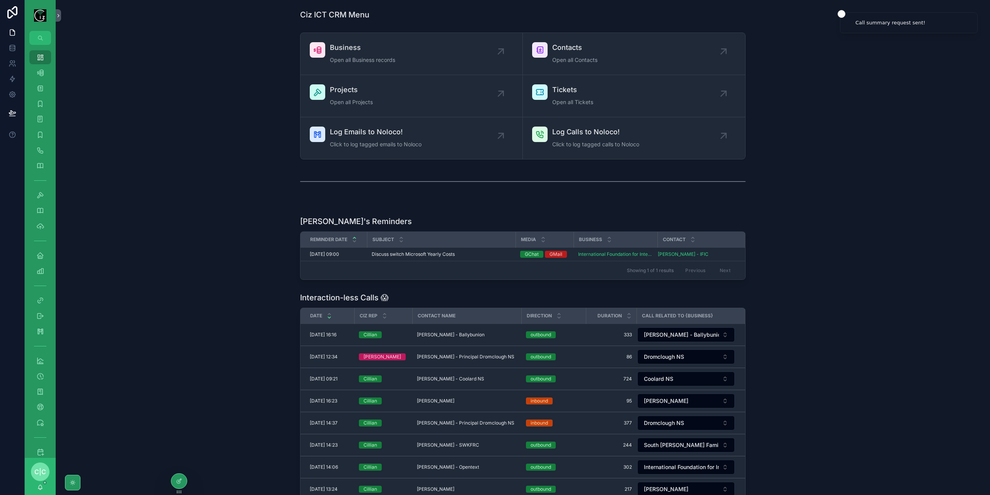
scroll to position [116, 0]
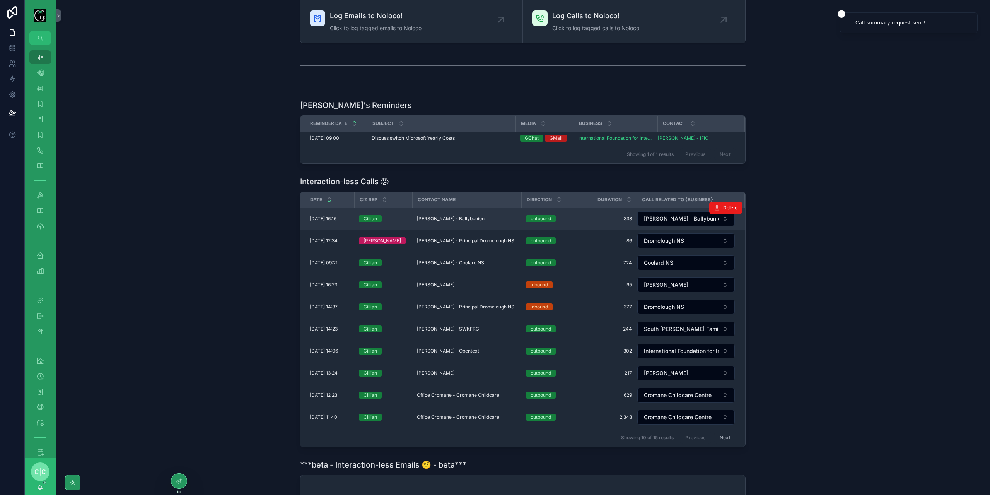
click at [461, 220] on span "[PERSON_NAME] - Ballybunion" at bounding box center [451, 219] width 68 height 6
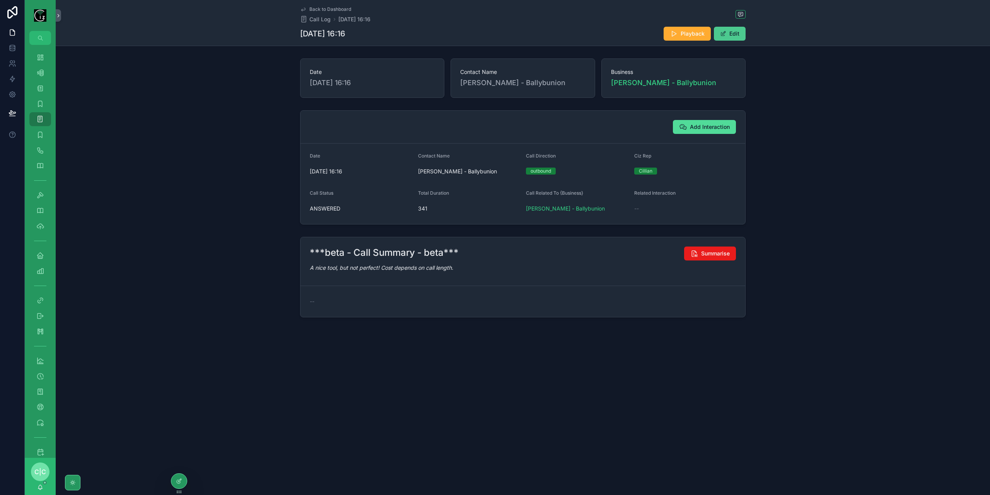
click at [727, 34] on span "scrollable content" at bounding box center [723, 34] width 6 height 6
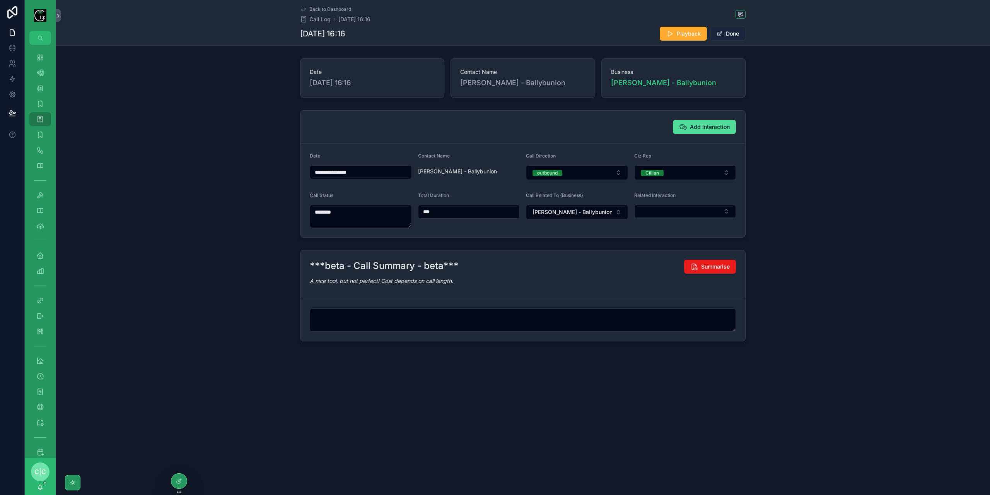
click at [736, 34] on button "Done" at bounding box center [728, 34] width 36 height 14
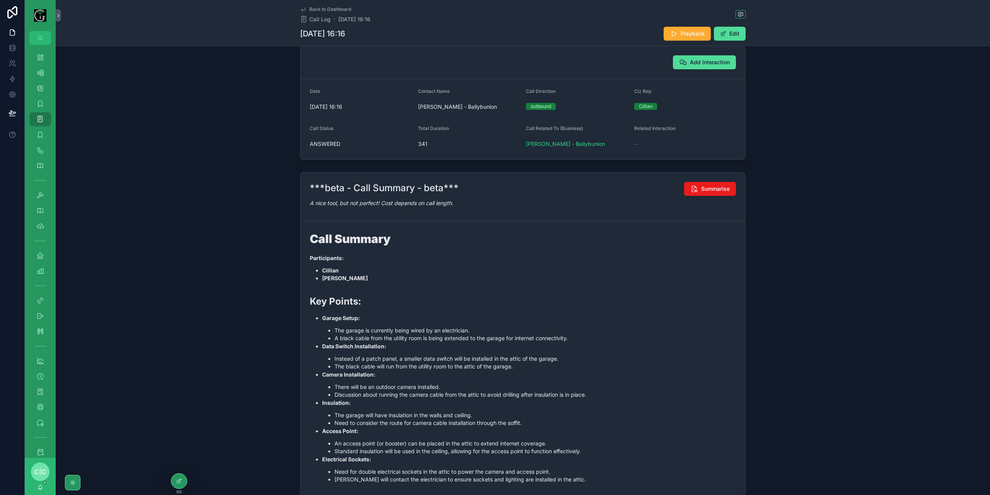
scroll to position [155, 0]
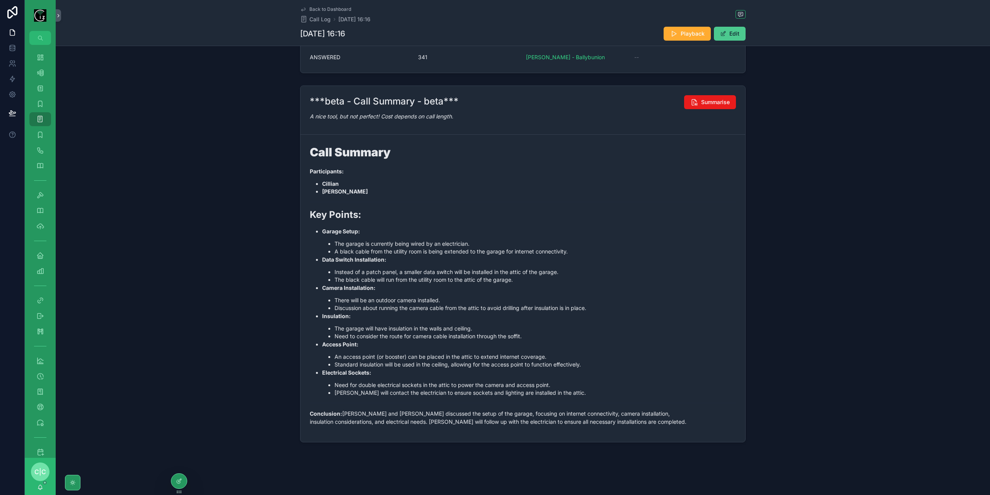
click at [732, 35] on button "Edit" at bounding box center [730, 34] width 32 height 14
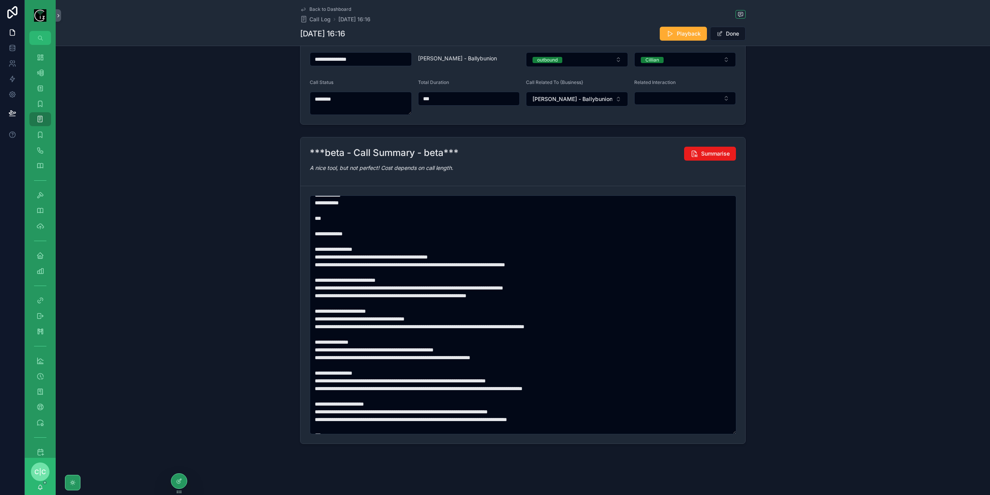
scroll to position [70, 0]
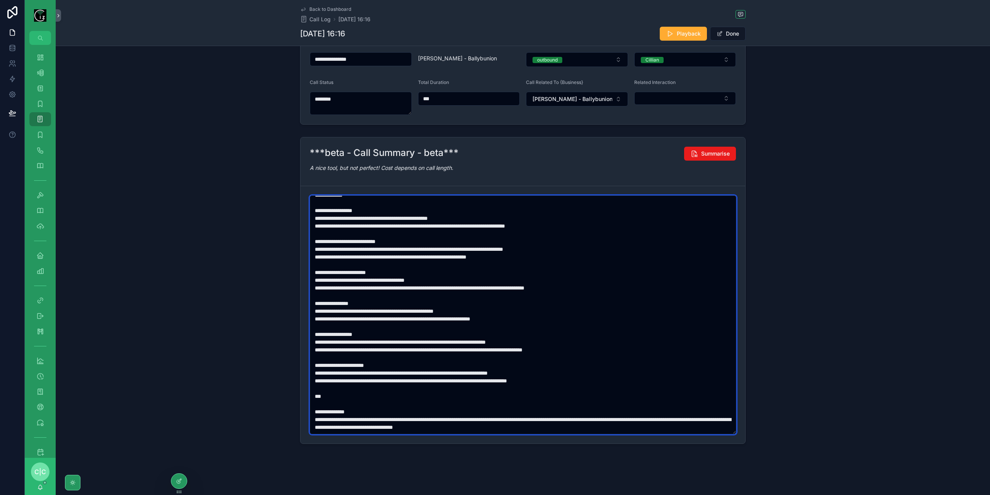
click at [325, 383] on textarea "scrollable content" at bounding box center [523, 314] width 427 height 239
click at [327, 378] on textarea "scrollable content" at bounding box center [523, 314] width 427 height 239
click at [715, 417] on textarea "scrollable content" at bounding box center [523, 314] width 427 height 239
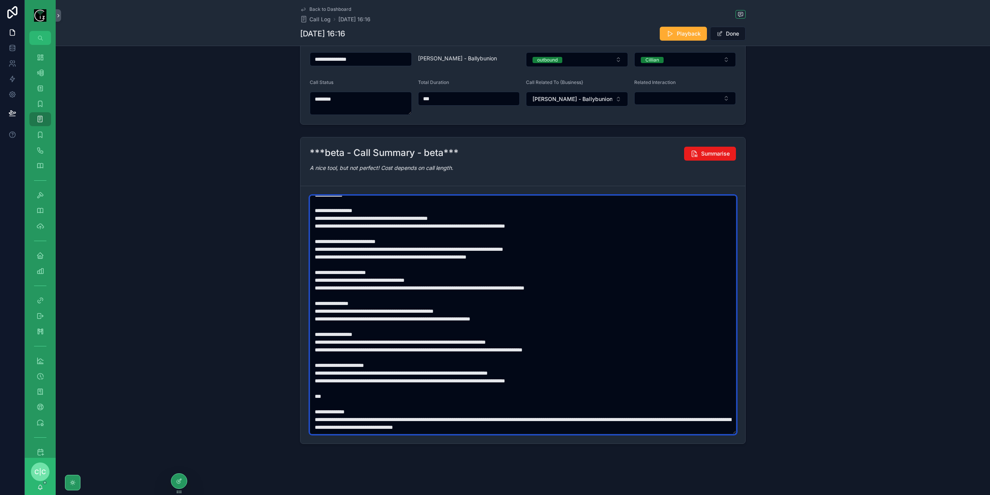
click at [715, 417] on textarea "scrollable content" at bounding box center [523, 314] width 427 height 239
type textarea "**********"
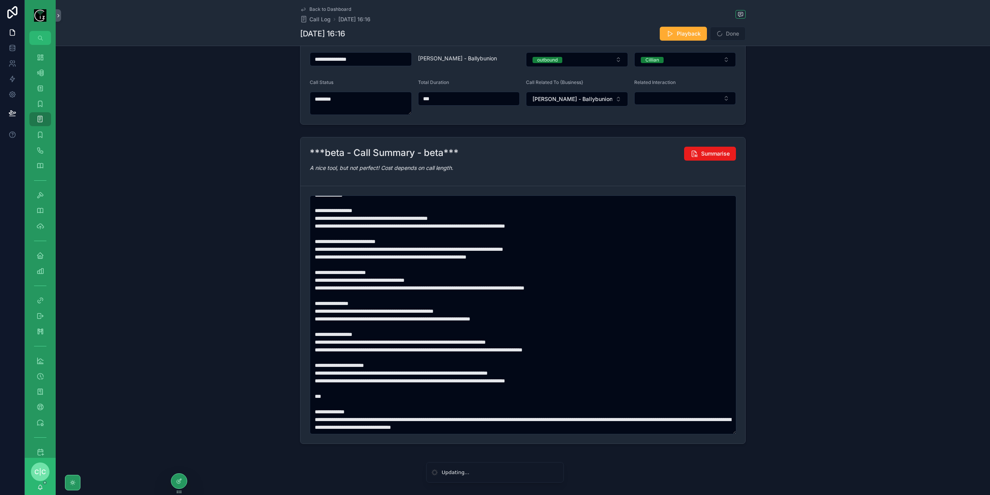
click at [801, 308] on div "***beta - Call Summary - beta*** Summarise A nice tool, but not perfect! Cost d…" at bounding box center [523, 290] width 935 height 313
click at [737, 38] on button "Done" at bounding box center [728, 34] width 36 height 14
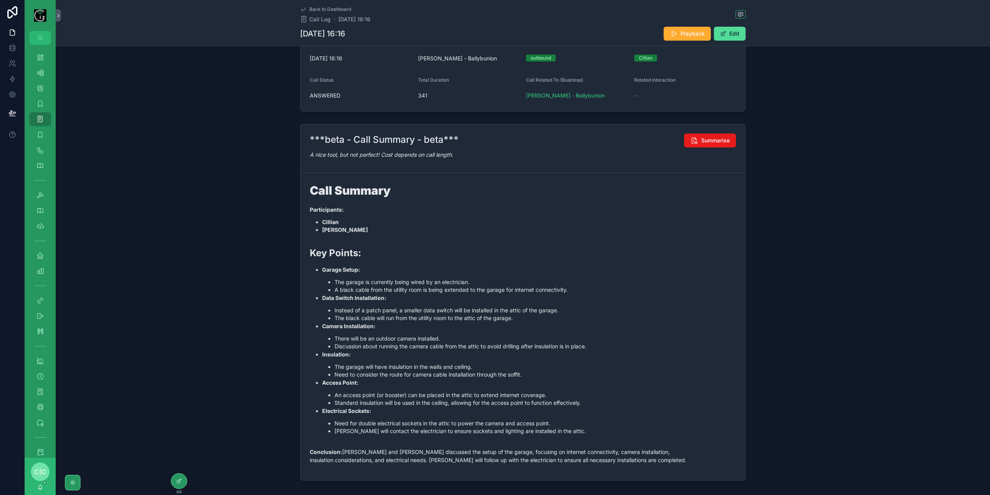
scroll to position [36, 0]
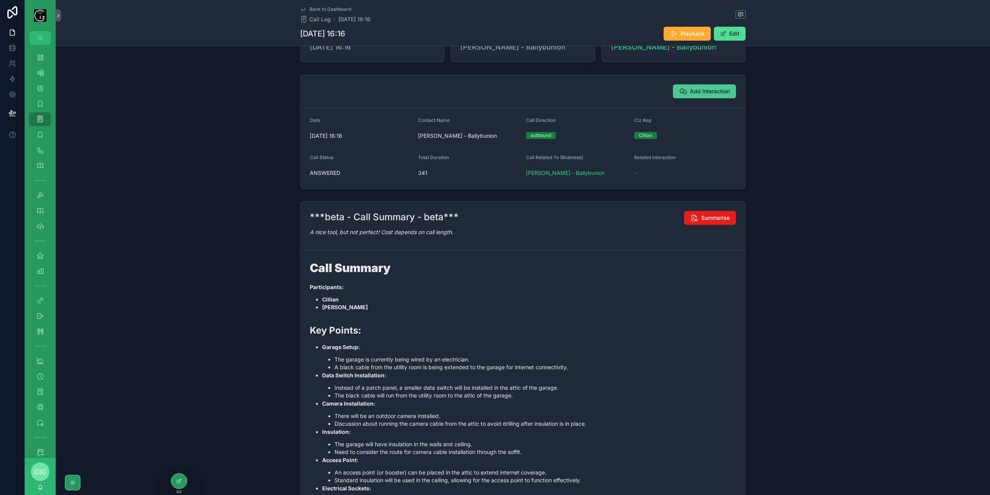
click at [709, 86] on button "Add Interaction" at bounding box center [704, 91] width 63 height 14
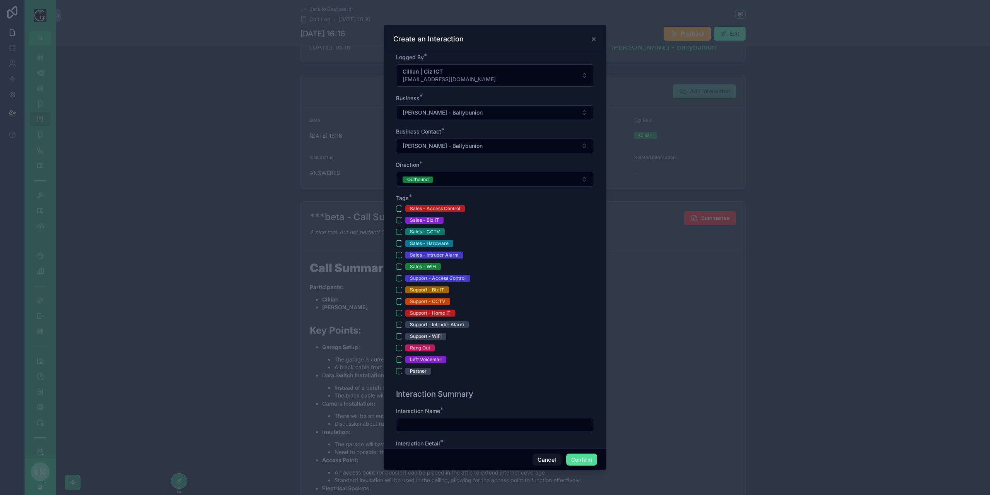
scroll to position [116, 0]
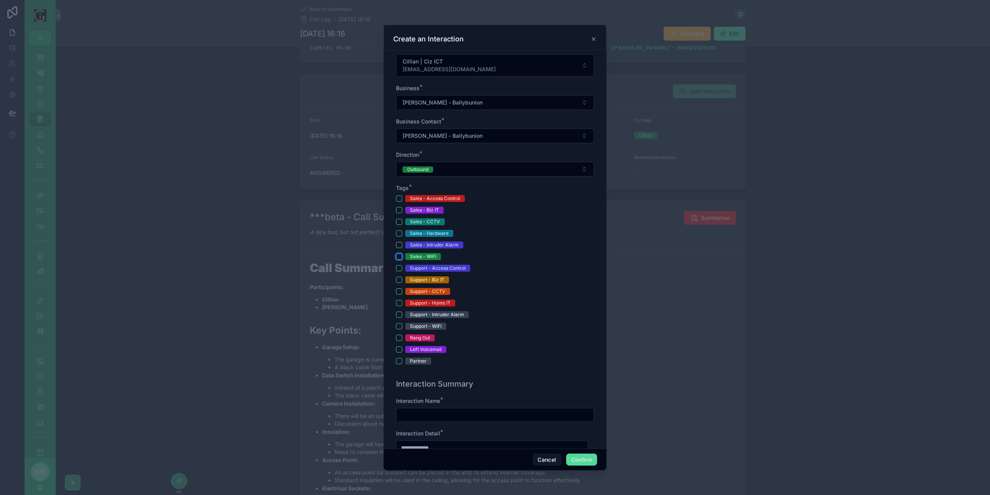
click at [399, 254] on button "Sales - WiFi" at bounding box center [399, 256] width 6 height 6
click at [401, 219] on button "Sales - CCTV" at bounding box center [399, 222] width 6 height 6
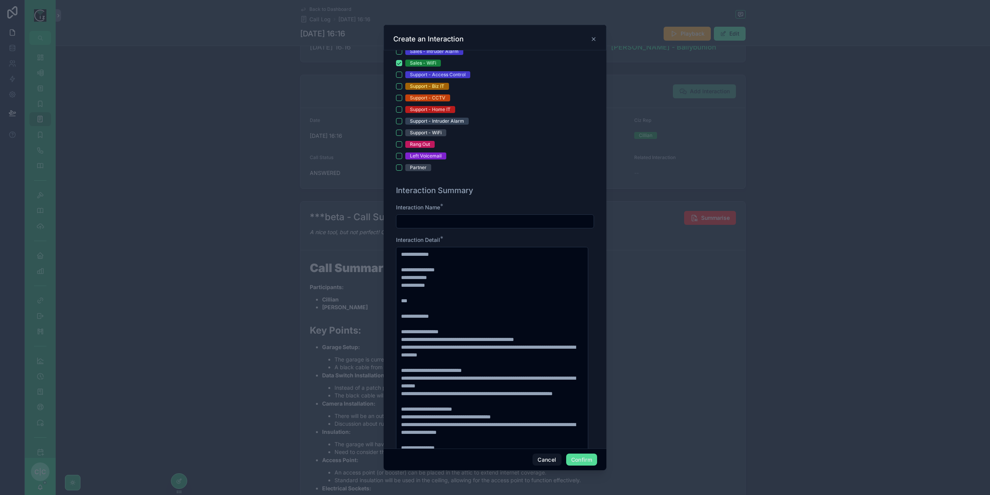
click at [453, 216] on input "text" at bounding box center [495, 221] width 197 height 11
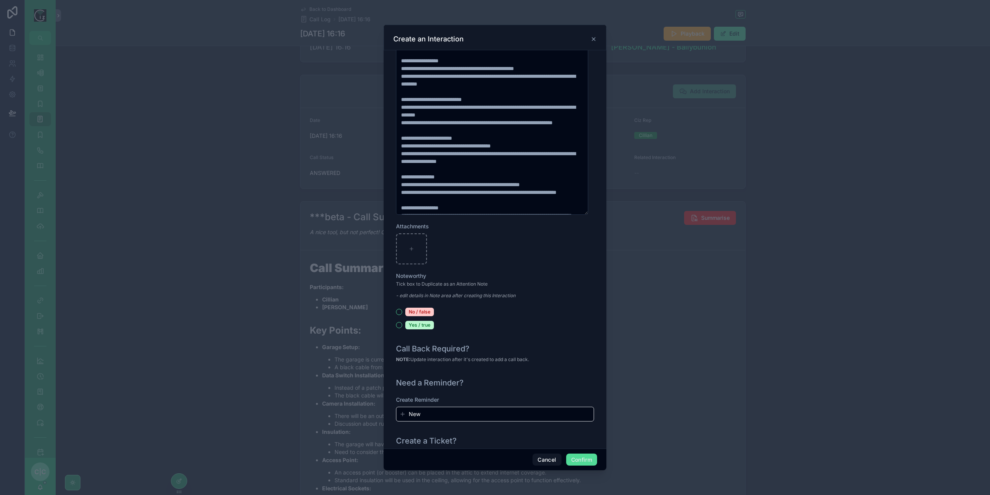
scroll to position [699, 0]
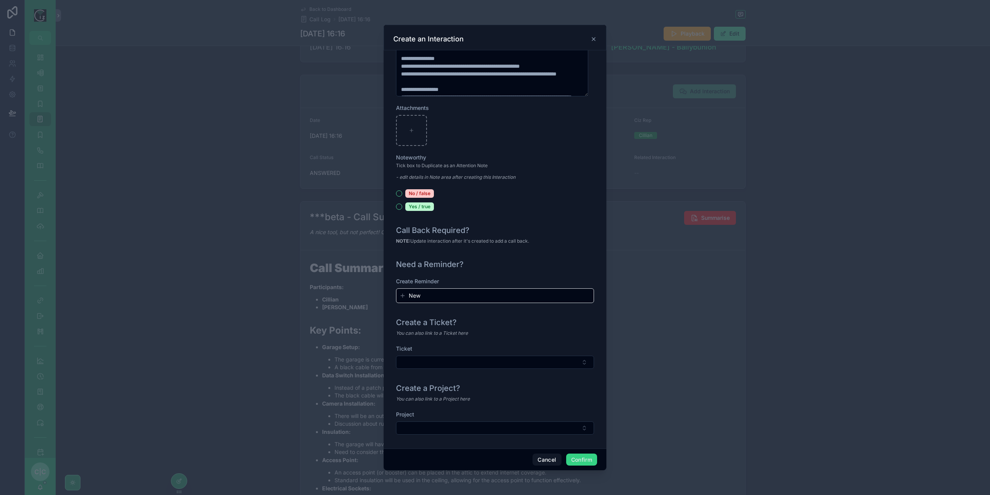
type input "**********"
click at [591, 461] on button "Confirm" at bounding box center [581, 459] width 31 height 12
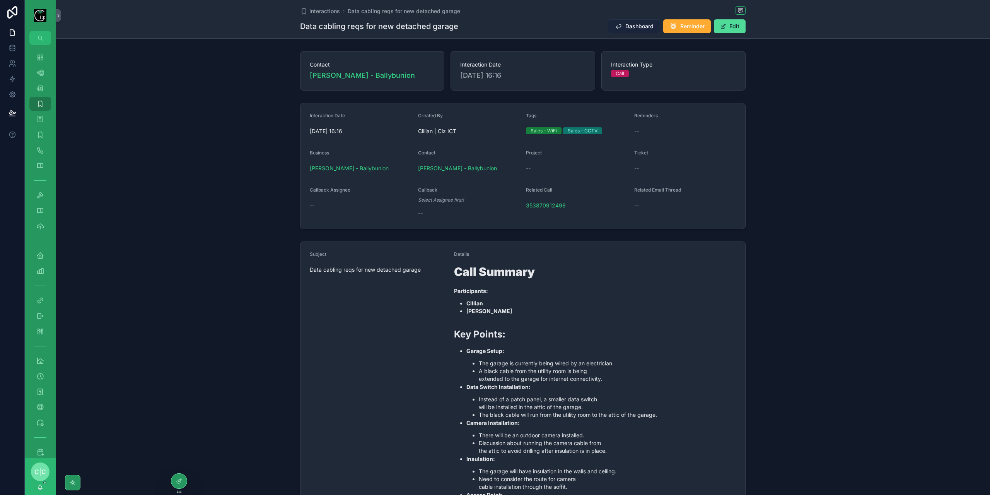
click at [643, 22] on button "Dashboard" at bounding box center [634, 26] width 52 height 14
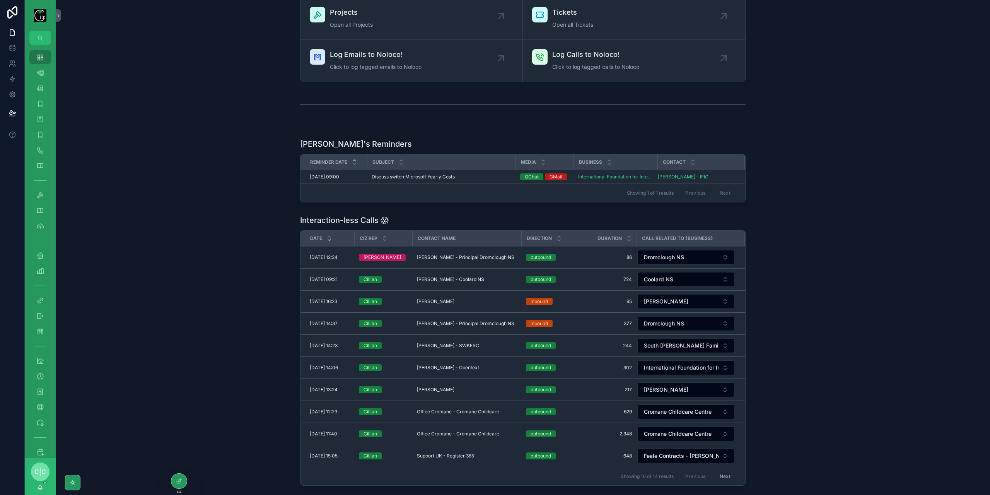
scroll to position [116, 0]
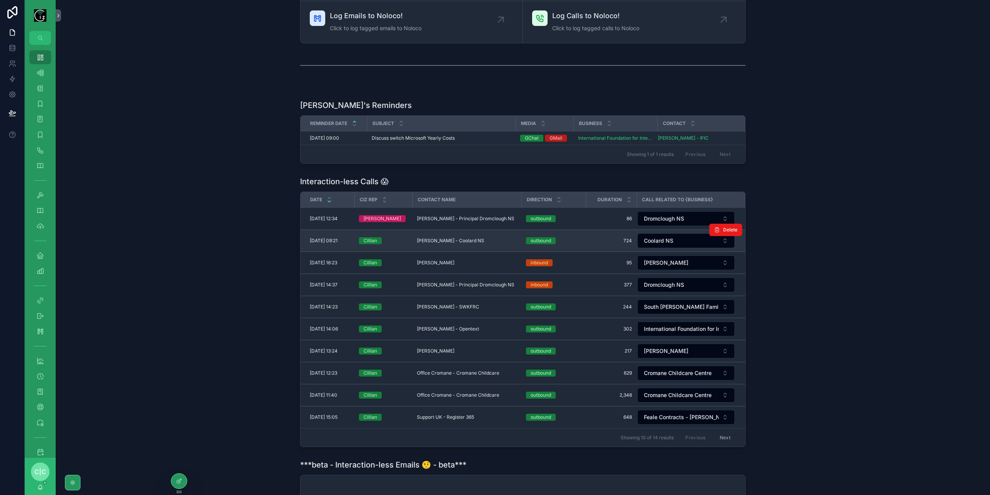
click at [457, 238] on span "Dermot O Connor - Coolard NS" at bounding box center [450, 241] width 67 height 6
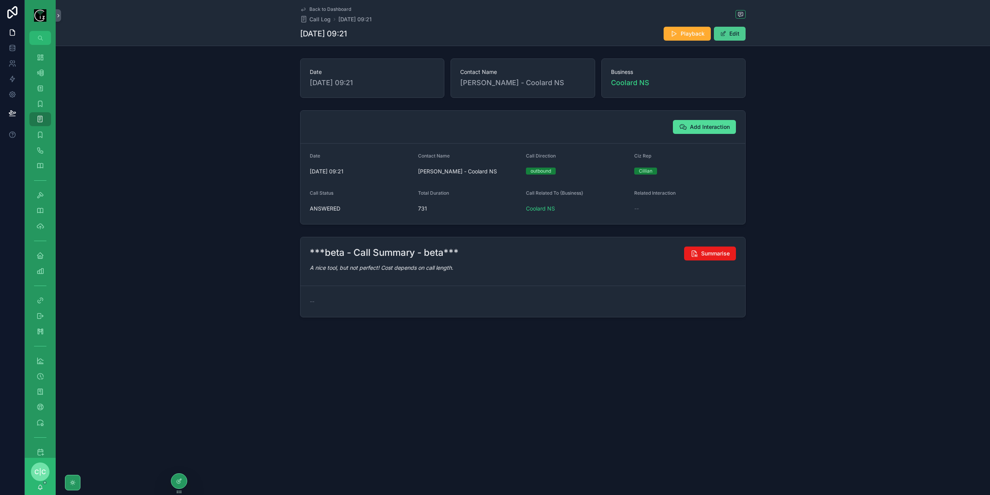
click at [738, 37] on button "Edit" at bounding box center [730, 34] width 32 height 14
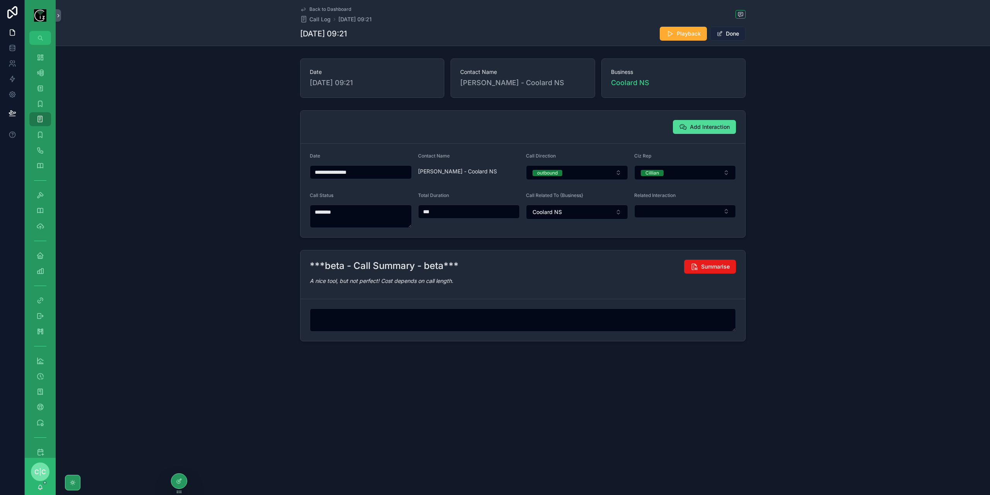
click at [740, 32] on button "Done" at bounding box center [728, 34] width 36 height 14
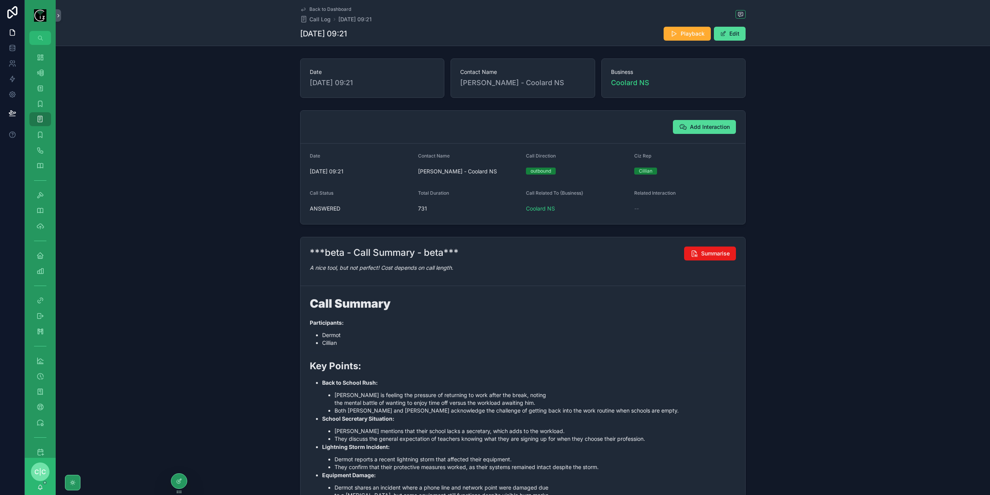
scroll to position [116, 0]
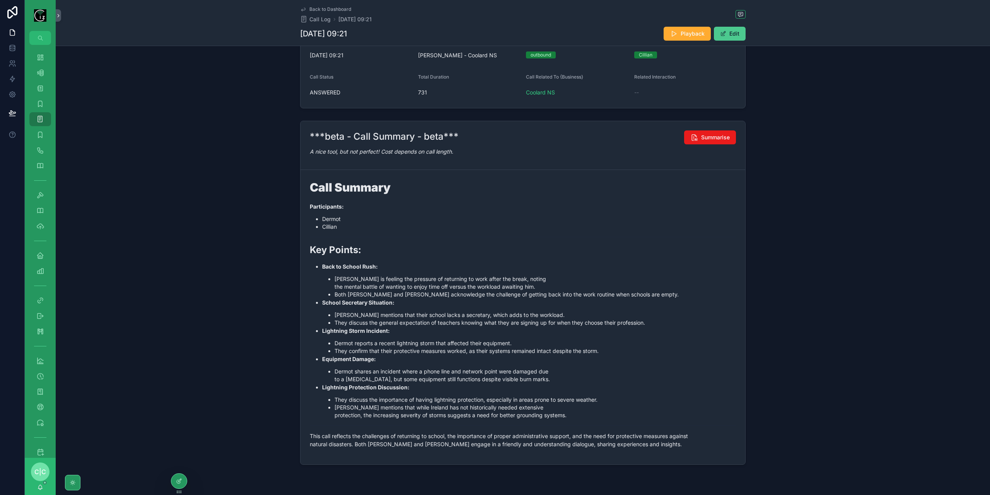
click at [728, 33] on button "Edit" at bounding box center [730, 34] width 32 height 14
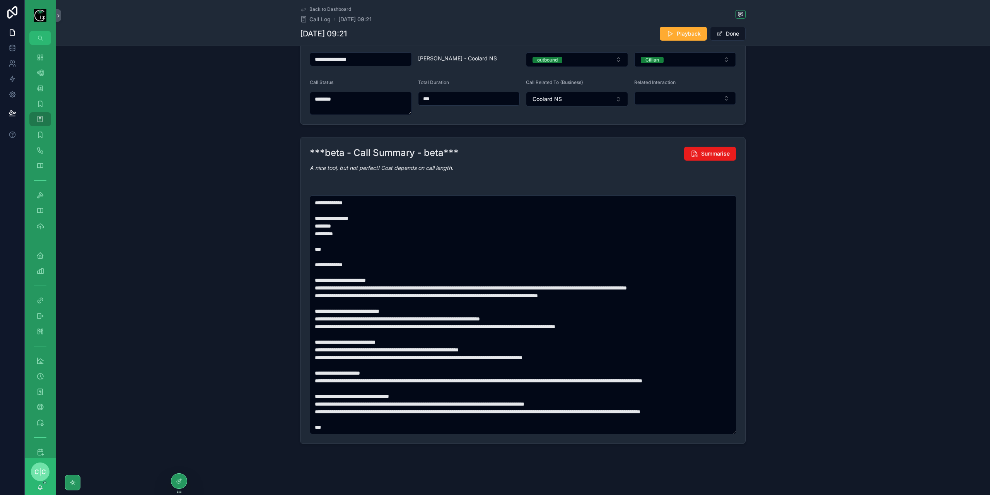
scroll to position [39, 0]
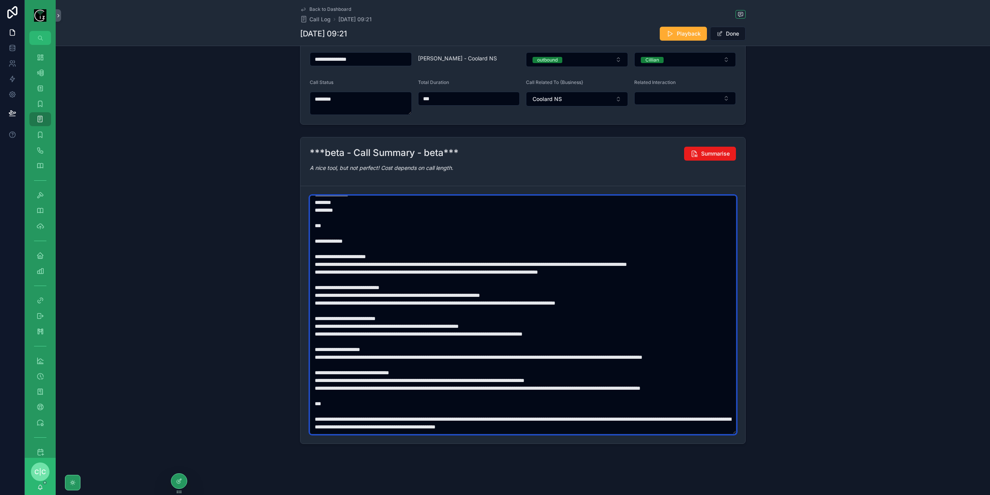
click at [344, 258] on textarea "scrollable content" at bounding box center [523, 314] width 427 height 239
click at [327, 247] on textarea "scrollable content" at bounding box center [523, 314] width 427 height 239
paste textarea "scrollable content"
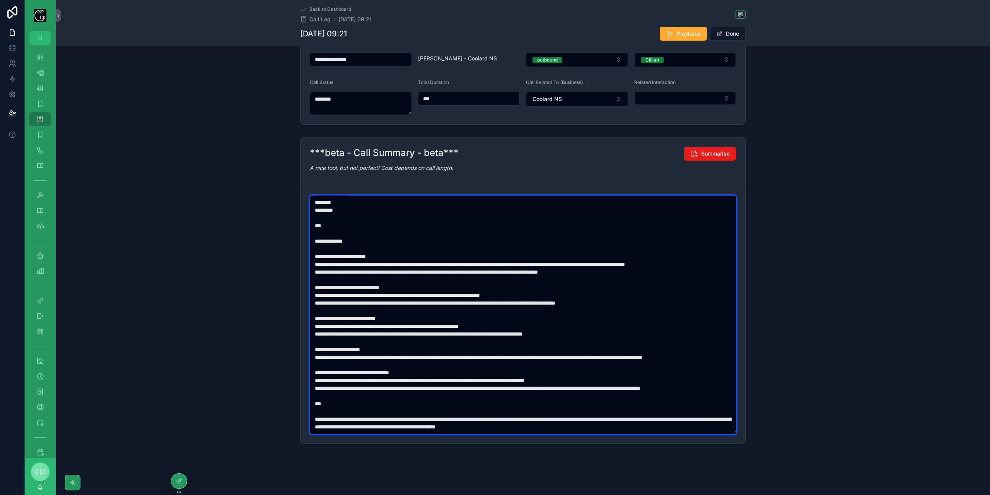
click at [327, 278] on textarea "scrollable content" at bounding box center [523, 314] width 427 height 239
paste textarea "scrollable content"
click at [335, 378] on textarea "scrollable content" at bounding box center [523, 314] width 427 height 239
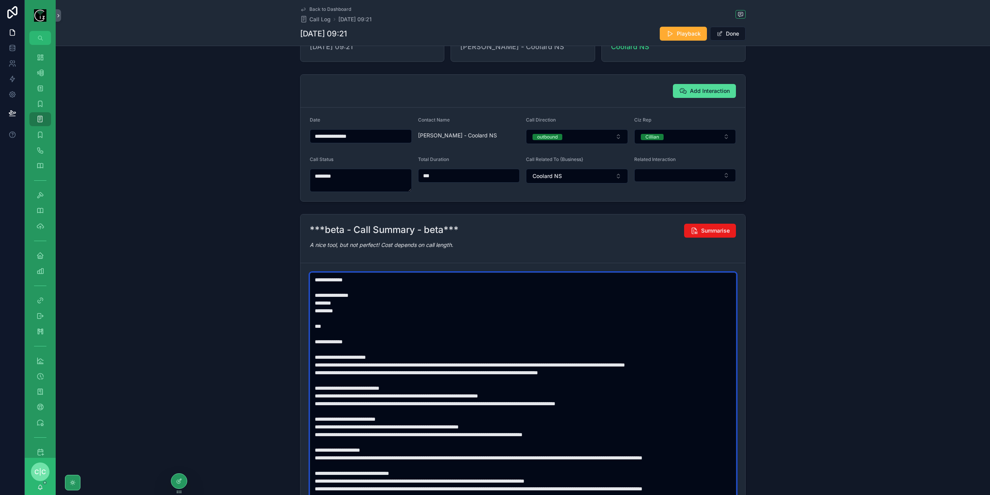
scroll to position [0, 0]
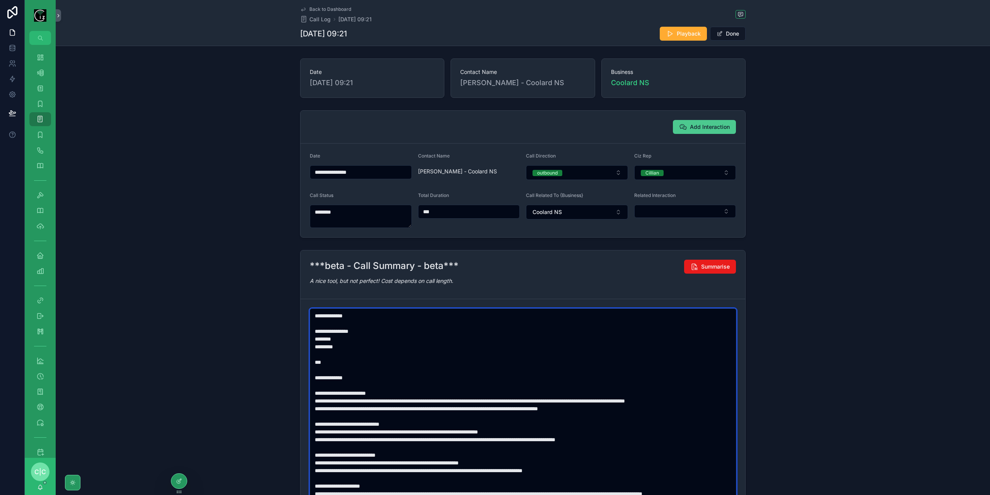
type textarea "**********"
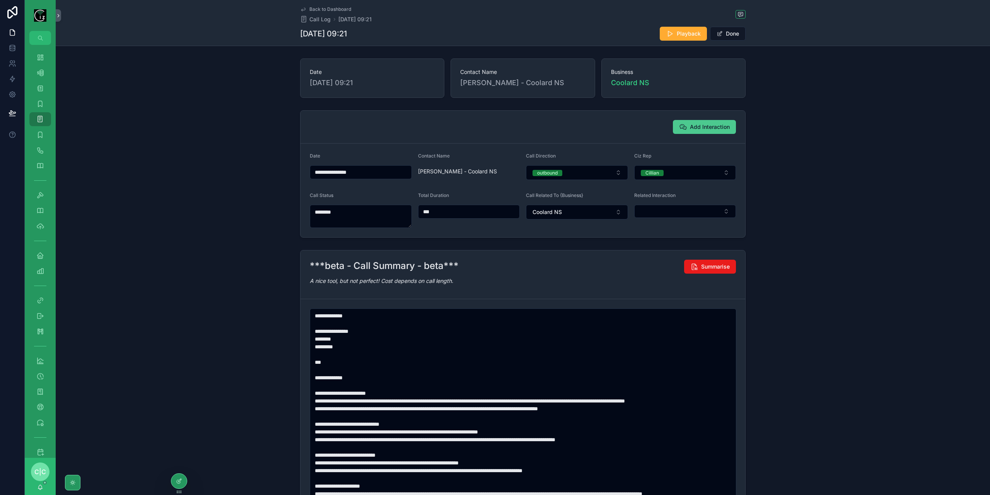
click at [717, 126] on span "Add Interaction" at bounding box center [710, 127] width 40 height 8
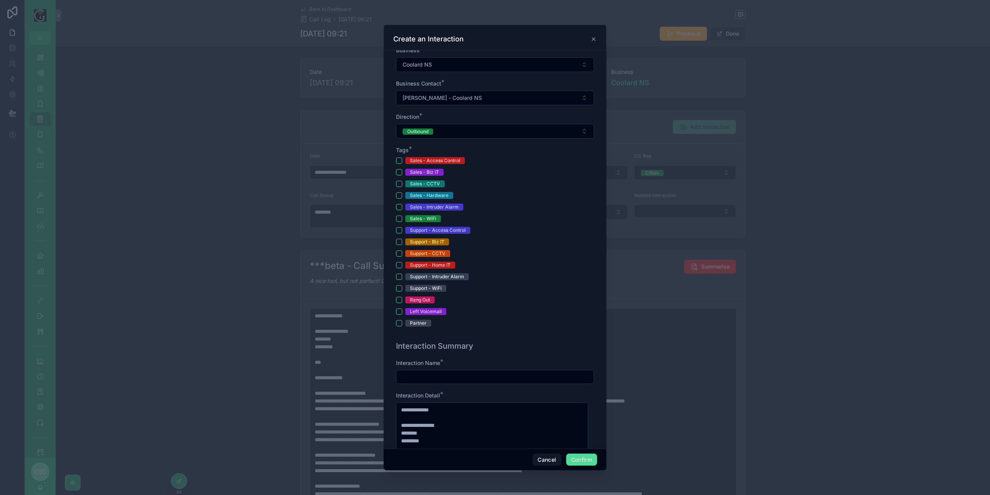
scroll to position [155, 0]
click at [399, 239] on button "Support - Biz IT" at bounding box center [399, 241] width 6 height 6
click at [399, 287] on button "Support - WiFi" at bounding box center [399, 287] width 6 height 6
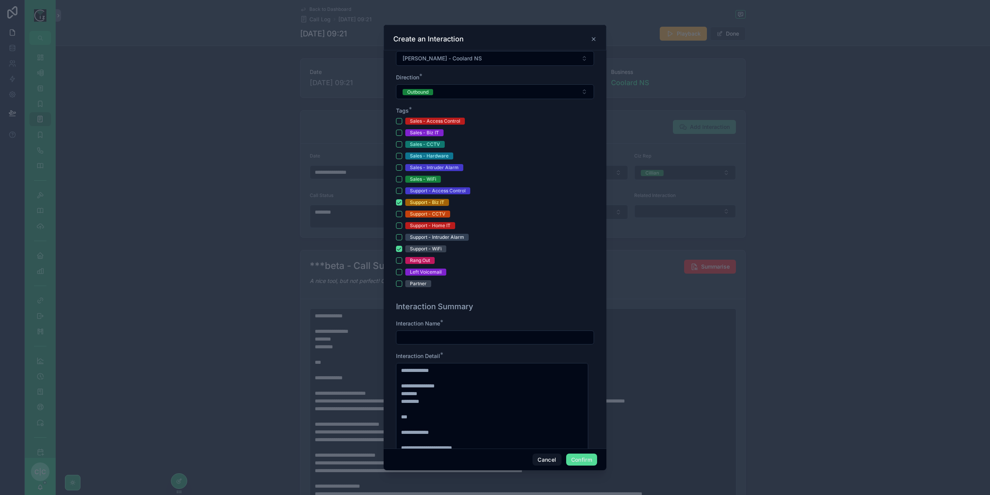
click at [461, 335] on input "text" at bounding box center [495, 337] width 197 height 11
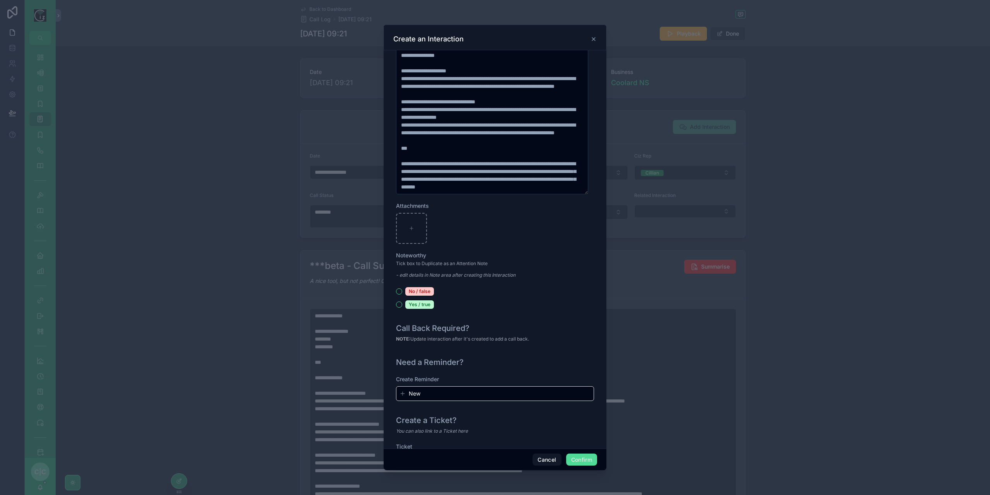
scroll to position [658, 0]
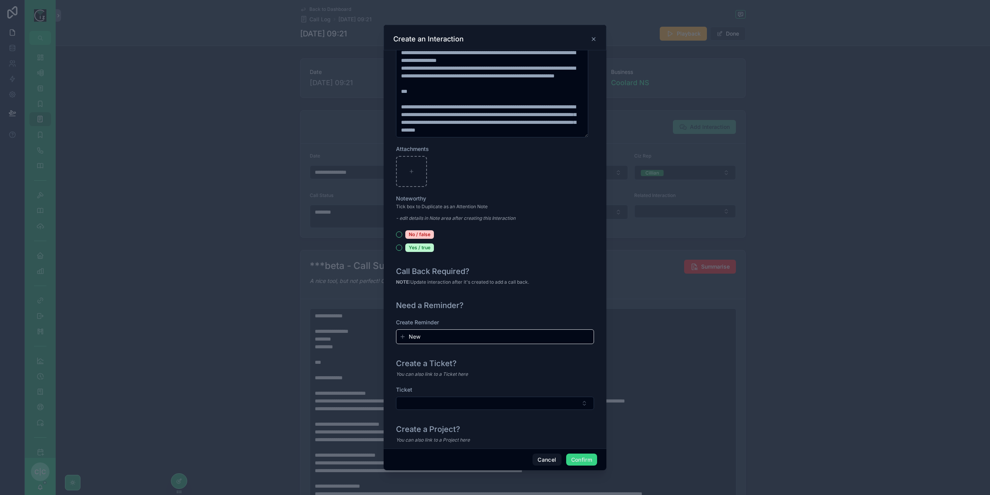
type input "**********"
click at [584, 461] on button "Confirm" at bounding box center [581, 459] width 31 height 12
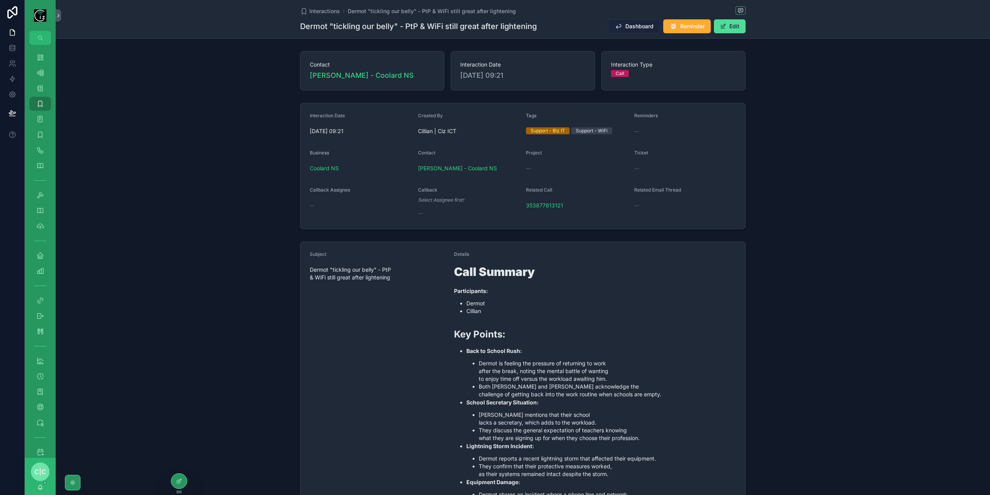
click at [620, 25] on icon "scrollable content" at bounding box center [619, 26] width 8 height 8
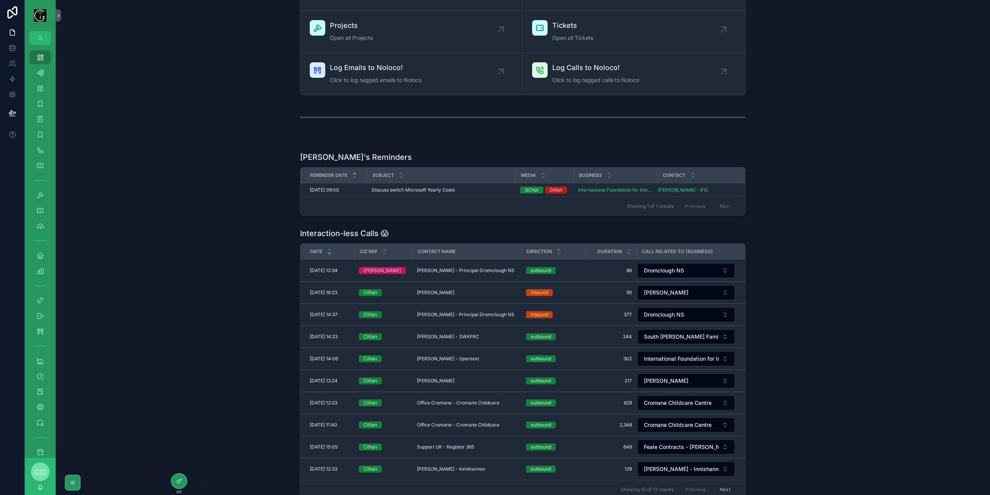
scroll to position [116, 0]
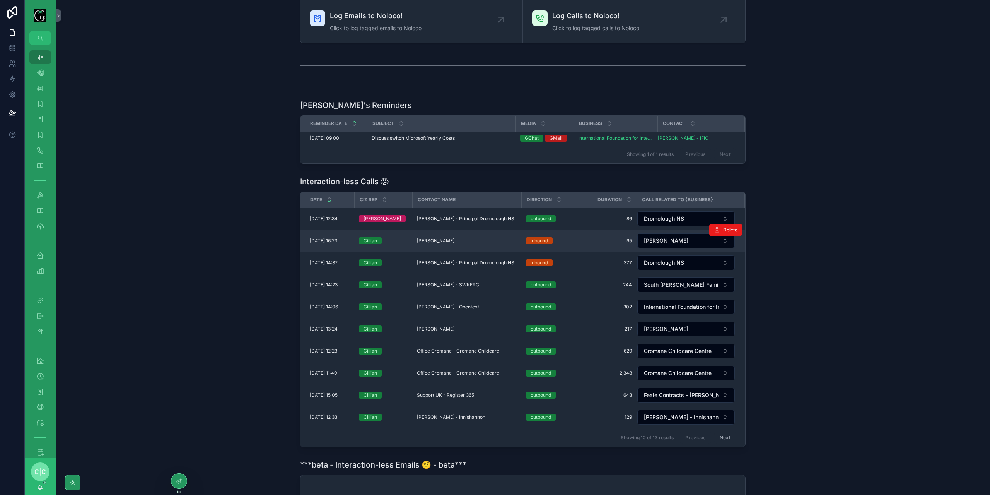
click at [580, 234] on td "inbound" at bounding box center [554, 241] width 65 height 22
click at [574, 238] on div "inbound" at bounding box center [553, 240] width 55 height 7
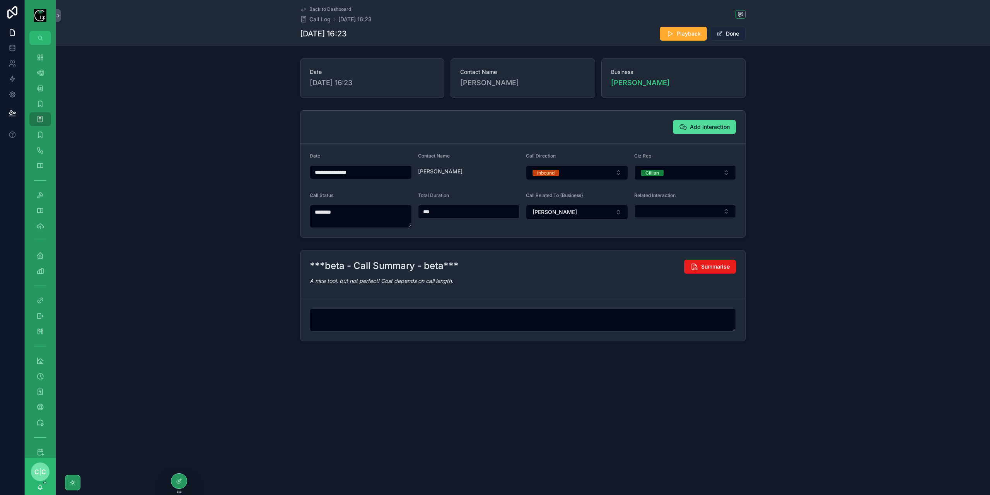
click at [737, 38] on button "Done" at bounding box center [728, 34] width 36 height 14
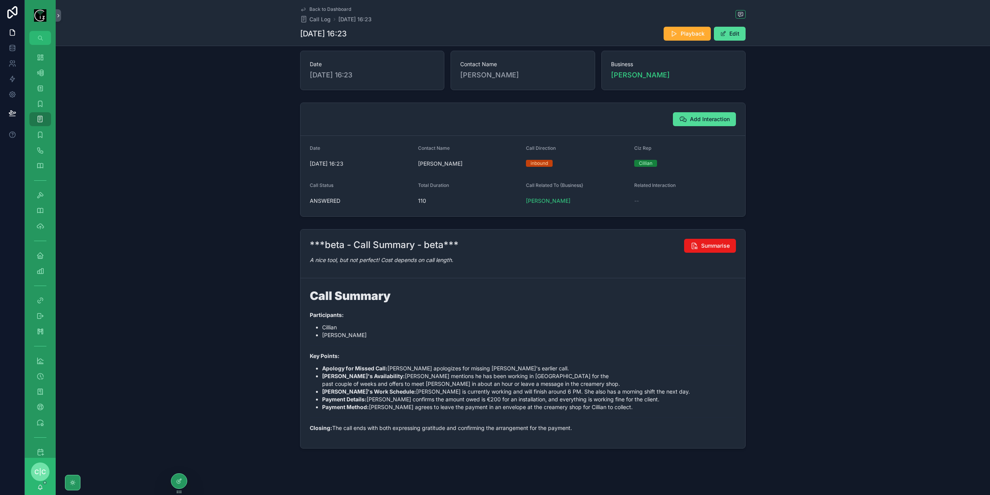
scroll to position [12, 0]
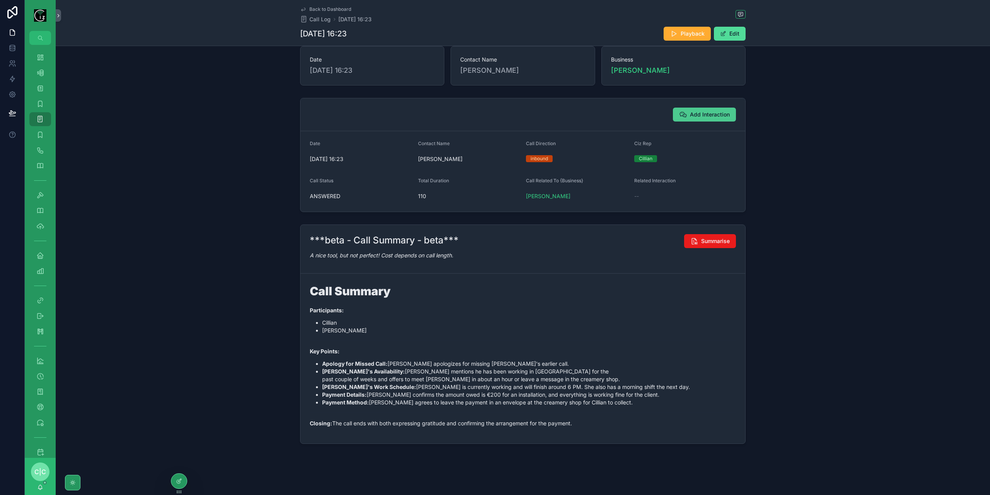
click at [713, 113] on span "Add Interaction" at bounding box center [710, 115] width 40 height 8
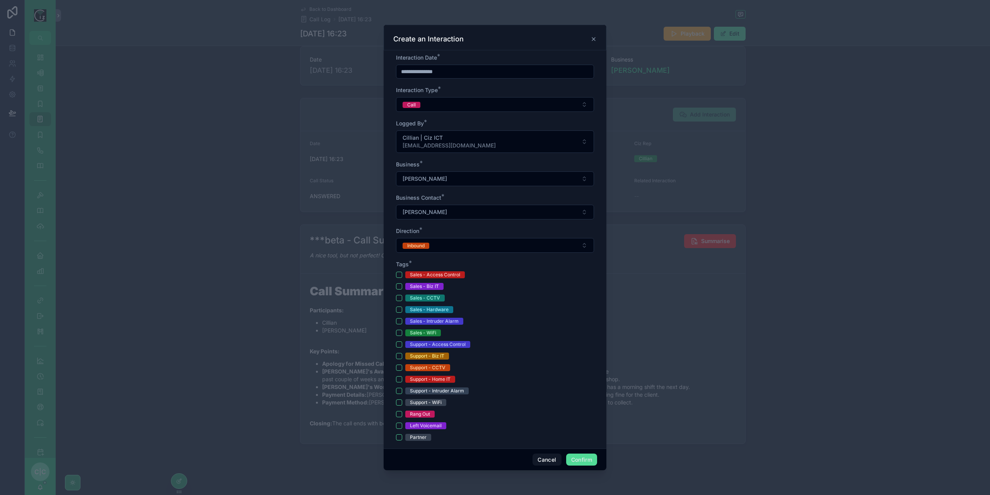
scroll to position [77, 0]
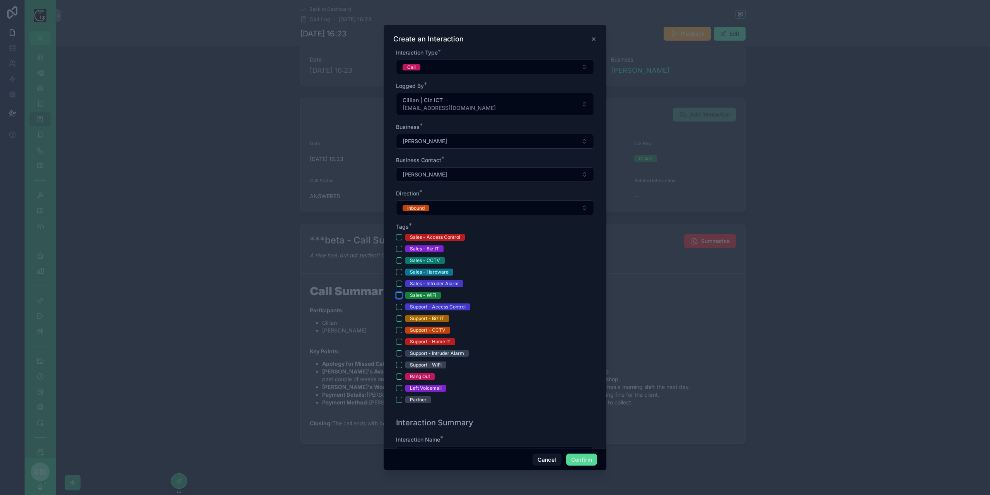
click at [399, 294] on button "Sales - WiFi" at bounding box center [399, 295] width 6 height 6
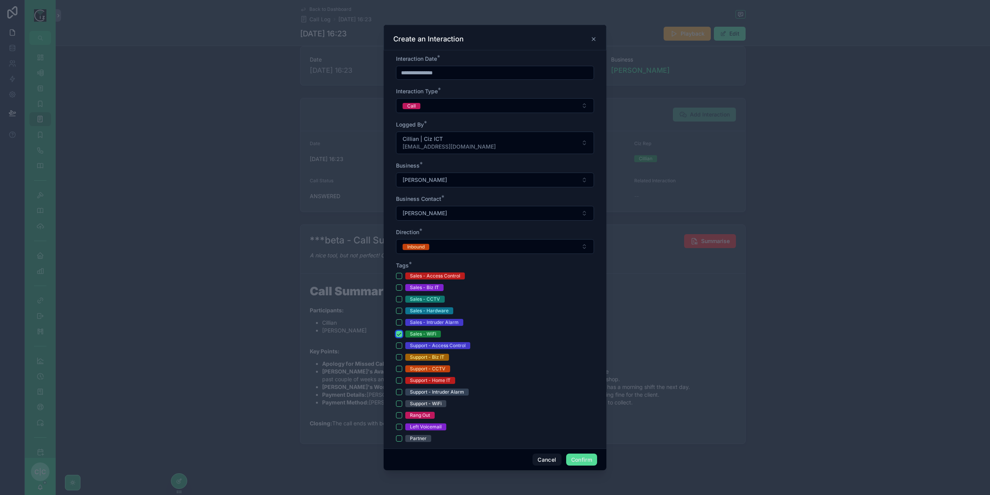
scroll to position [232, 0]
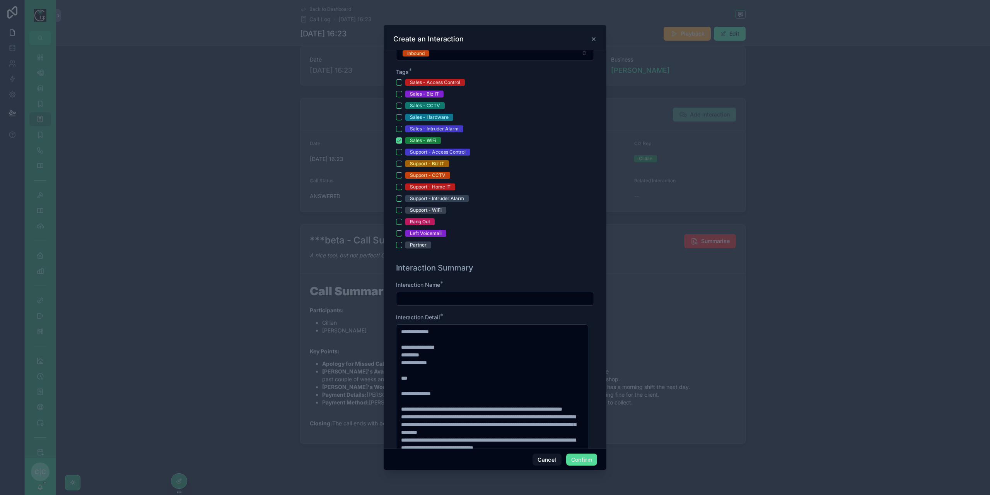
click at [474, 298] on input "text" at bounding box center [495, 298] width 197 height 11
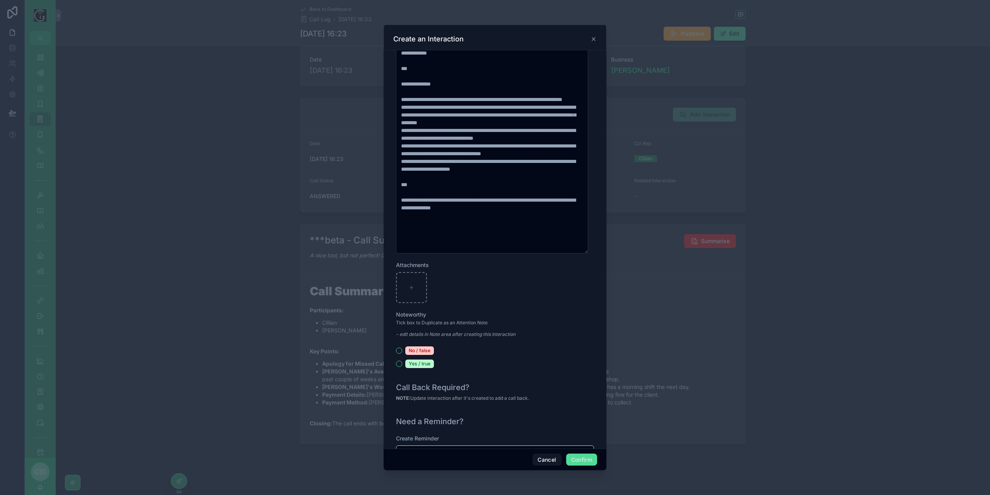
scroll to position [699, 0]
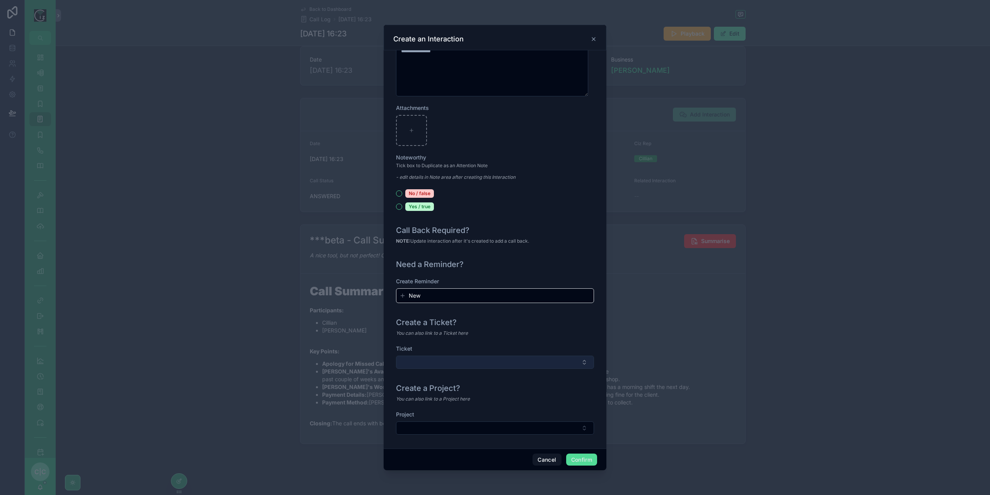
type input "**********"
click at [533, 359] on button "Select Button" at bounding box center [495, 362] width 198 height 13
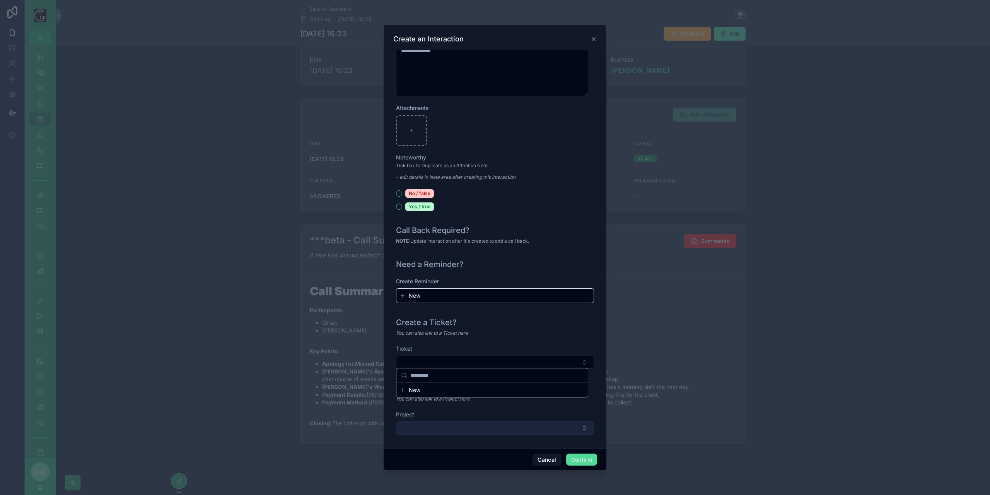
click at [532, 425] on button "Select Button" at bounding box center [495, 427] width 198 height 13
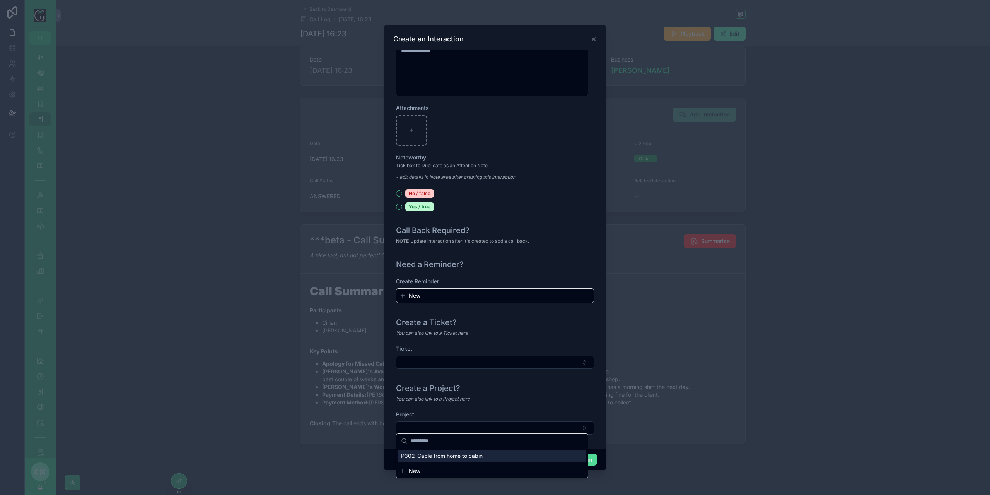
click at [469, 454] on span "P302-Cable from home to cabin" at bounding box center [442, 456] width 82 height 8
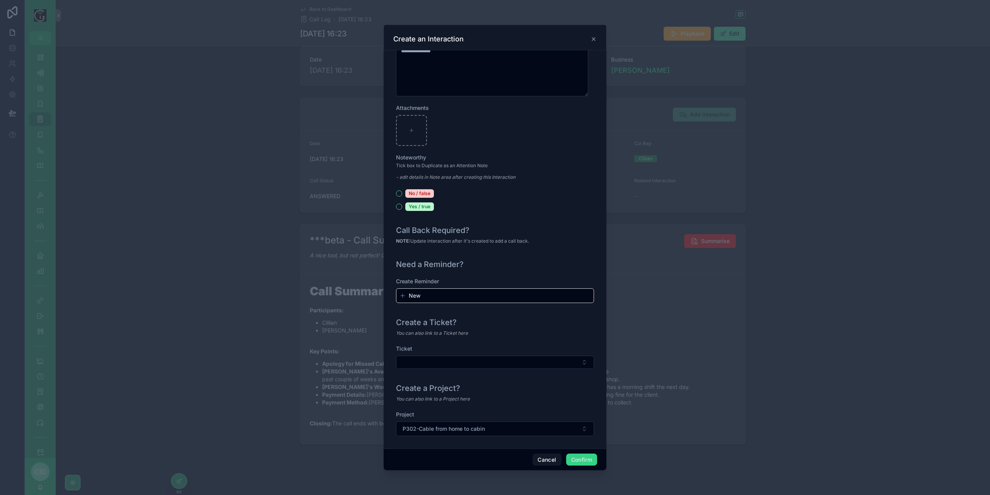
click at [585, 456] on button "Confirm" at bounding box center [581, 459] width 31 height 12
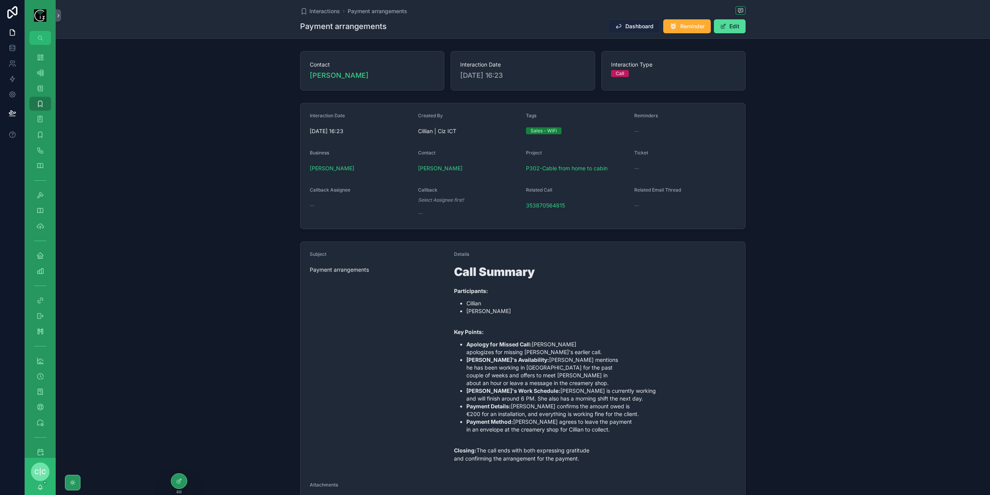
click at [644, 29] on span "Dashboard" at bounding box center [640, 26] width 28 height 8
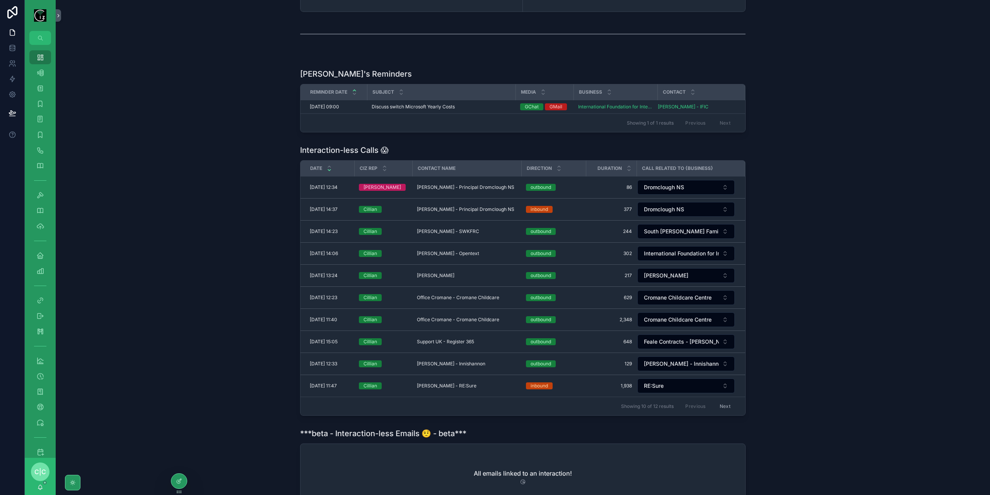
scroll to position [155, 0]
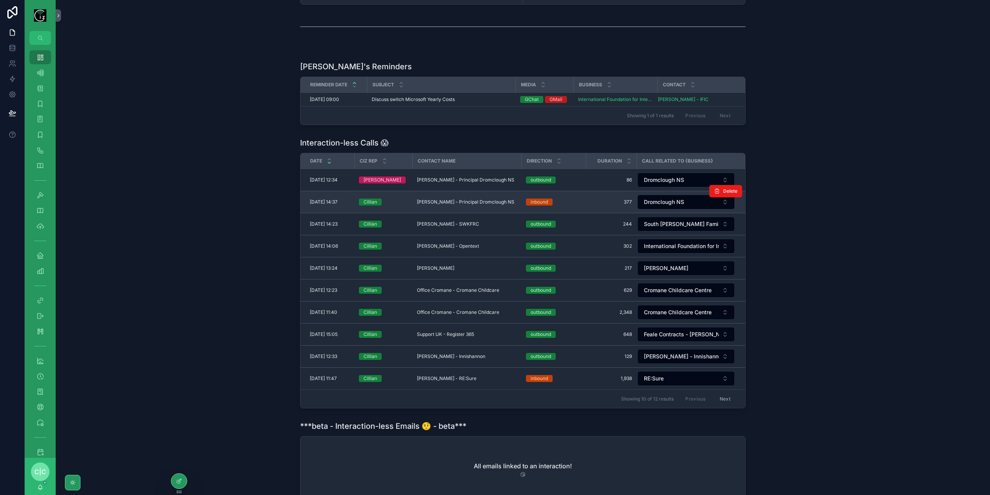
click at [479, 201] on span "Mary O Connor - Principal Dromclough NS" at bounding box center [465, 202] width 97 height 6
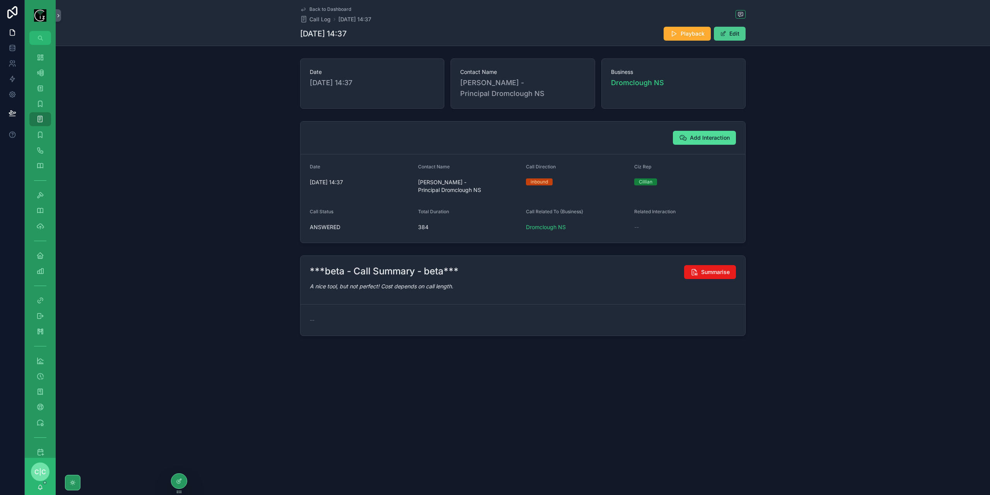
click at [725, 34] on span "scrollable content" at bounding box center [723, 34] width 6 height 6
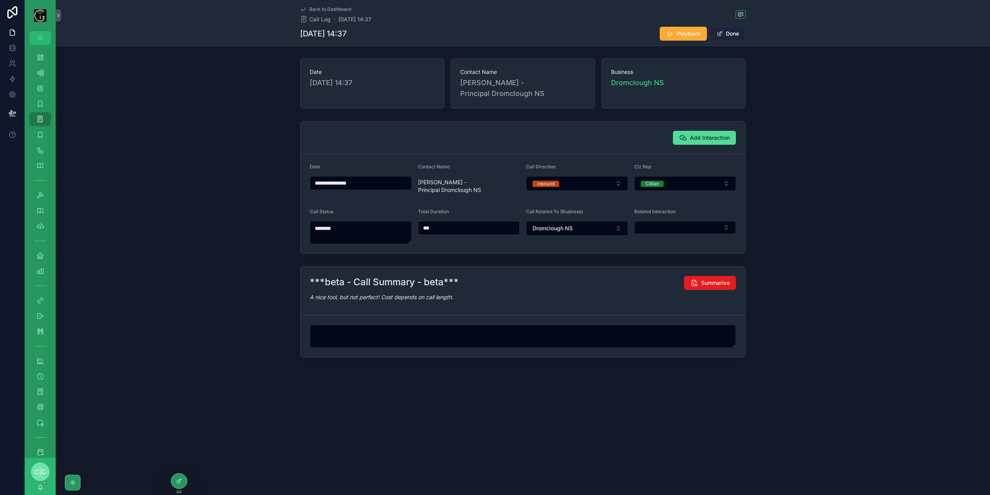
click at [735, 32] on button "Done" at bounding box center [728, 34] width 36 height 14
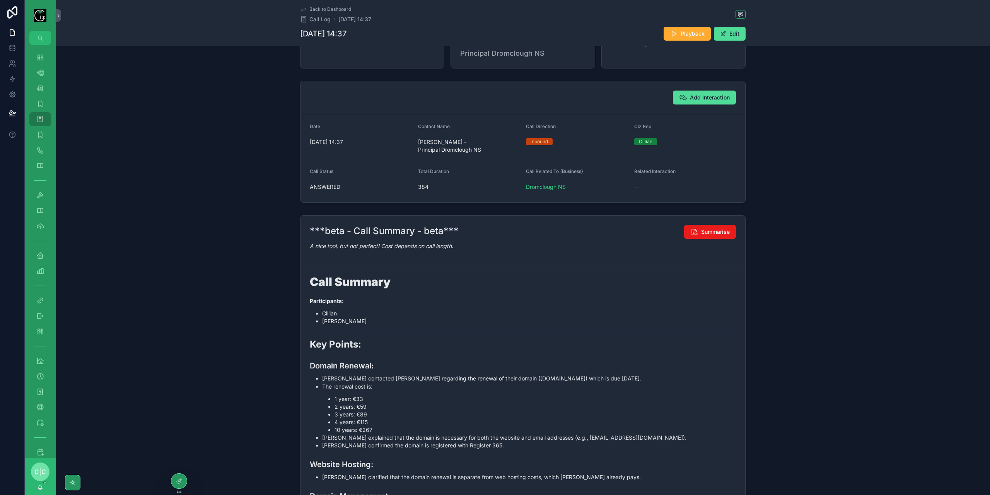
scroll to position [17, 0]
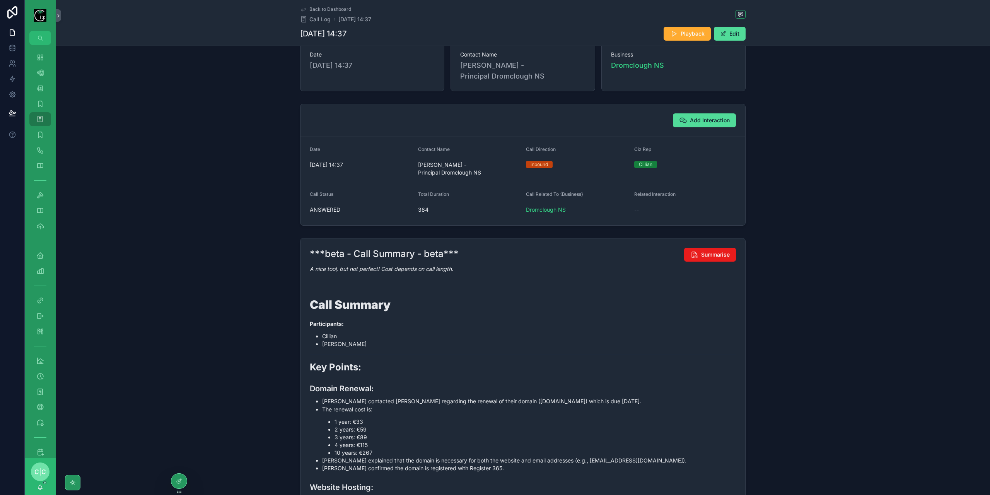
click at [706, 130] on div "Add Interaction" at bounding box center [523, 120] width 445 height 33
click at [710, 116] on span "Add Interaction" at bounding box center [710, 120] width 40 height 8
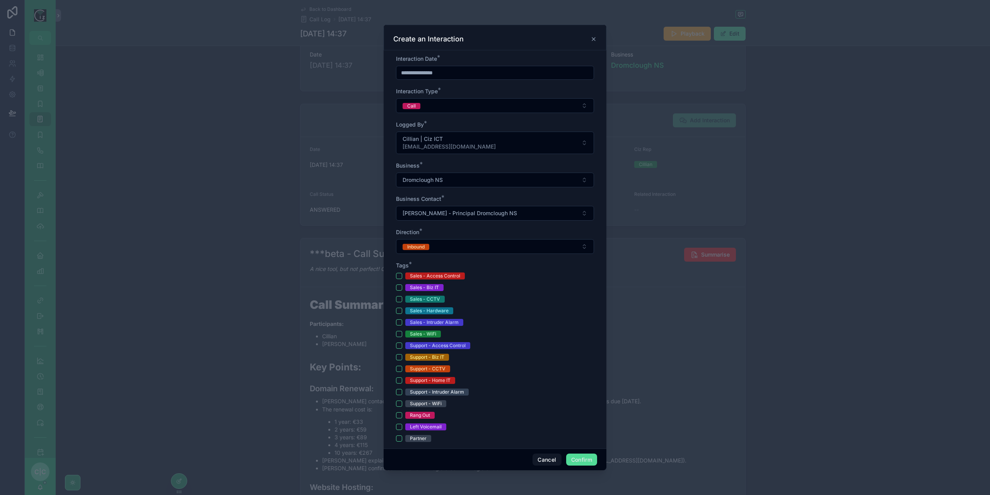
scroll to position [77, 0]
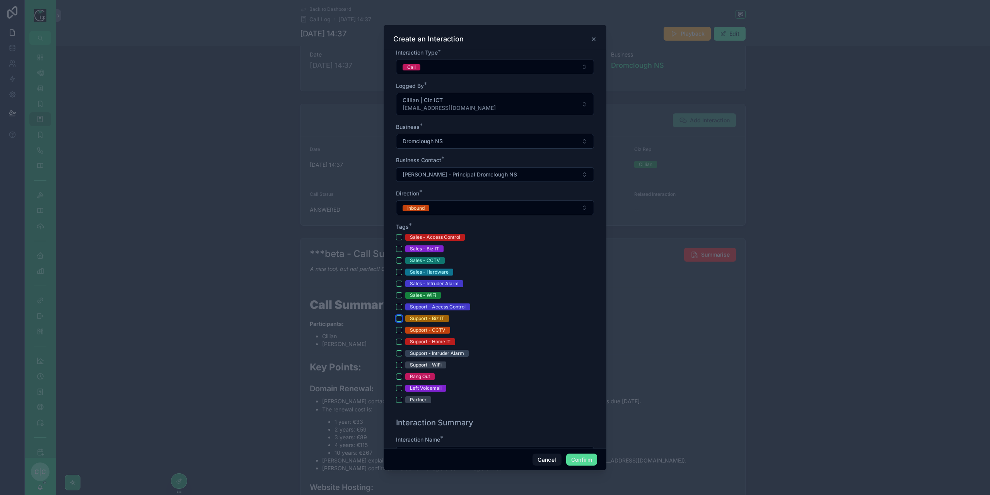
click at [398, 317] on button "Support - Biz IT" at bounding box center [399, 318] width 6 height 6
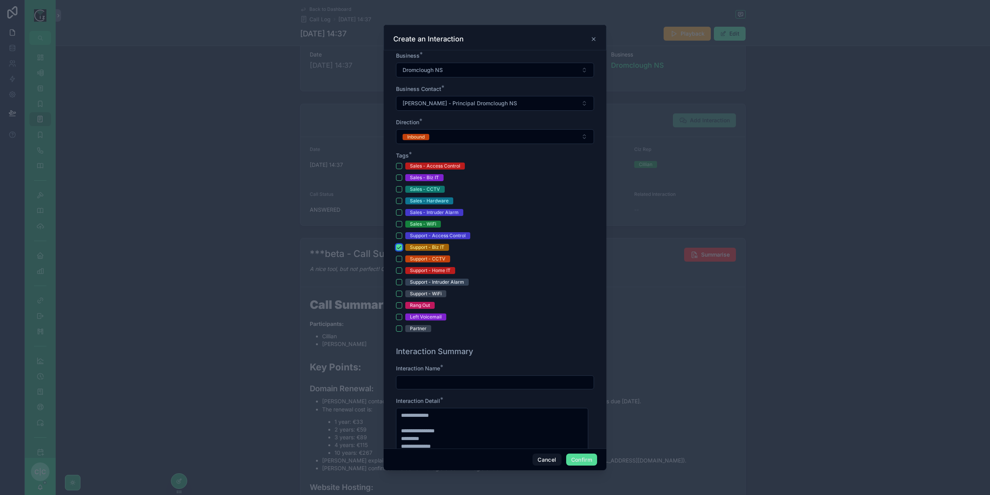
scroll to position [193, 0]
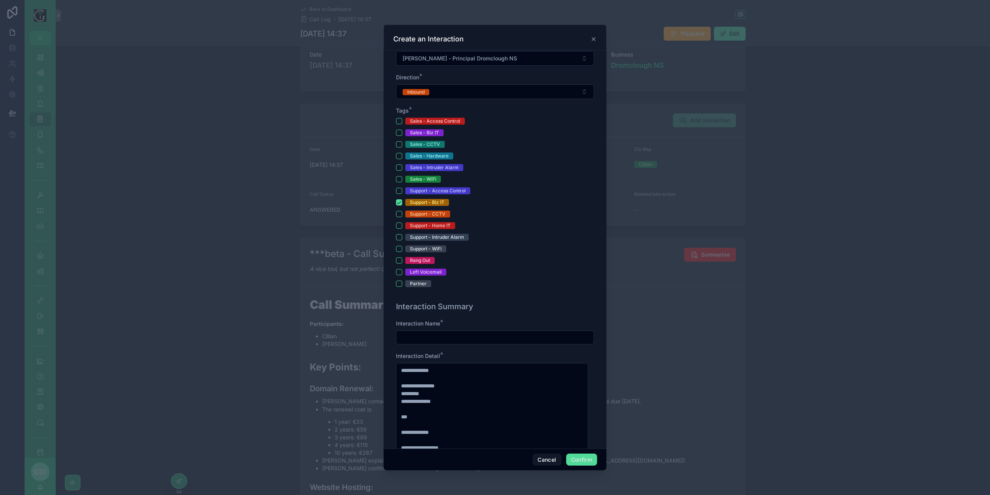
click at [446, 342] on div at bounding box center [495, 337] width 198 height 14
click at [450, 337] on input "text" at bounding box center [495, 337] width 197 height 11
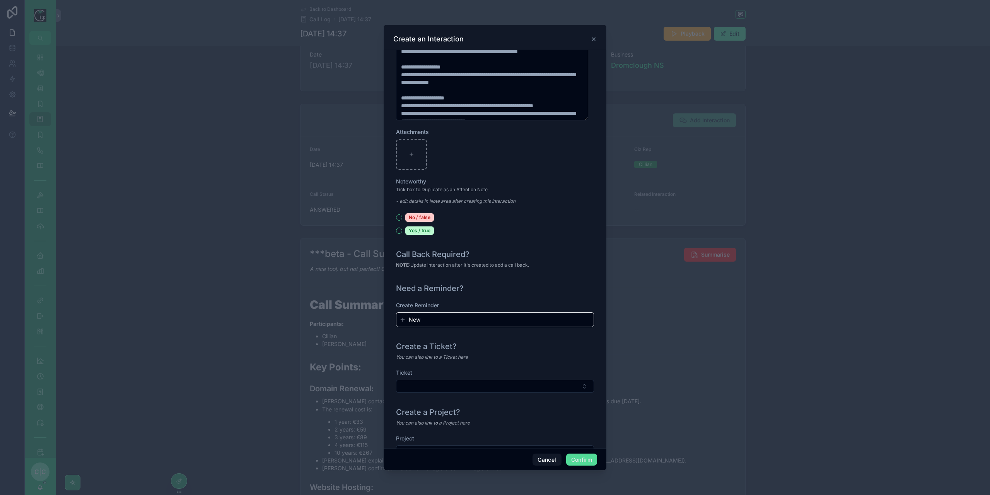
scroll to position [699, 0]
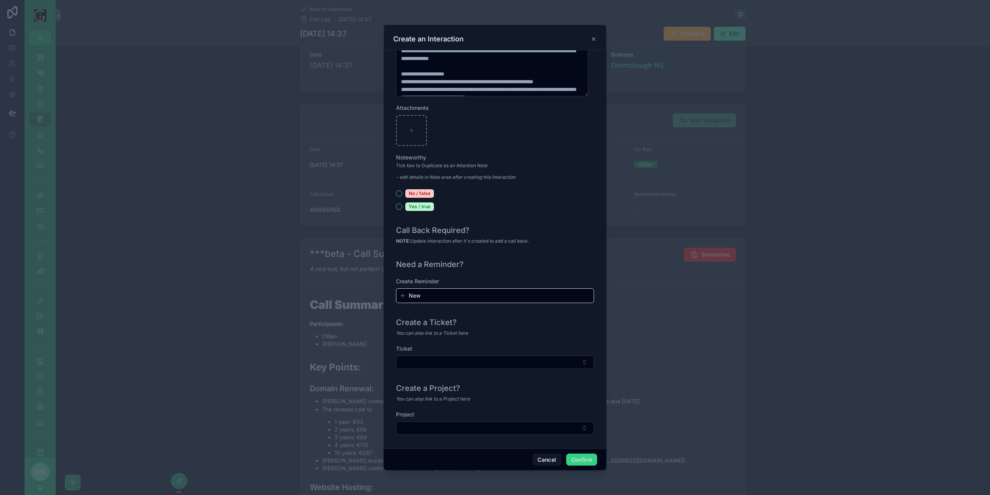
type input "**********"
click at [587, 458] on button "Confirm" at bounding box center [581, 459] width 31 height 12
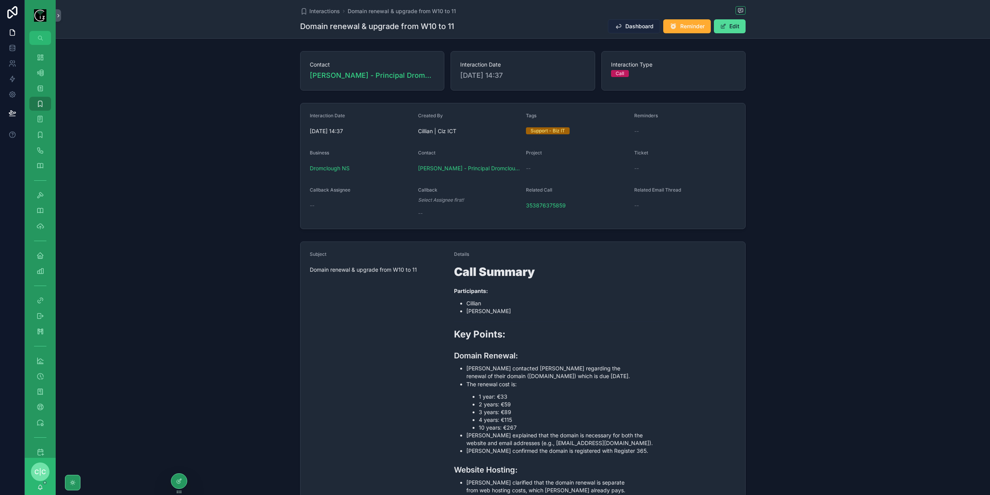
click at [644, 27] on span "Dashboard" at bounding box center [640, 26] width 28 height 8
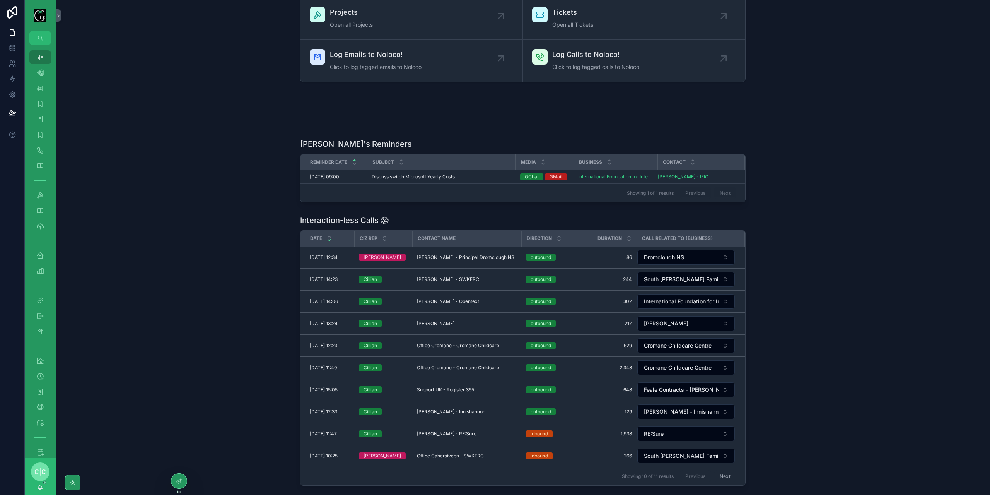
scroll to position [116, 0]
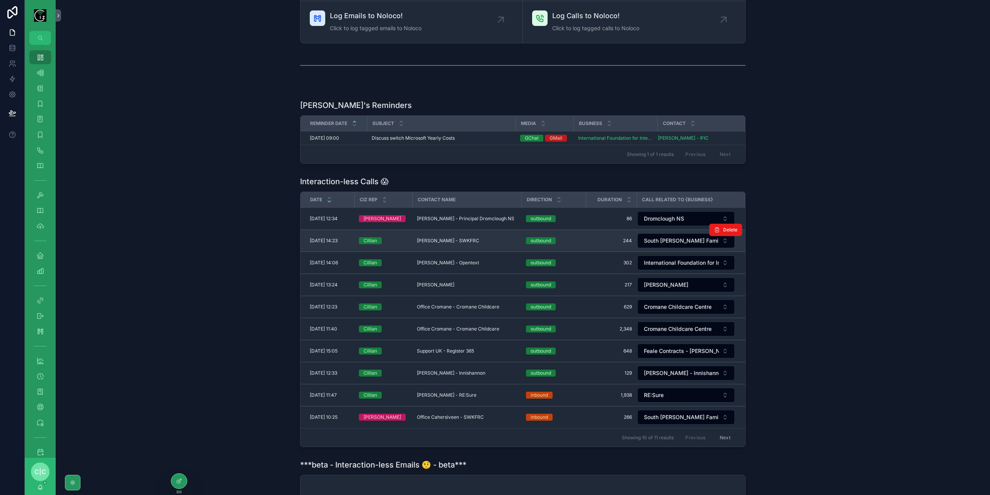
click at [475, 239] on span "Rosemarie O Shea - SWKFRC" at bounding box center [448, 241] width 62 height 6
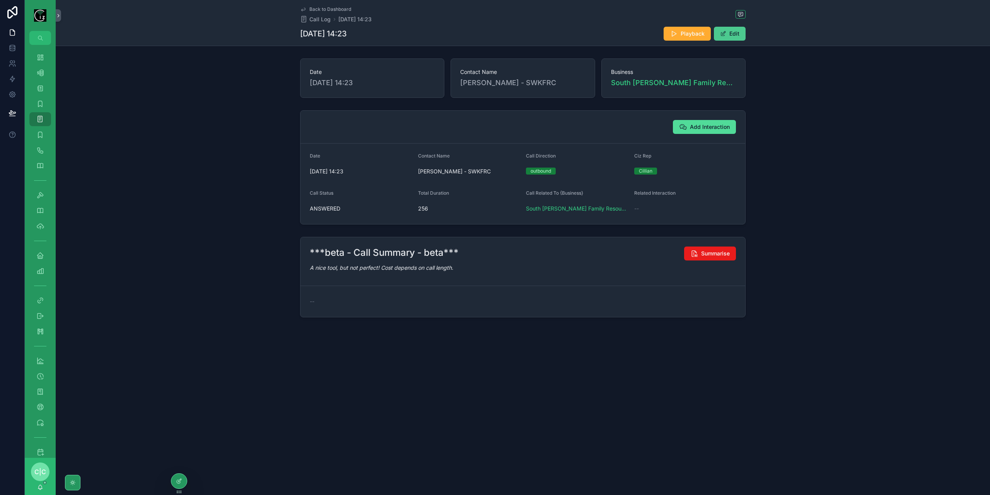
click at [731, 34] on button "Edit" at bounding box center [730, 34] width 32 height 14
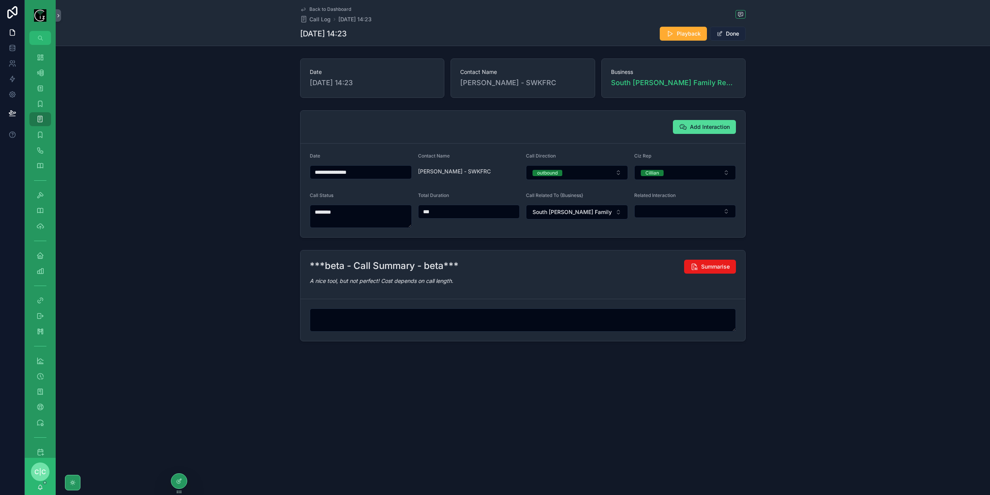
click at [742, 35] on button "Done" at bounding box center [728, 34] width 36 height 14
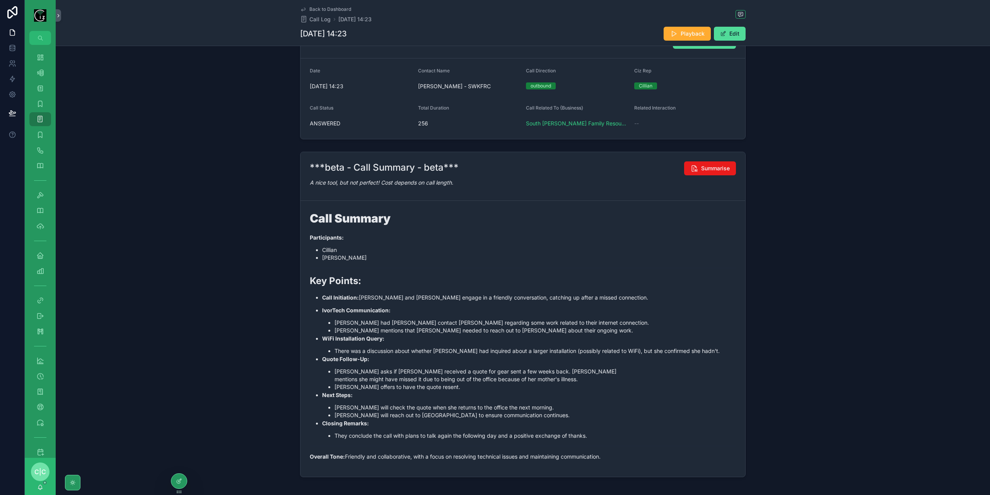
scroll to position [118, 0]
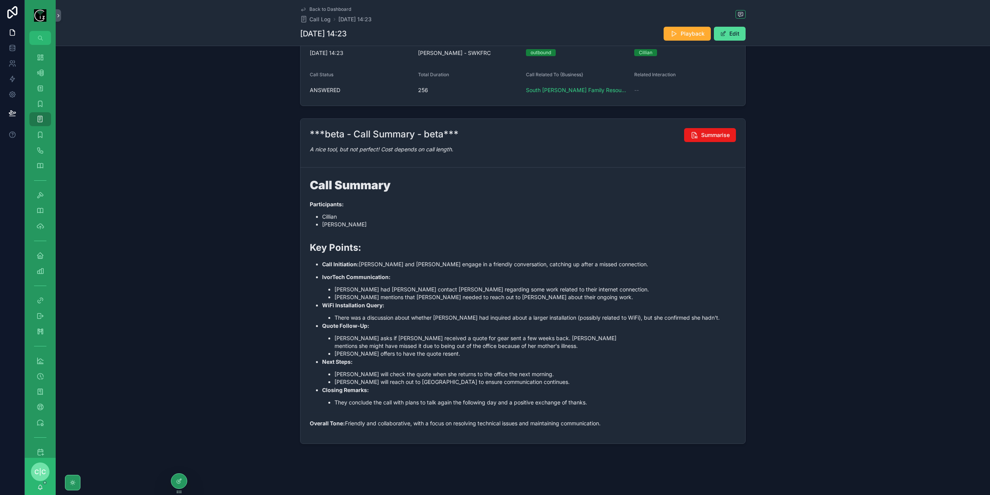
click at [335, 9] on span "Back to Dashboard" at bounding box center [331, 9] width 42 height 6
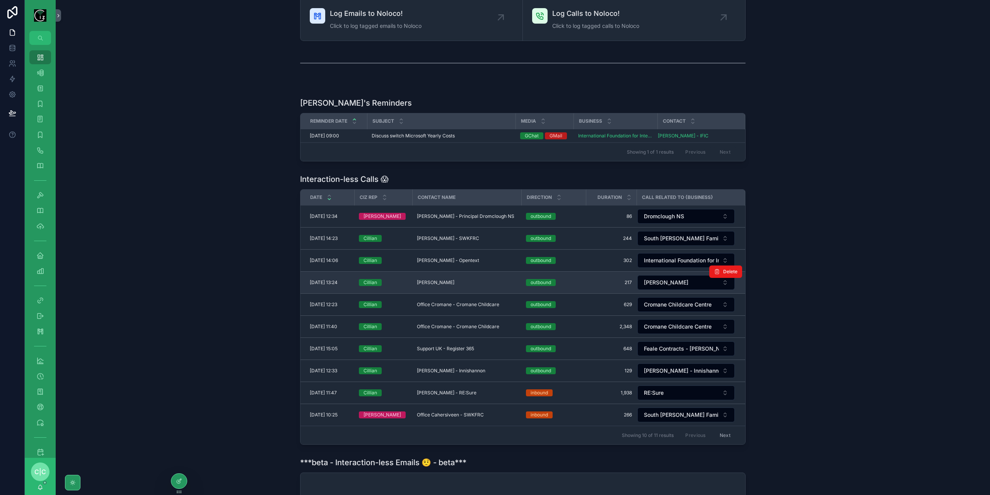
click at [440, 279] on span "David Kerr - Blarney" at bounding box center [436, 282] width 38 height 6
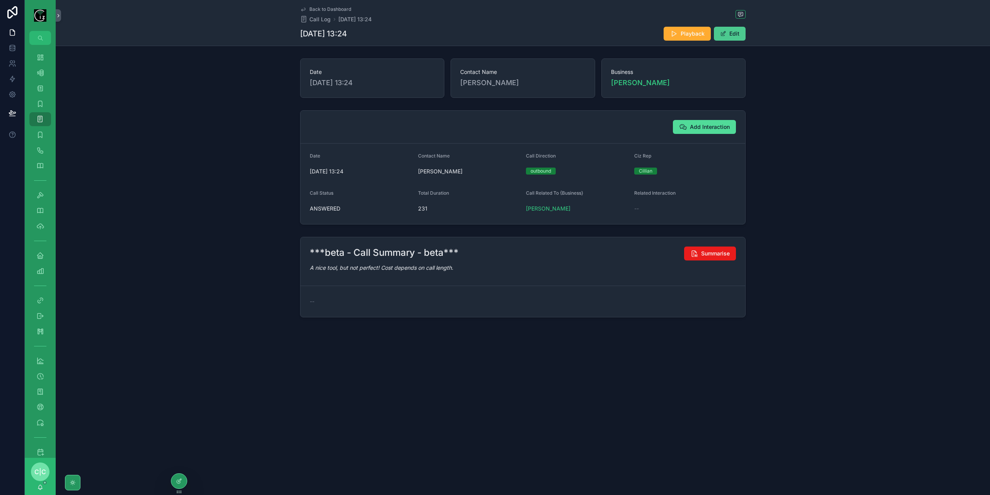
click at [741, 35] on button "Edit" at bounding box center [730, 34] width 32 height 14
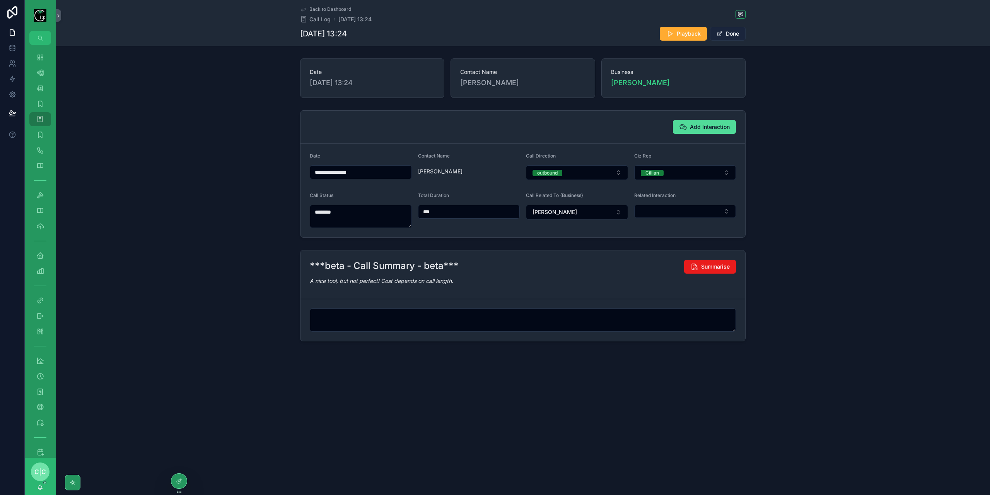
click at [737, 34] on button "Done" at bounding box center [728, 34] width 36 height 14
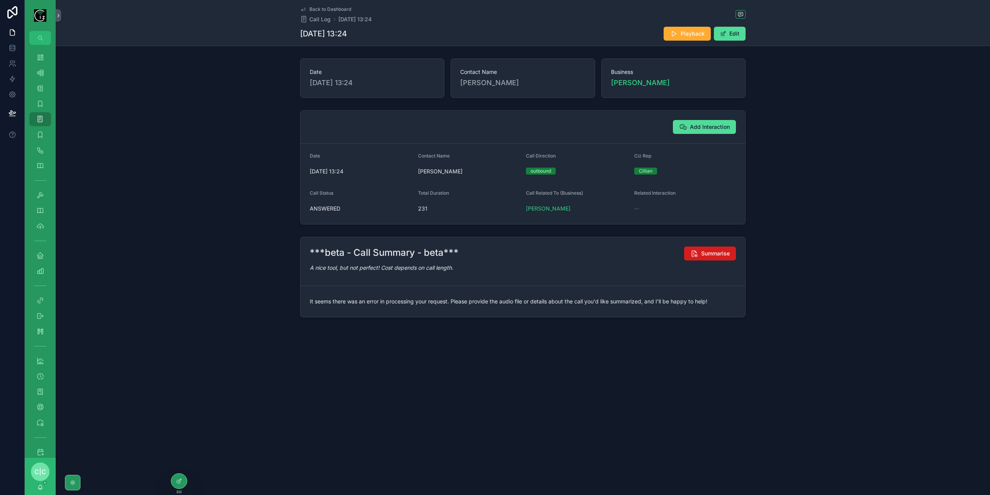
click at [720, 255] on span "Summarise" at bounding box center [715, 254] width 29 height 8
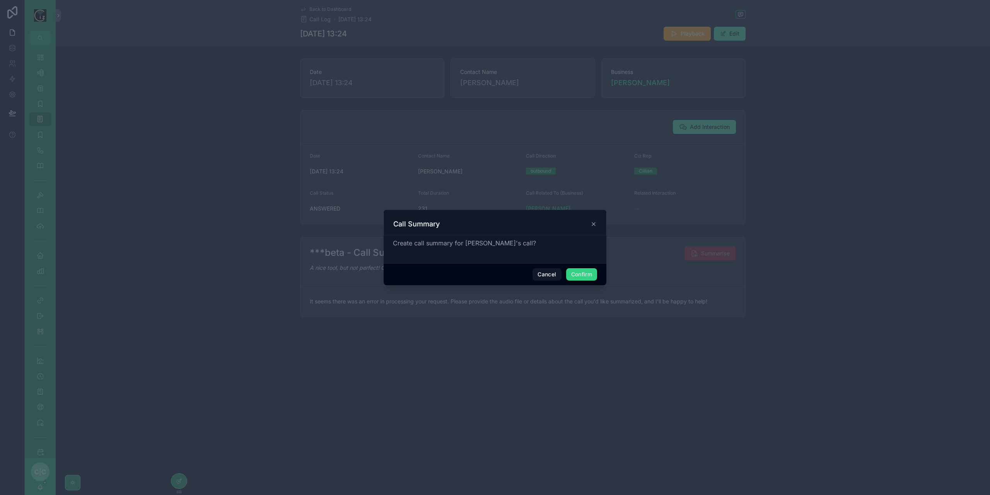
click at [578, 277] on button "Confirm" at bounding box center [581, 274] width 31 height 12
